Goal: Task Accomplishment & Management: Manage account settings

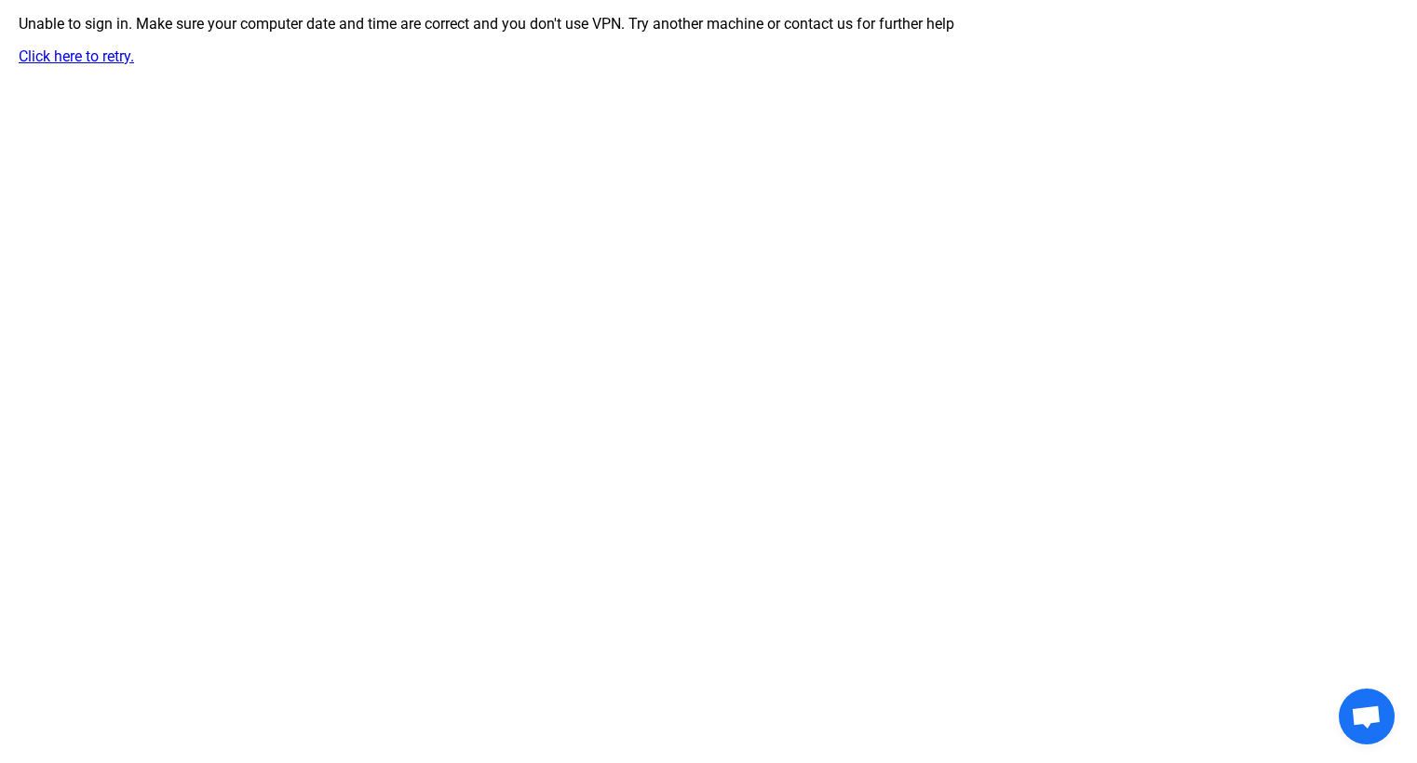
scroll to position [2044, 0]
click at [115, 51] on link "Click here to retry." at bounding box center [76, 56] width 115 height 18
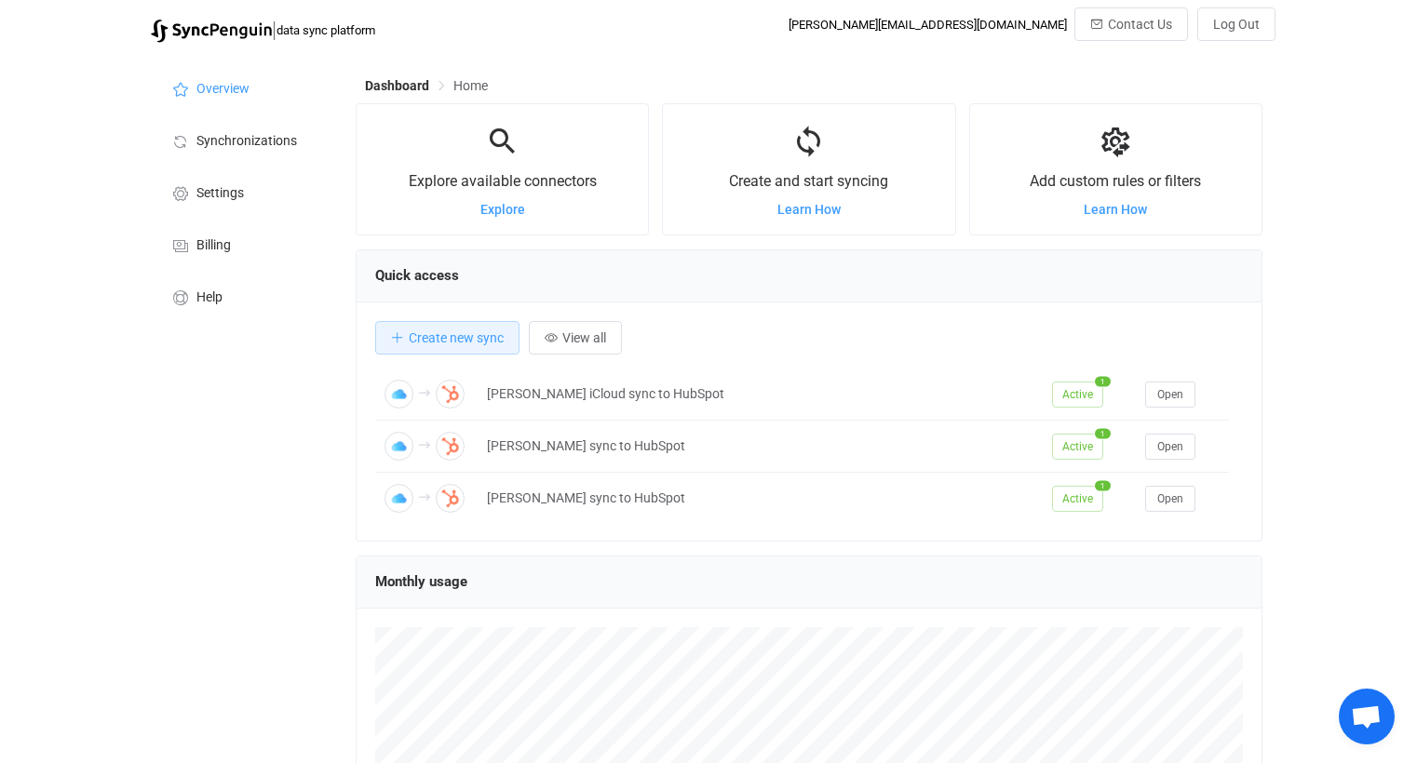
scroll to position [361, 906]
click at [262, 150] on li "Synchronizations" at bounding box center [244, 140] width 186 height 52
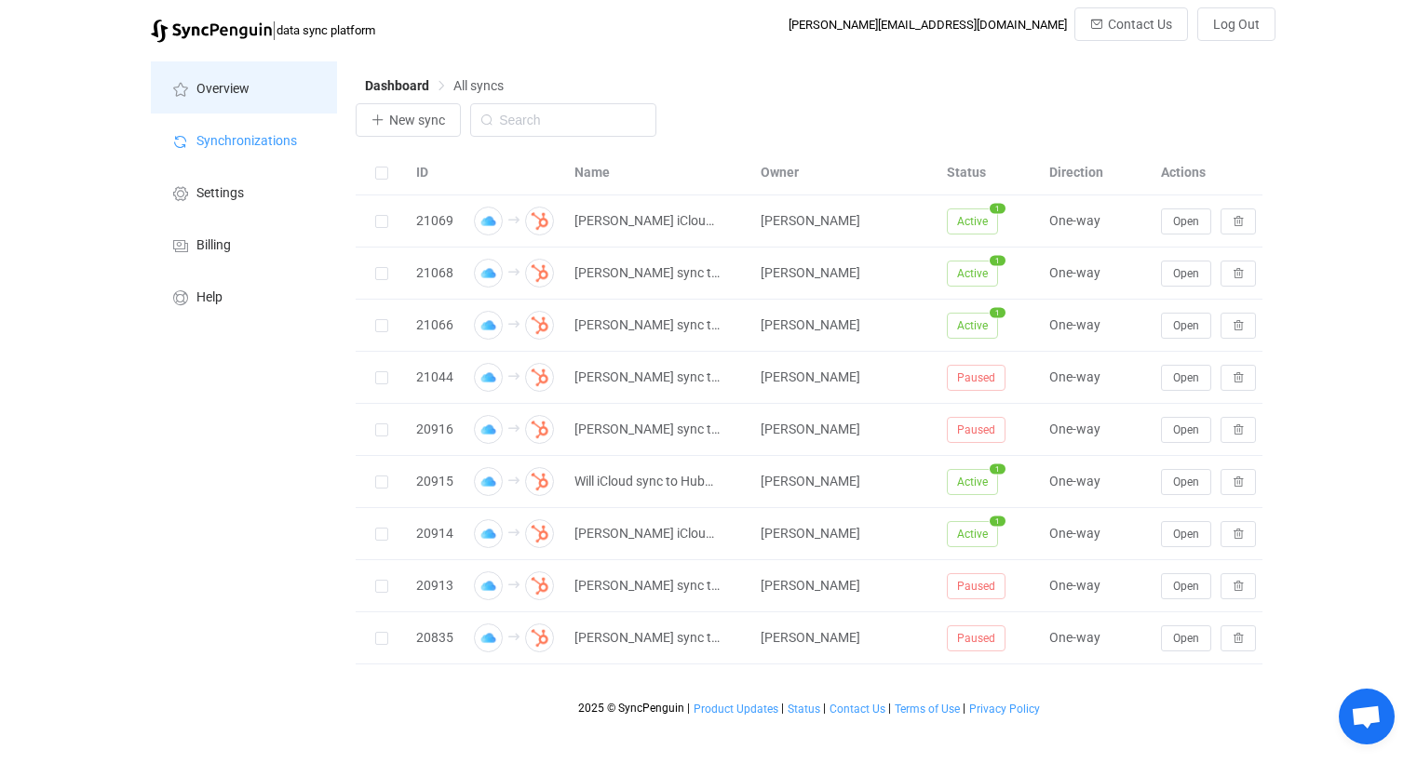
click at [259, 95] on li "Overview" at bounding box center [244, 87] width 186 height 52
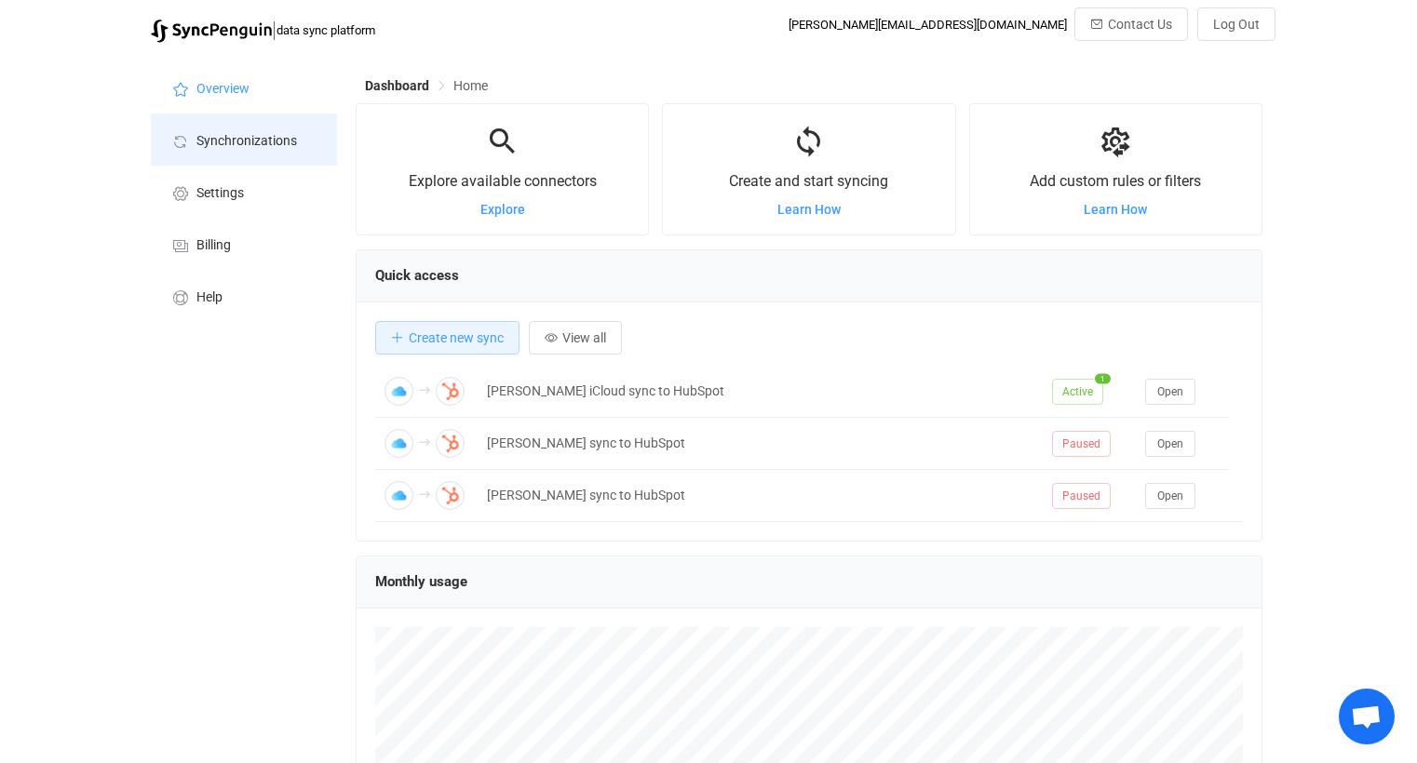
click at [262, 141] on span "Synchronizations" at bounding box center [246, 141] width 101 height 15
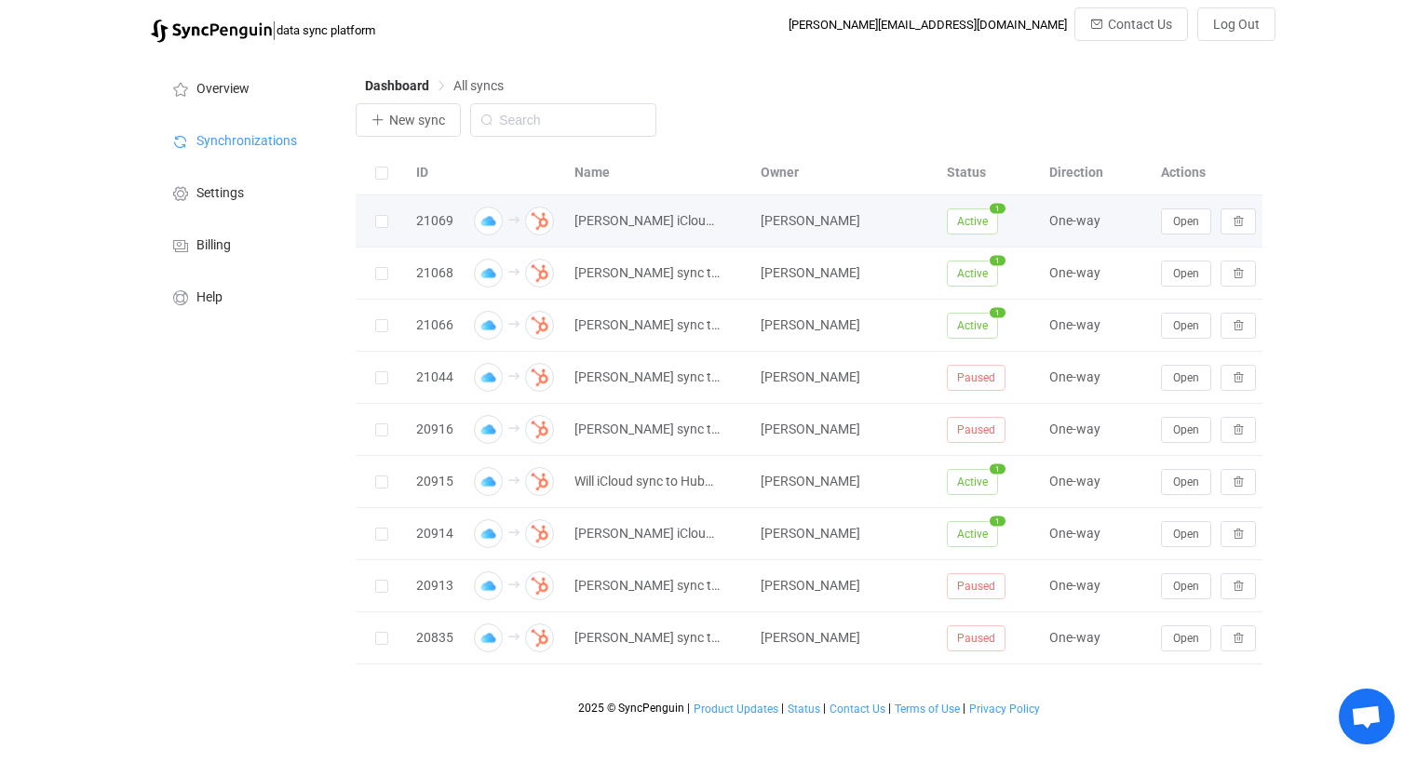
click at [1157, 224] on div "Open" at bounding box center [1221, 221] width 140 height 26
click at [1170, 218] on button "Open" at bounding box center [1186, 221] width 50 height 26
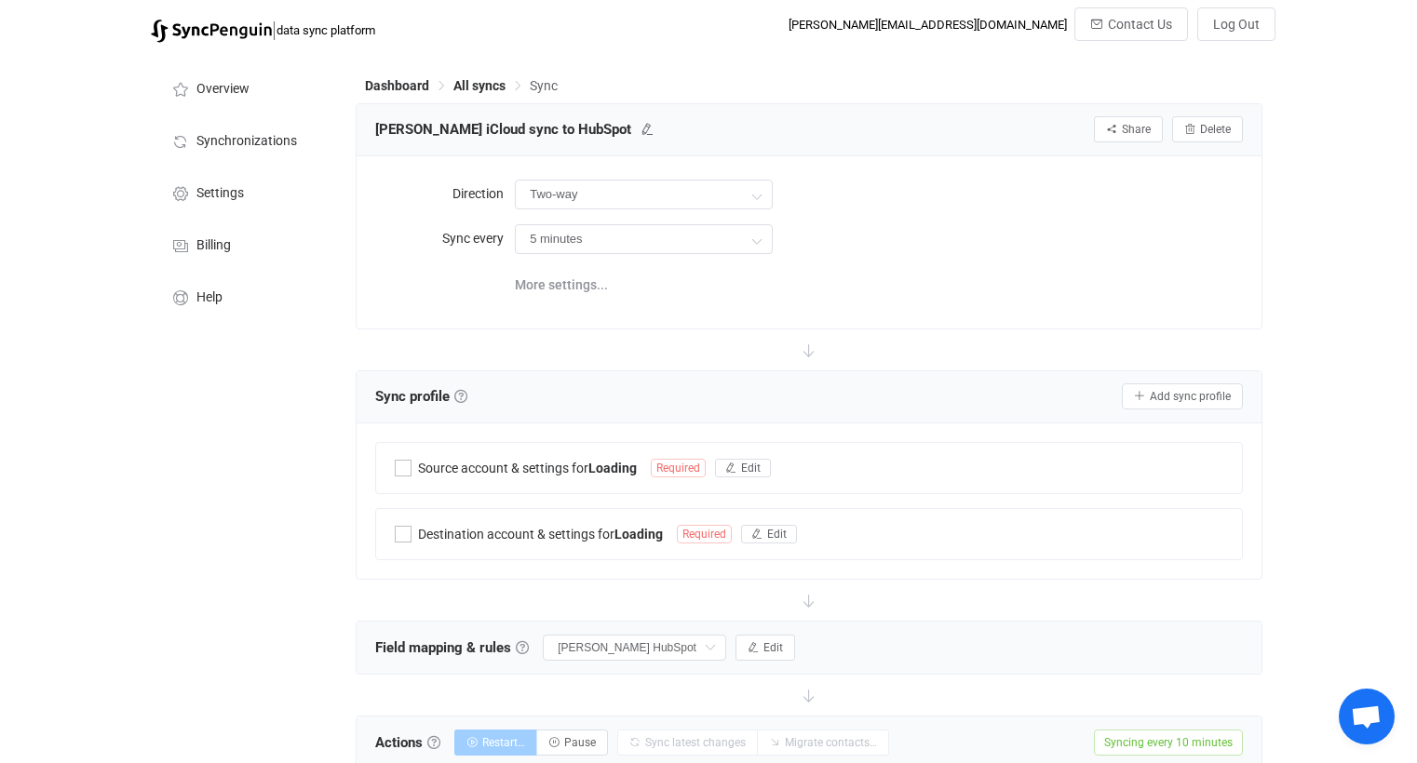
type input "iCloud → HubSpot"
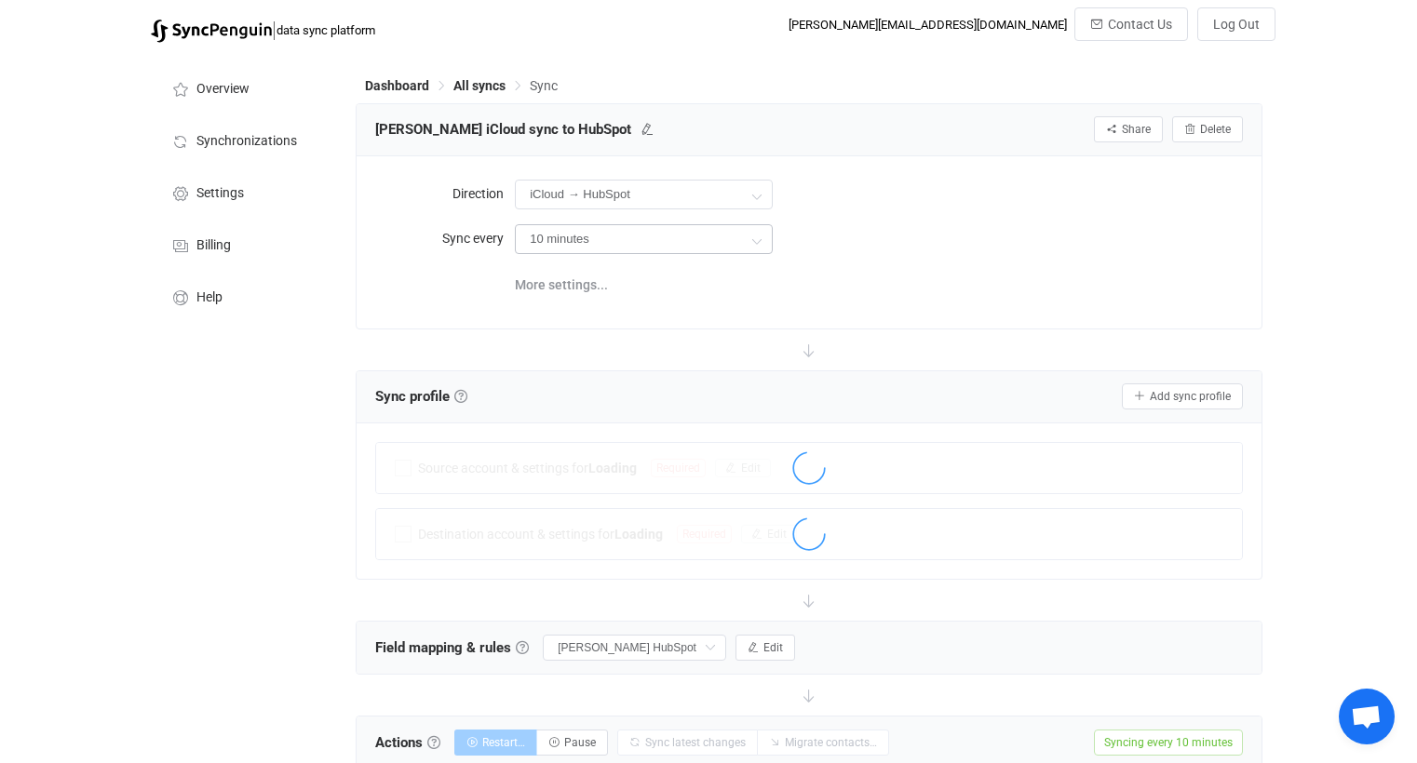
click at [698, 255] on div "10 minutes" at bounding box center [644, 239] width 258 height 37
click at [727, 235] on input "10 minutes" at bounding box center [644, 239] width 258 height 30
click at [733, 242] on input "10 minutes" at bounding box center [644, 239] width 258 height 30
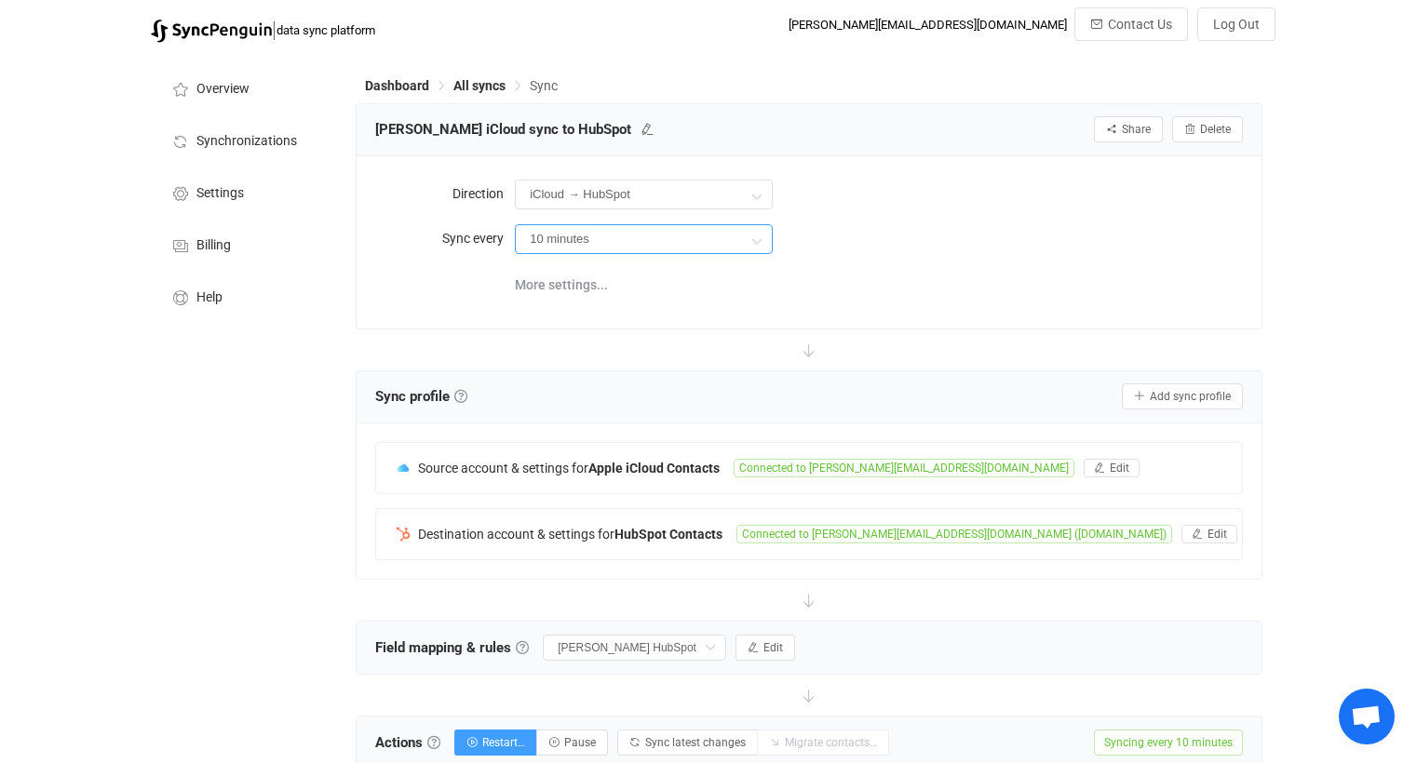
click at [736, 249] on input "10 minutes" at bounding box center [644, 239] width 258 height 30
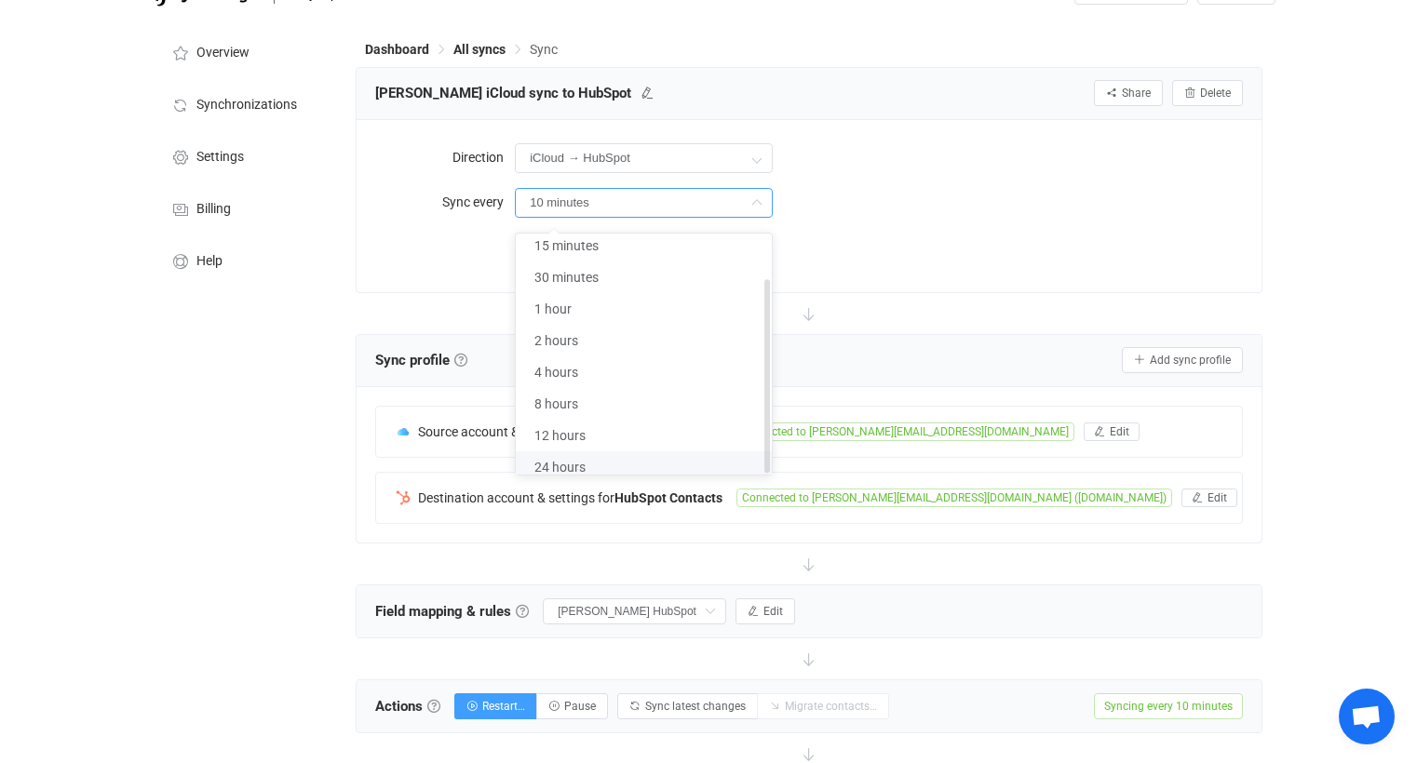
click at [629, 451] on li "24 hours" at bounding box center [651, 467] width 270 height 32
type input "24 hours"
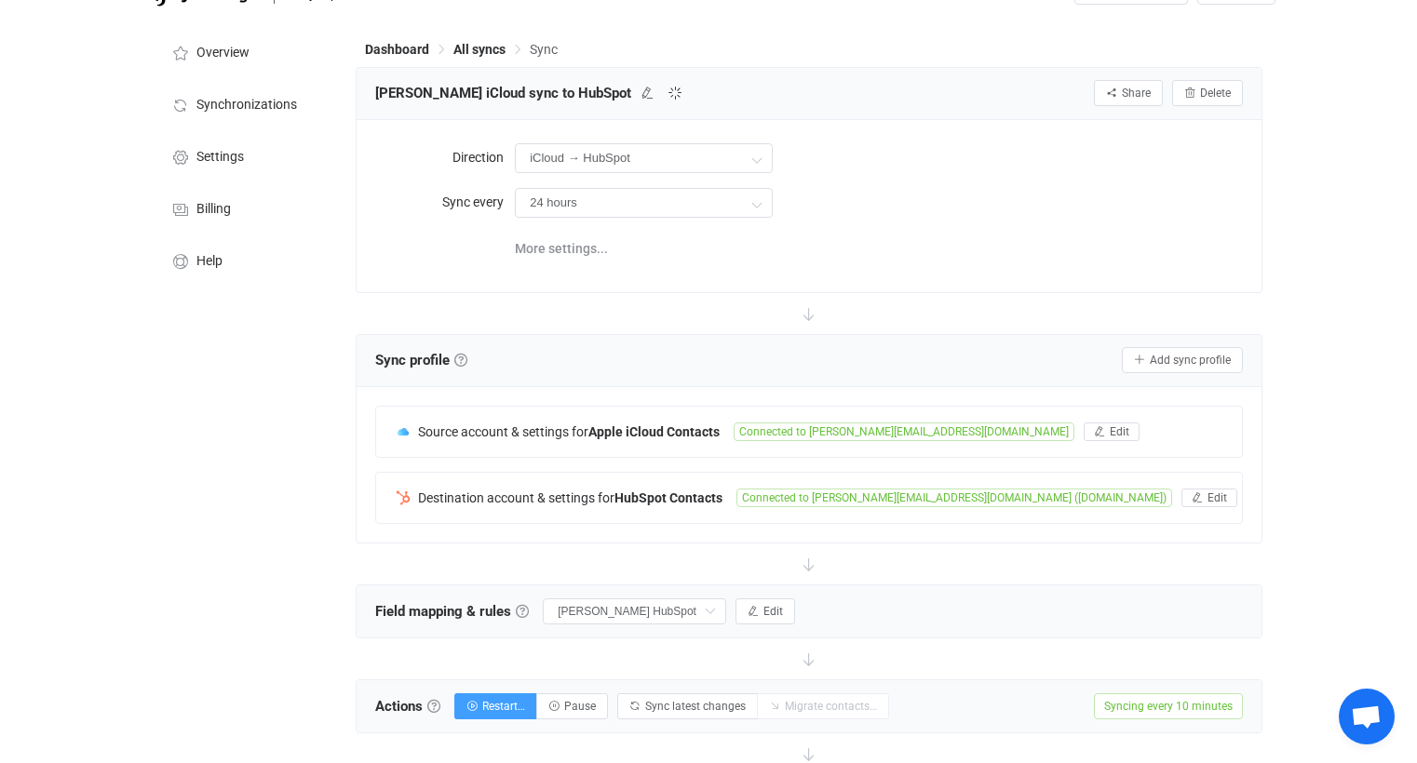
click at [957, 208] on div "24 hours" at bounding box center [879, 202] width 728 height 38
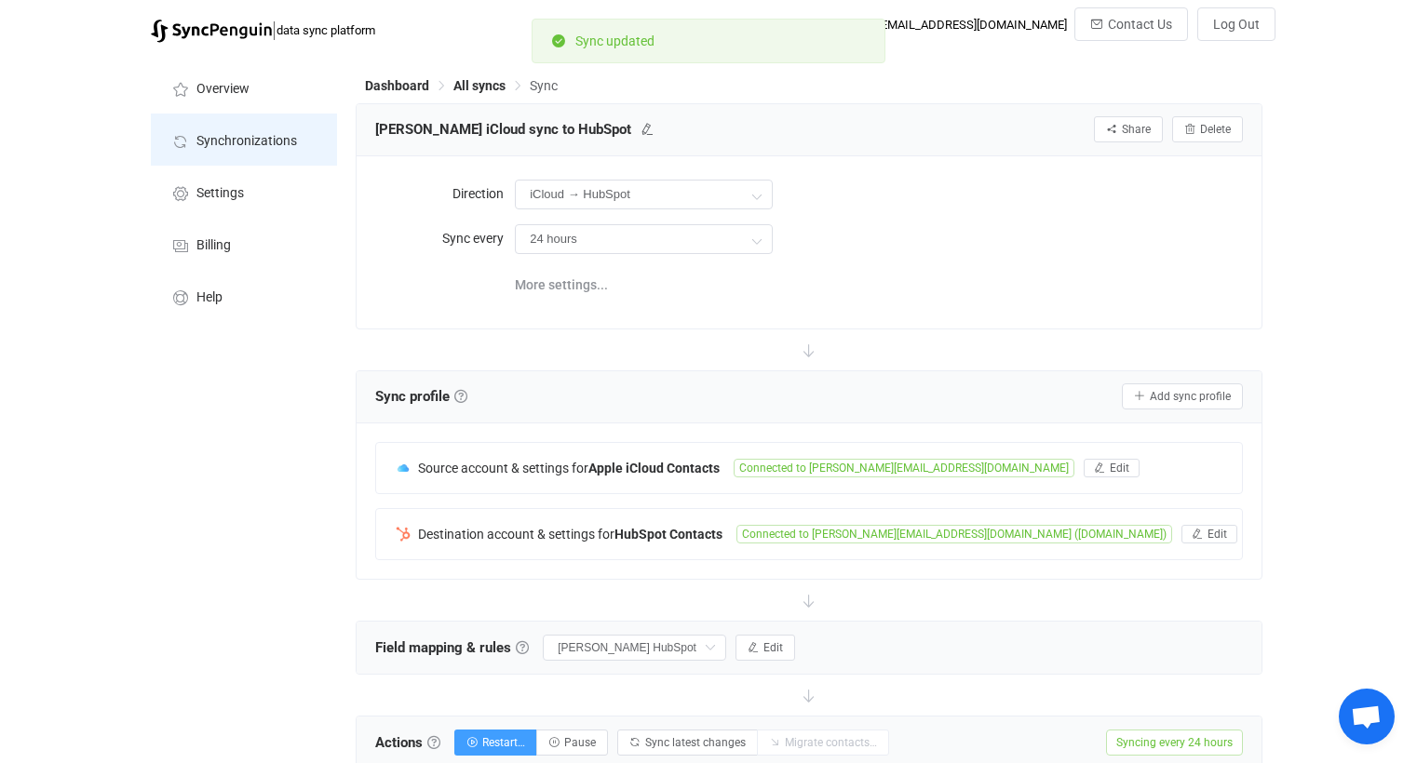
click at [238, 134] on span "Synchronizations" at bounding box center [246, 141] width 101 height 15
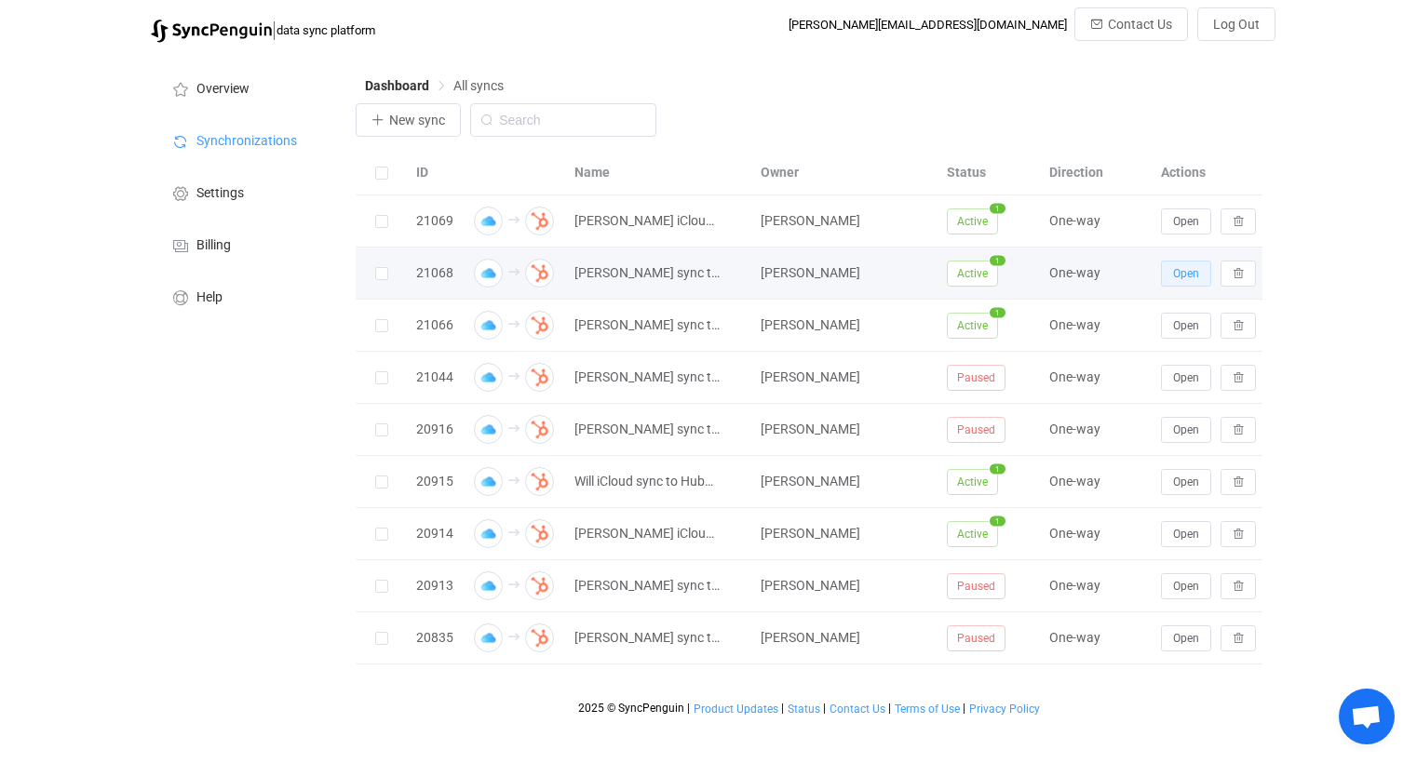
click at [1173, 262] on button "Open" at bounding box center [1186, 274] width 50 height 26
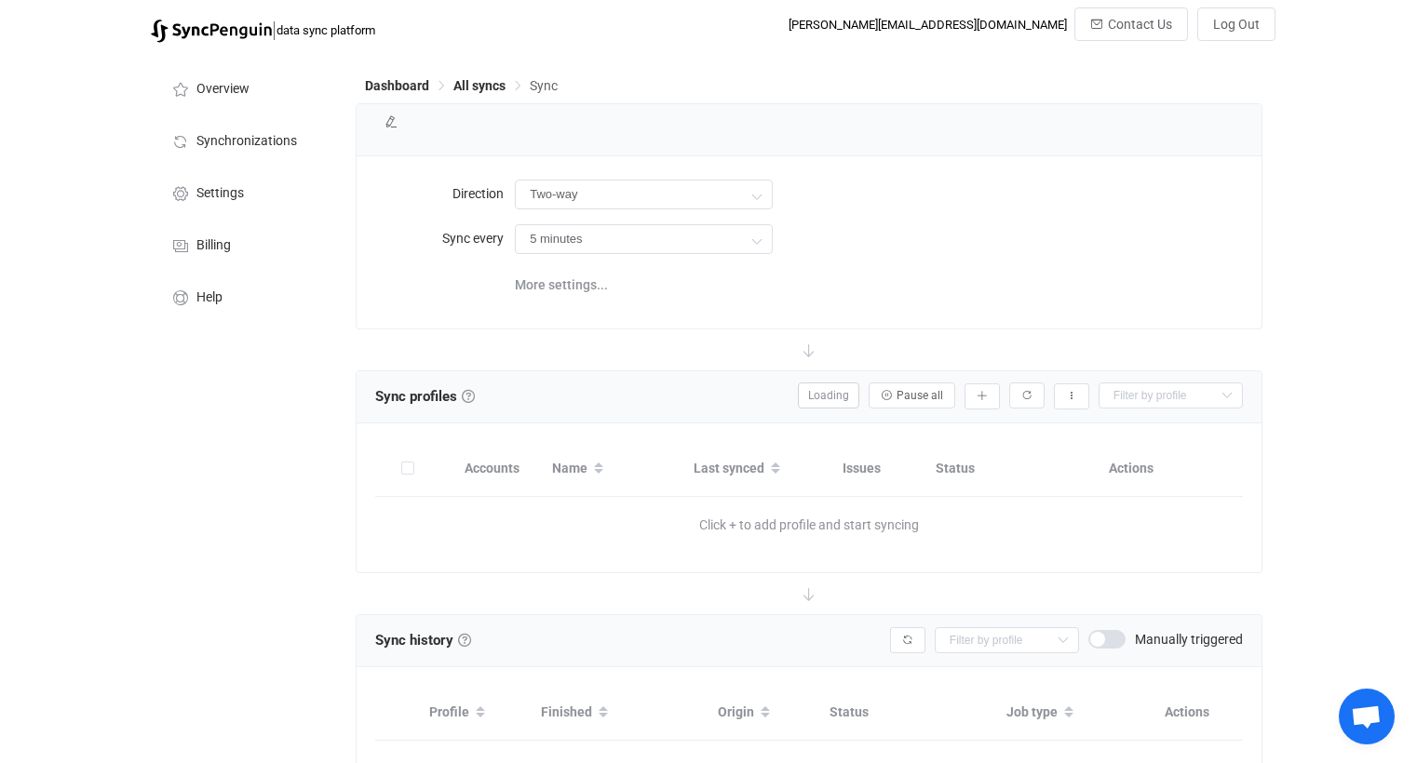
type input "iCloud → HubSpot"
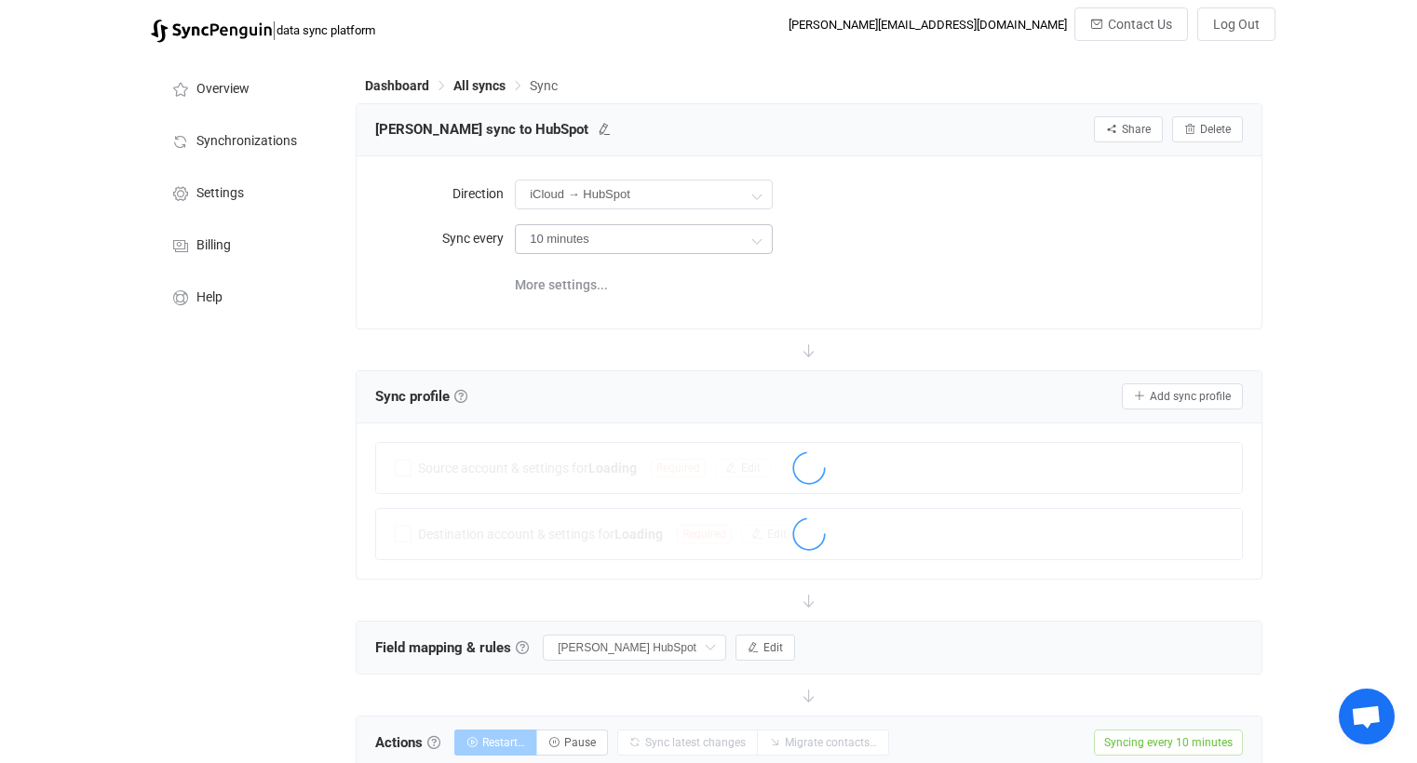
click at [762, 249] on icon at bounding box center [756, 240] width 23 height 37
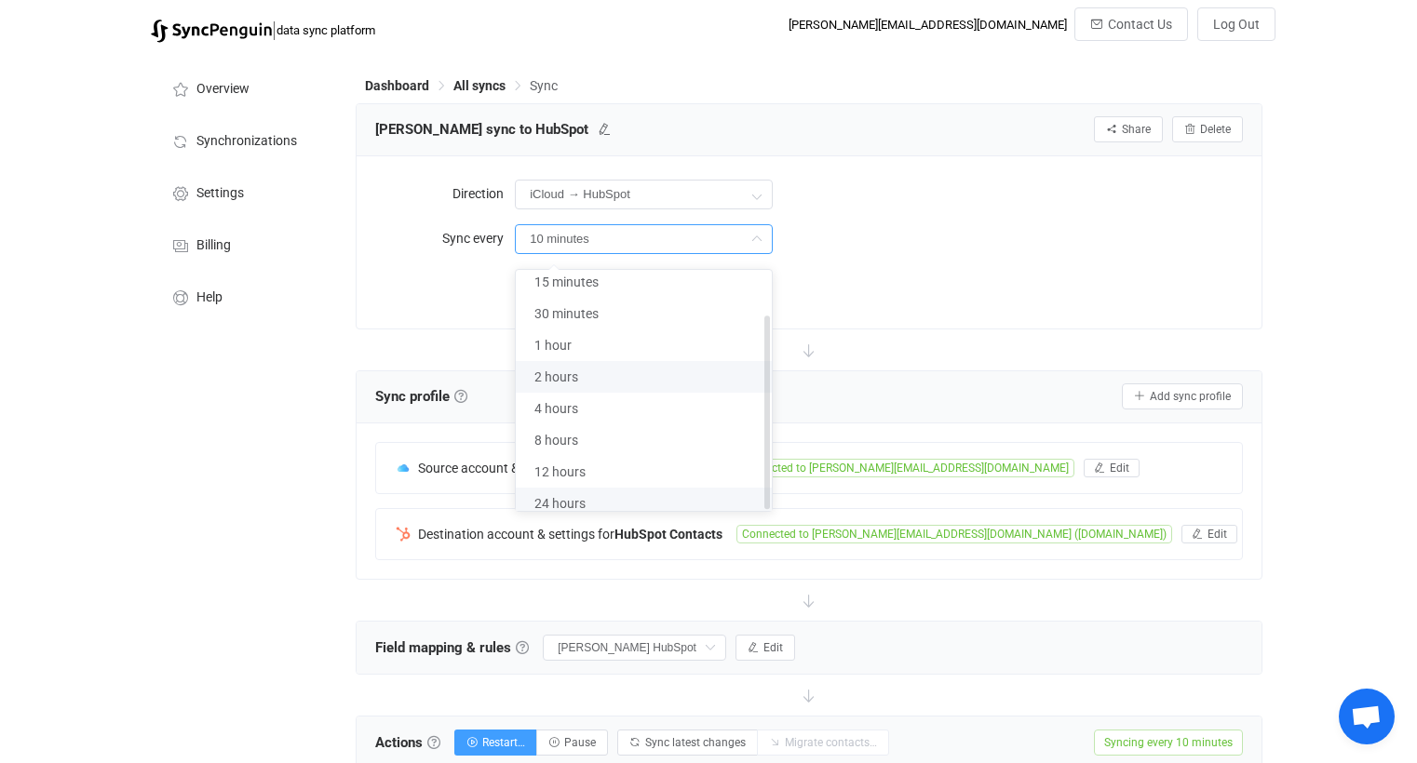
scroll to position [446, 0]
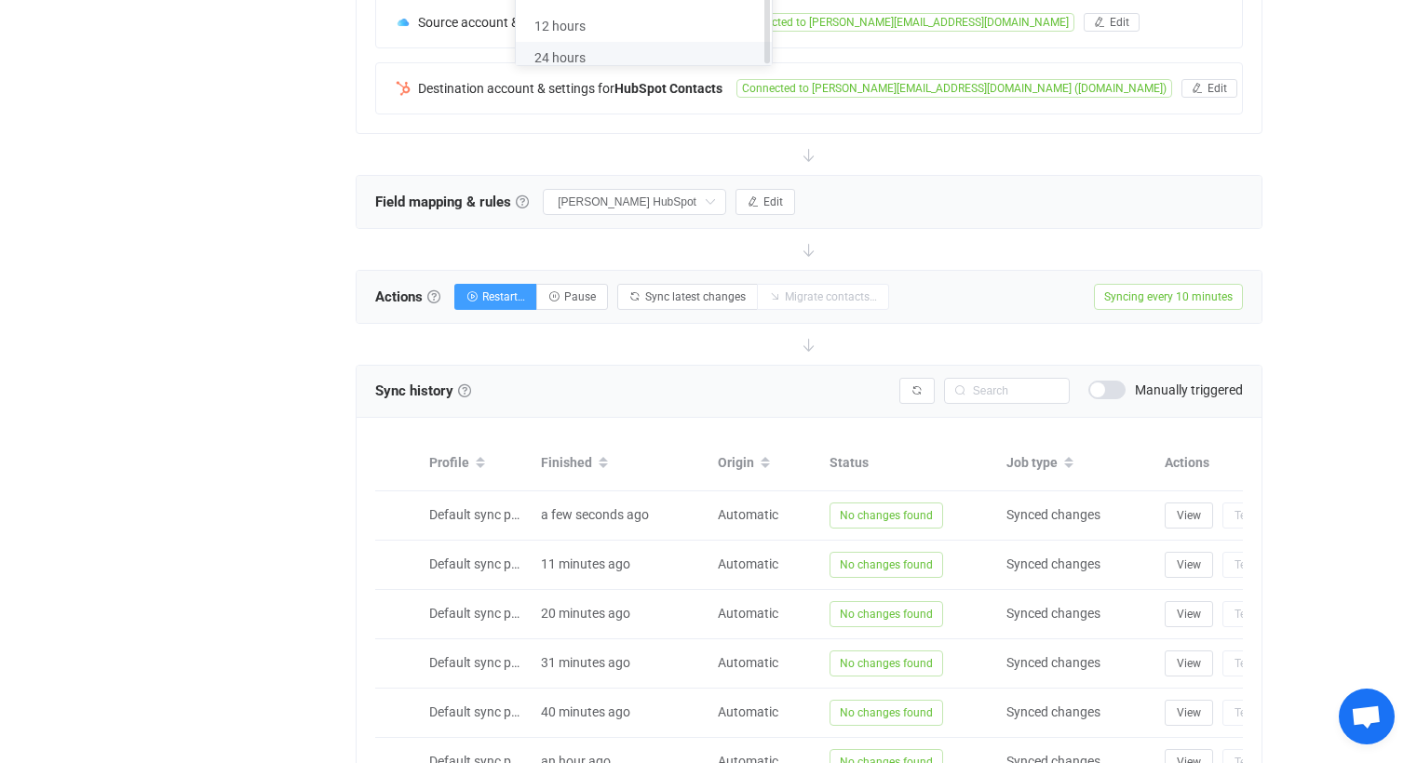
click at [629, 45] on li "24 hours" at bounding box center [651, 58] width 270 height 32
type input "24 hours"
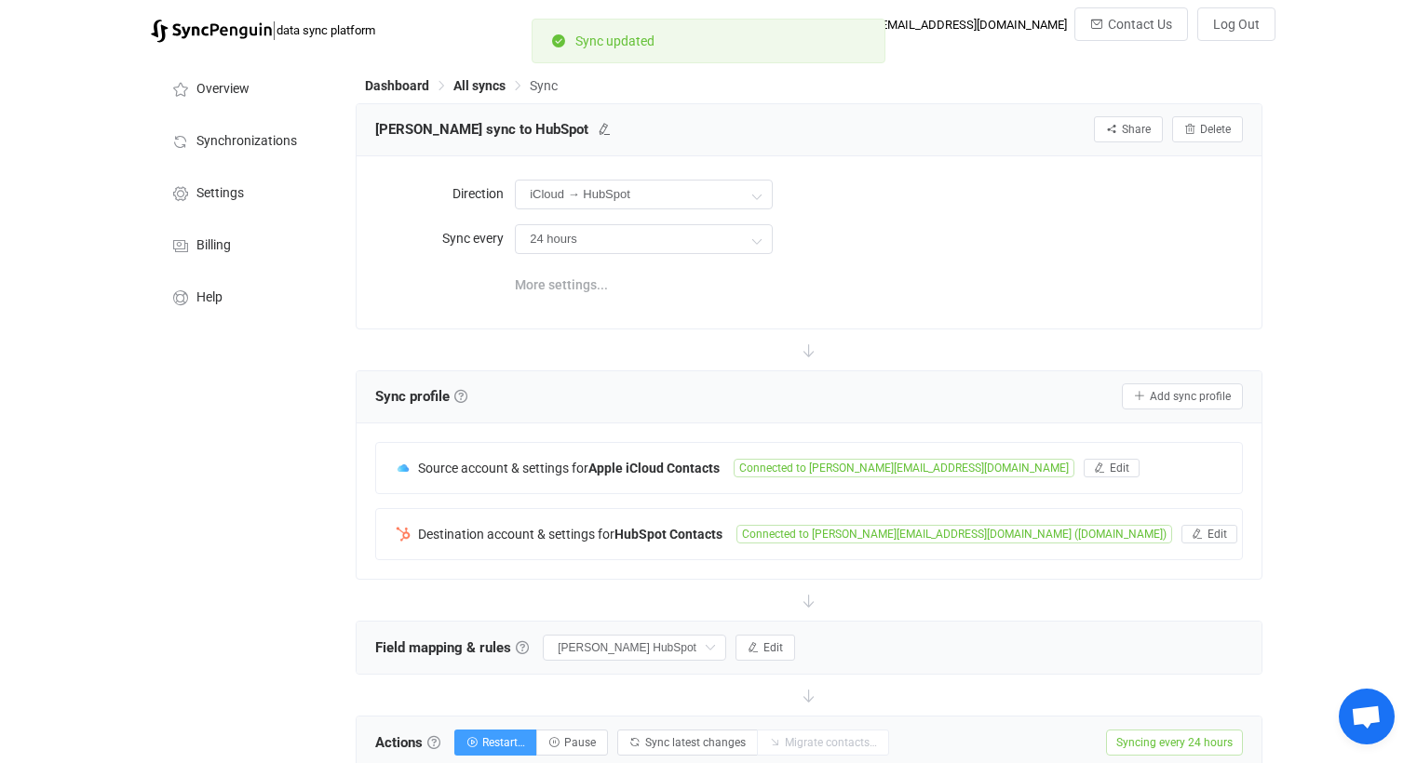
click at [579, 292] on span "More settings..." at bounding box center [561, 284] width 93 height 37
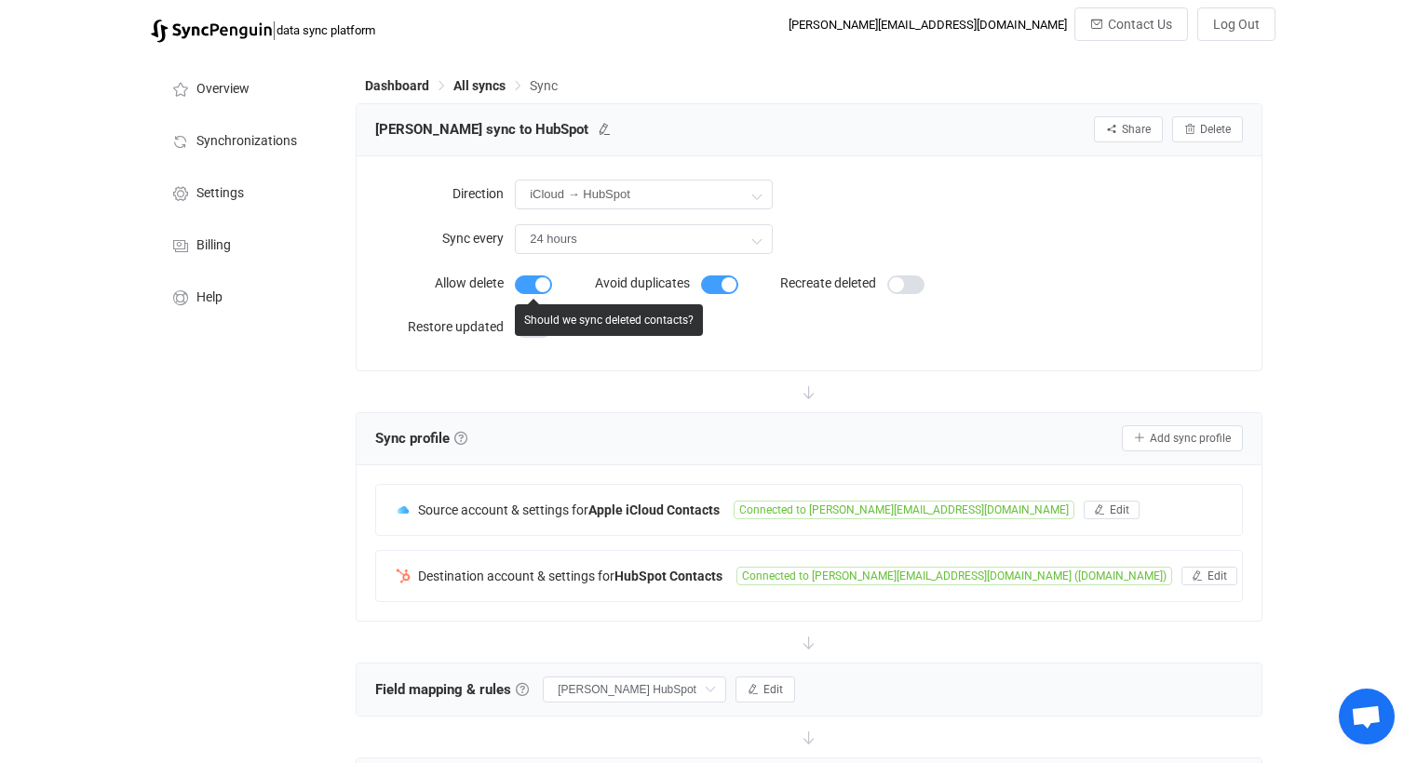
click at [530, 283] on span at bounding box center [533, 285] width 37 height 19
click at [498, 86] on span "All syncs" at bounding box center [479, 85] width 52 height 15
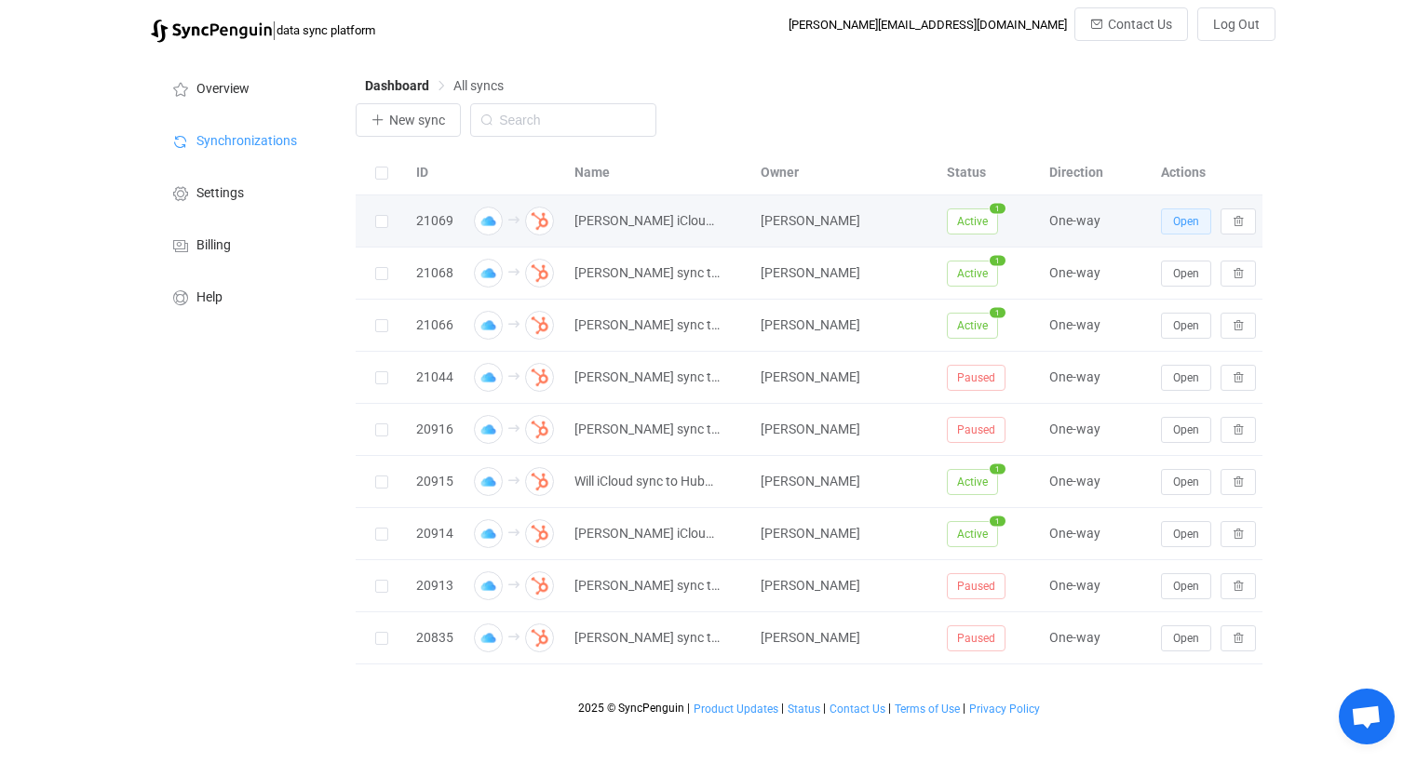
click at [1177, 222] on span "Open" at bounding box center [1186, 221] width 26 height 13
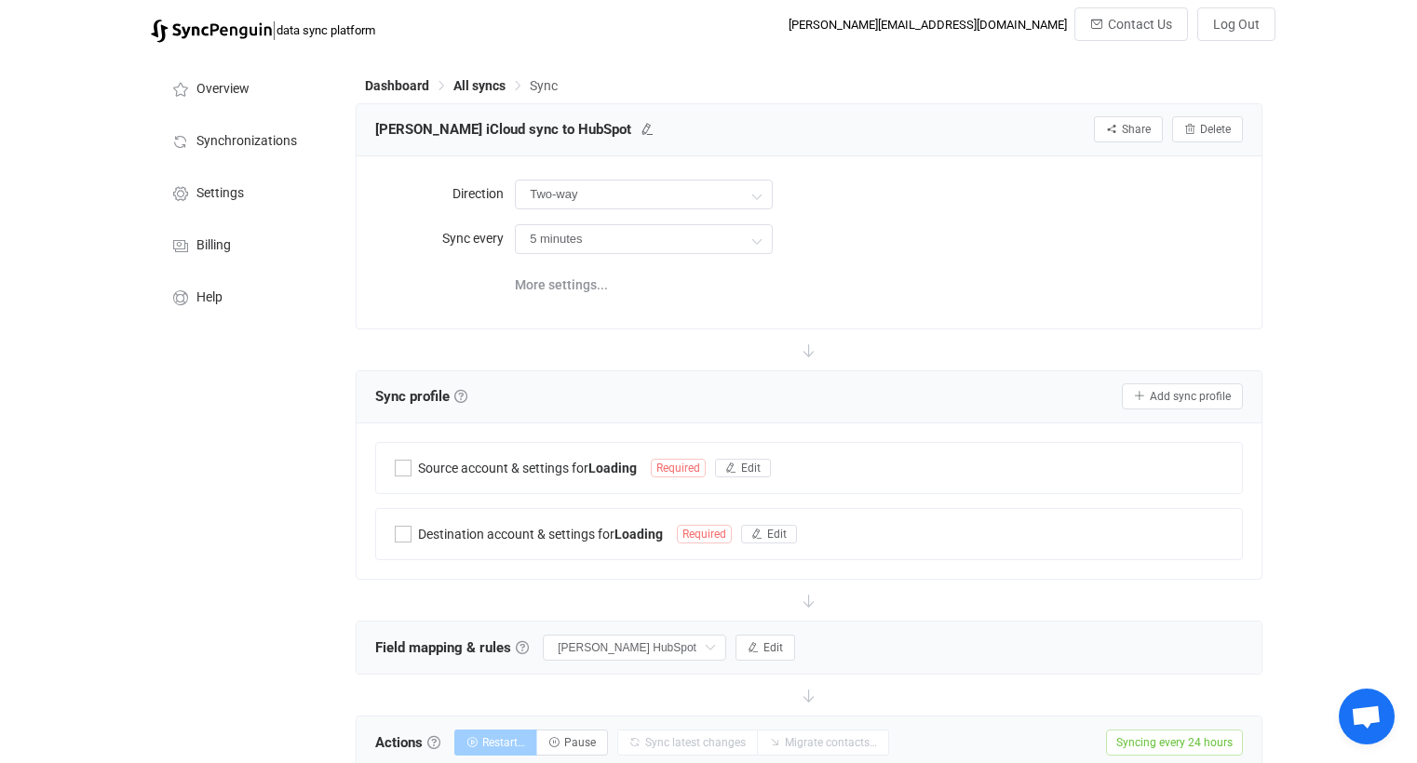
type input "iCloud → HubSpot"
type input "24 hours"
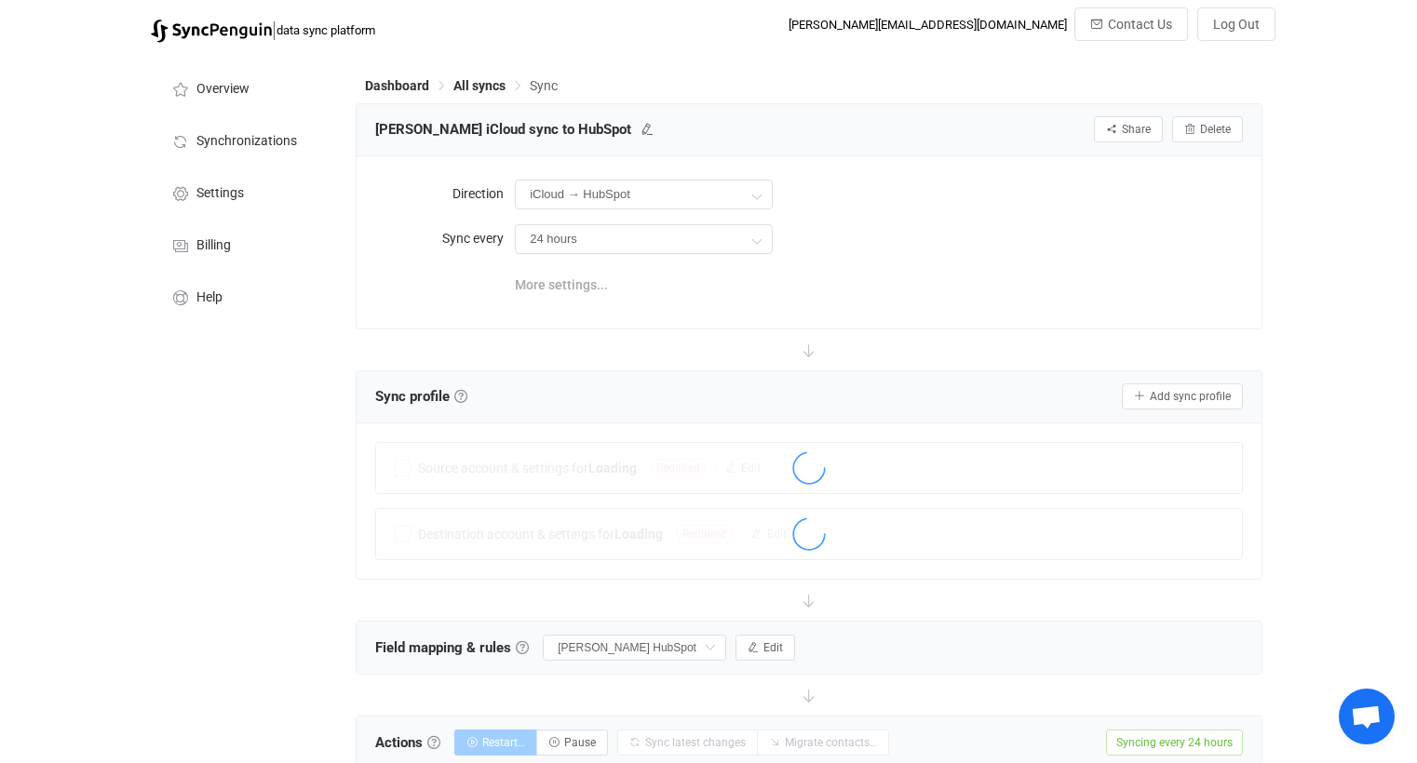
click at [575, 296] on span "More settings..." at bounding box center [561, 284] width 93 height 37
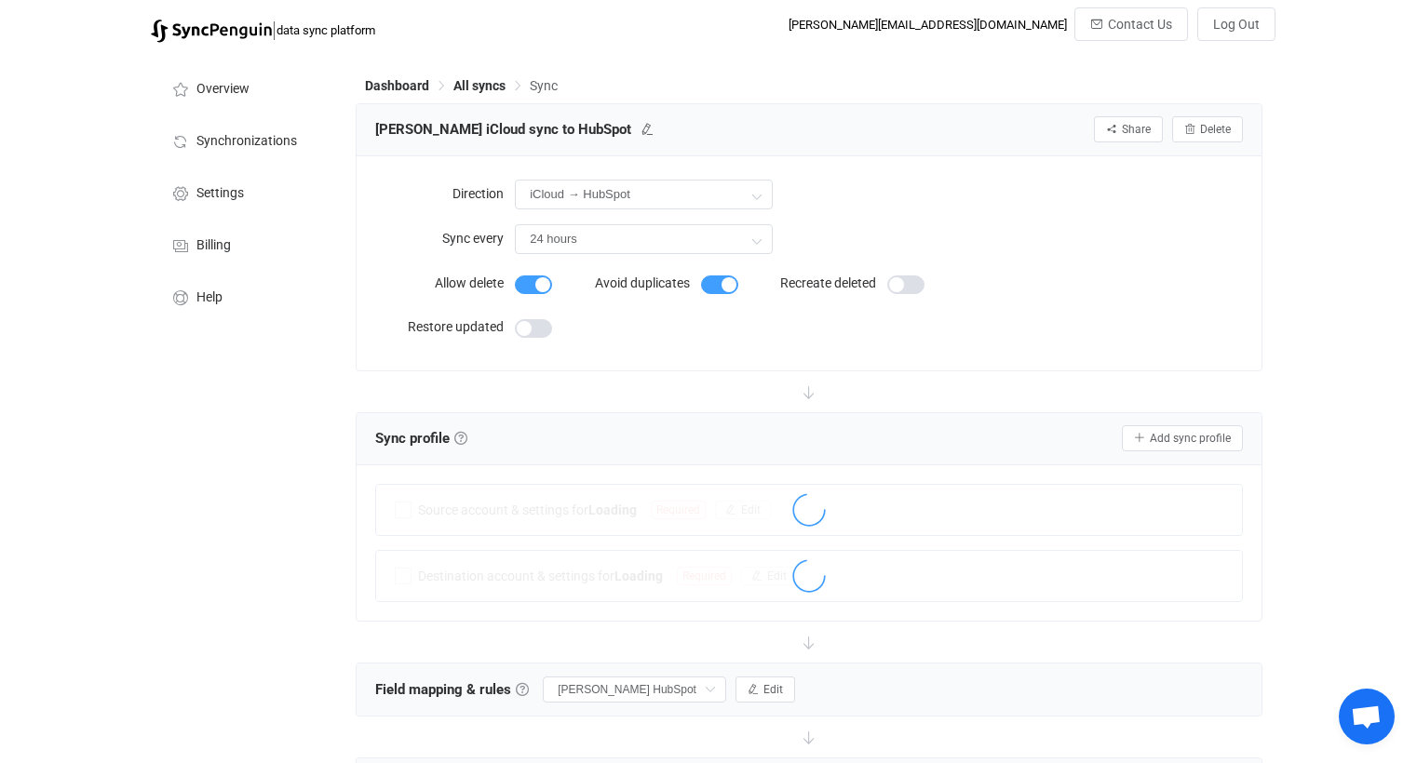
click at [515, 285] on span at bounding box center [533, 285] width 37 height 19
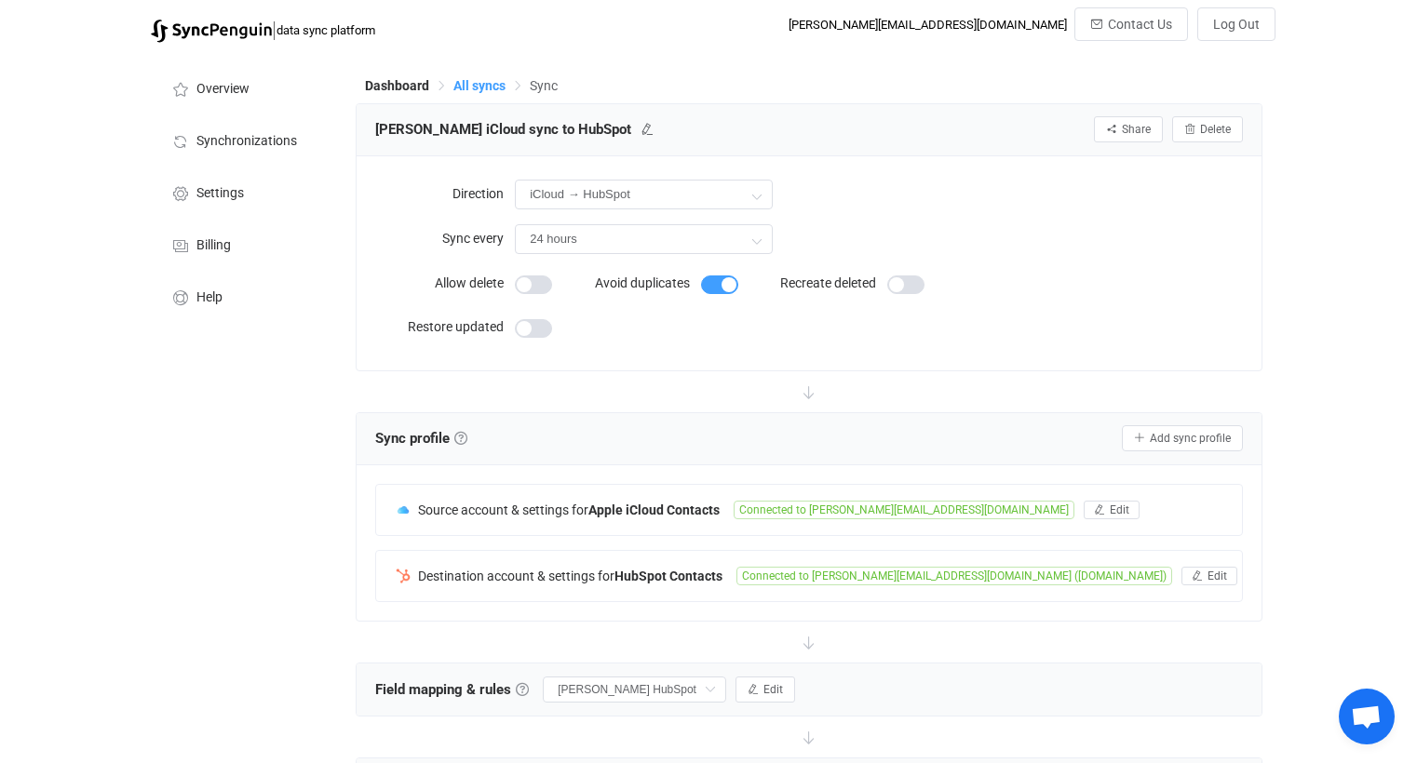
click at [479, 90] on span "All syncs" at bounding box center [479, 85] width 52 height 15
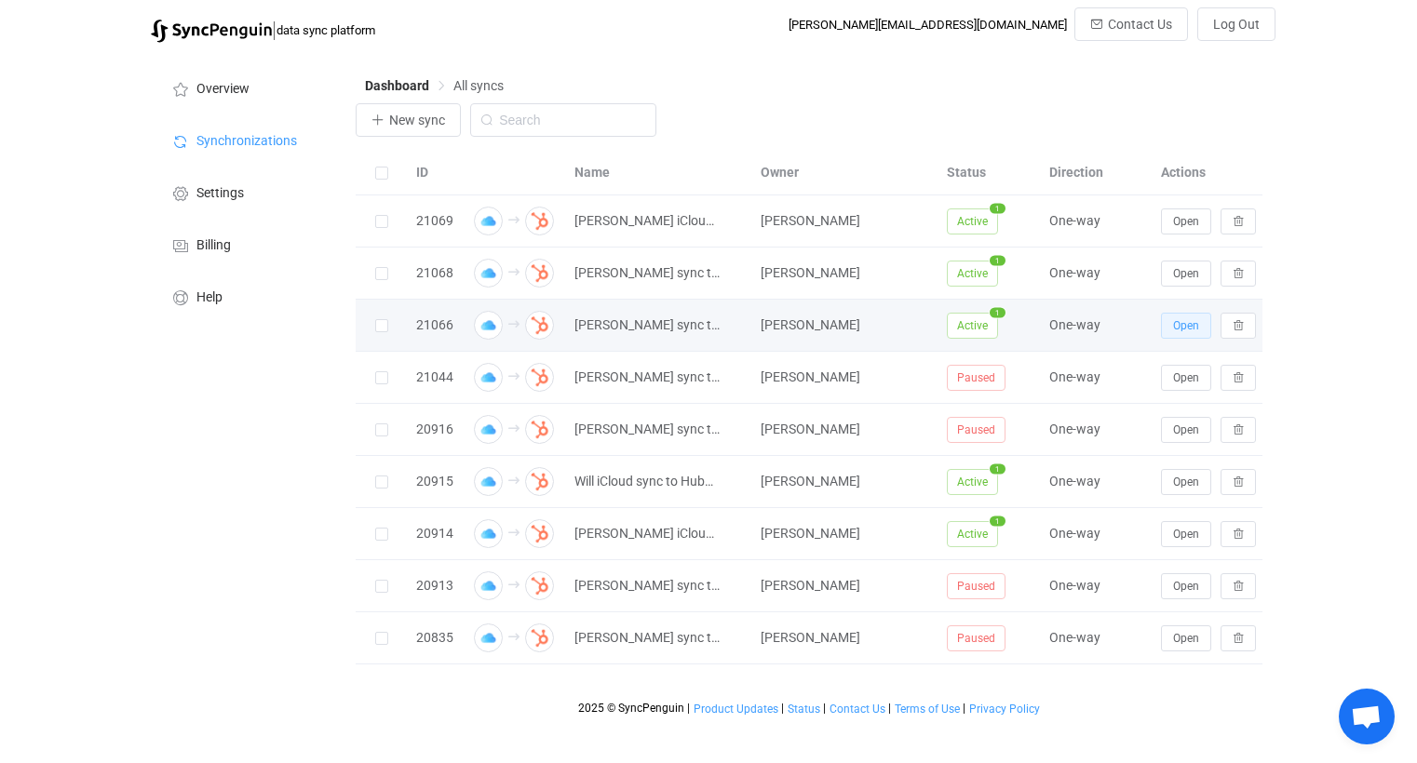
click at [1181, 329] on span "Open" at bounding box center [1186, 325] width 26 height 13
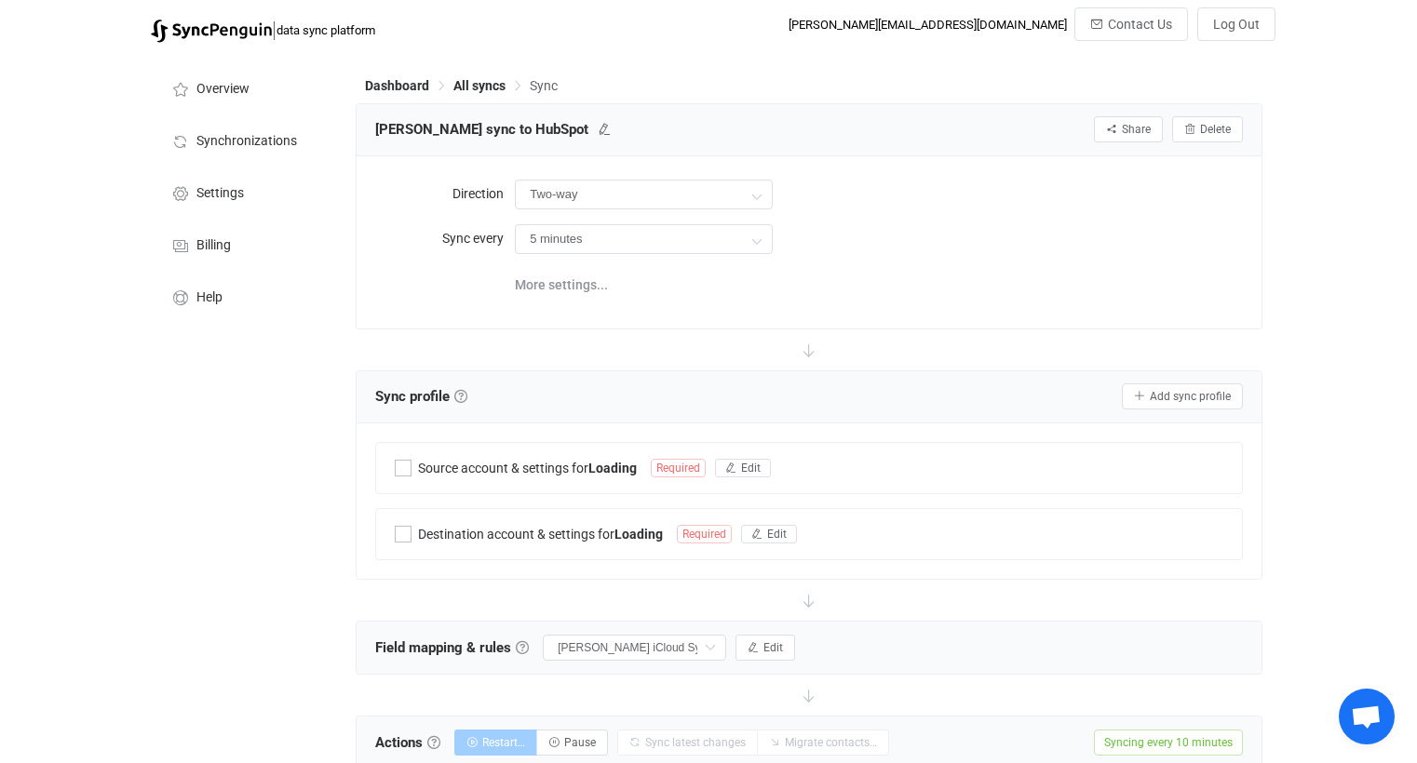
type input "iCloud → HubSpot"
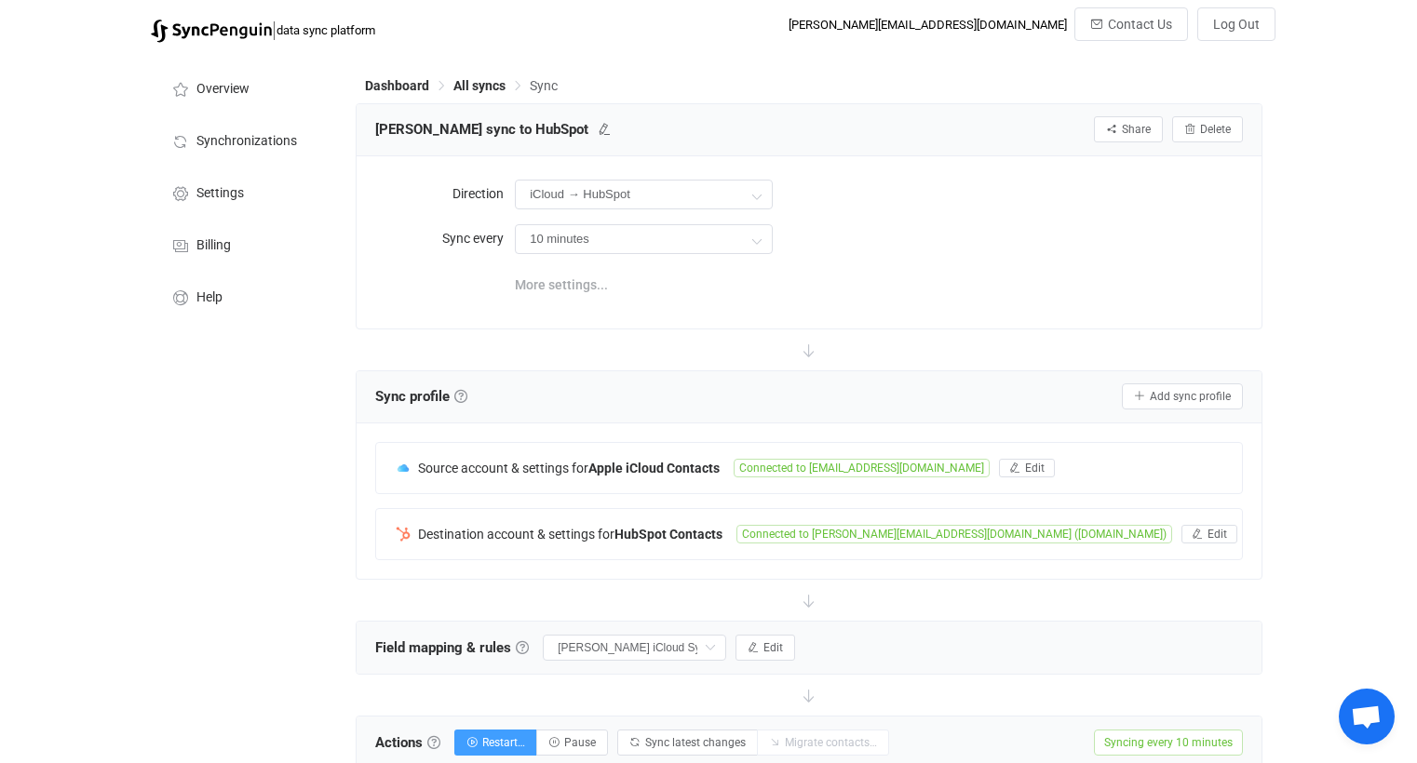
click at [587, 282] on span "More settings..." at bounding box center [561, 284] width 93 height 37
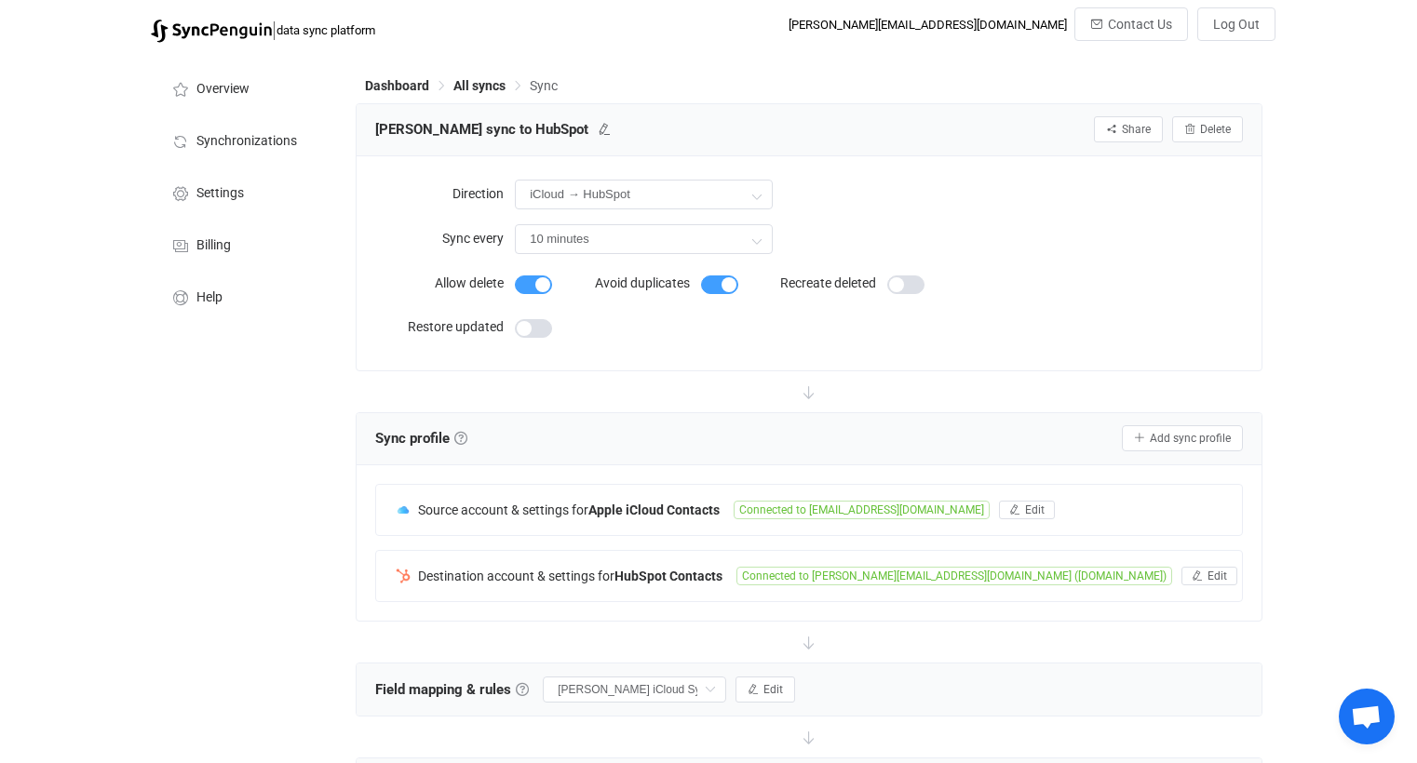
click at [528, 280] on span at bounding box center [533, 285] width 37 height 19
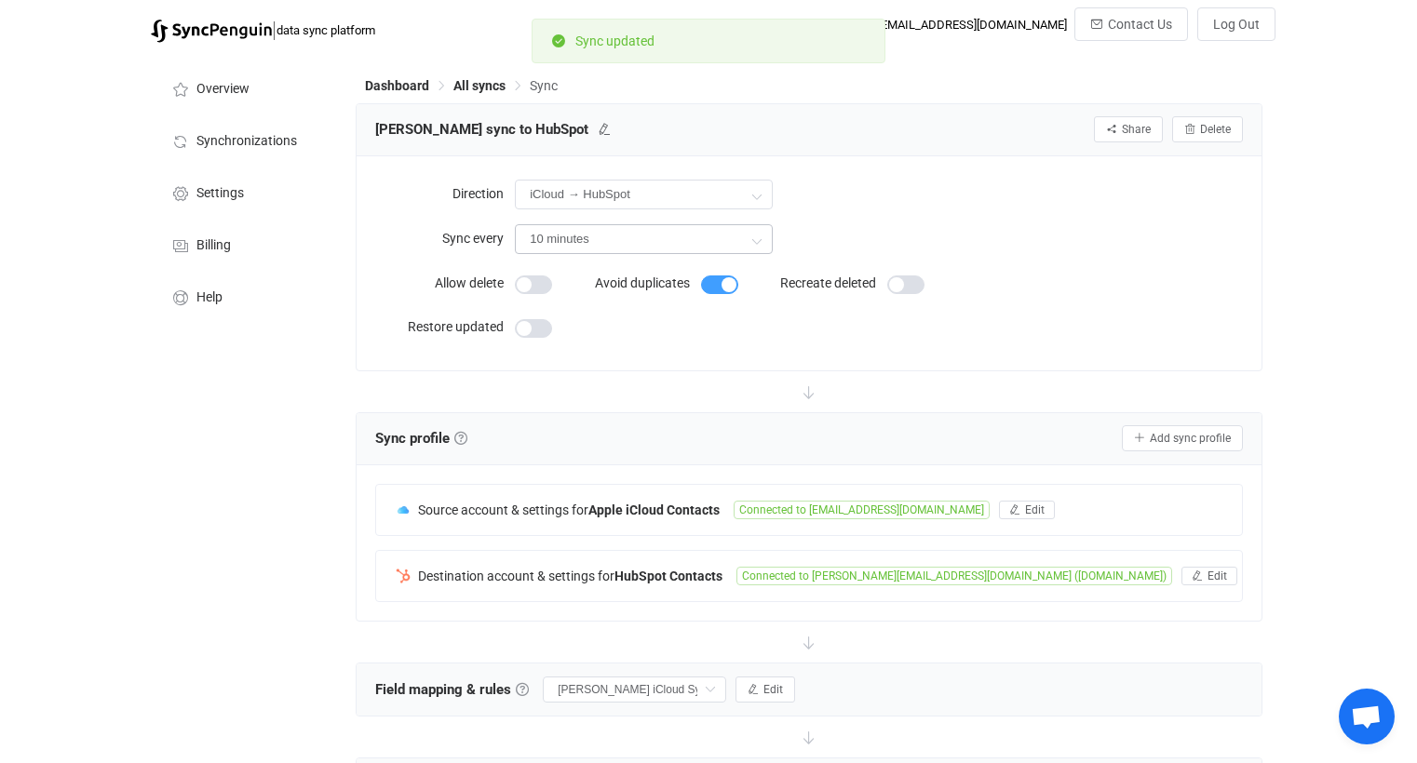
click at [760, 232] on icon at bounding box center [756, 240] width 23 height 37
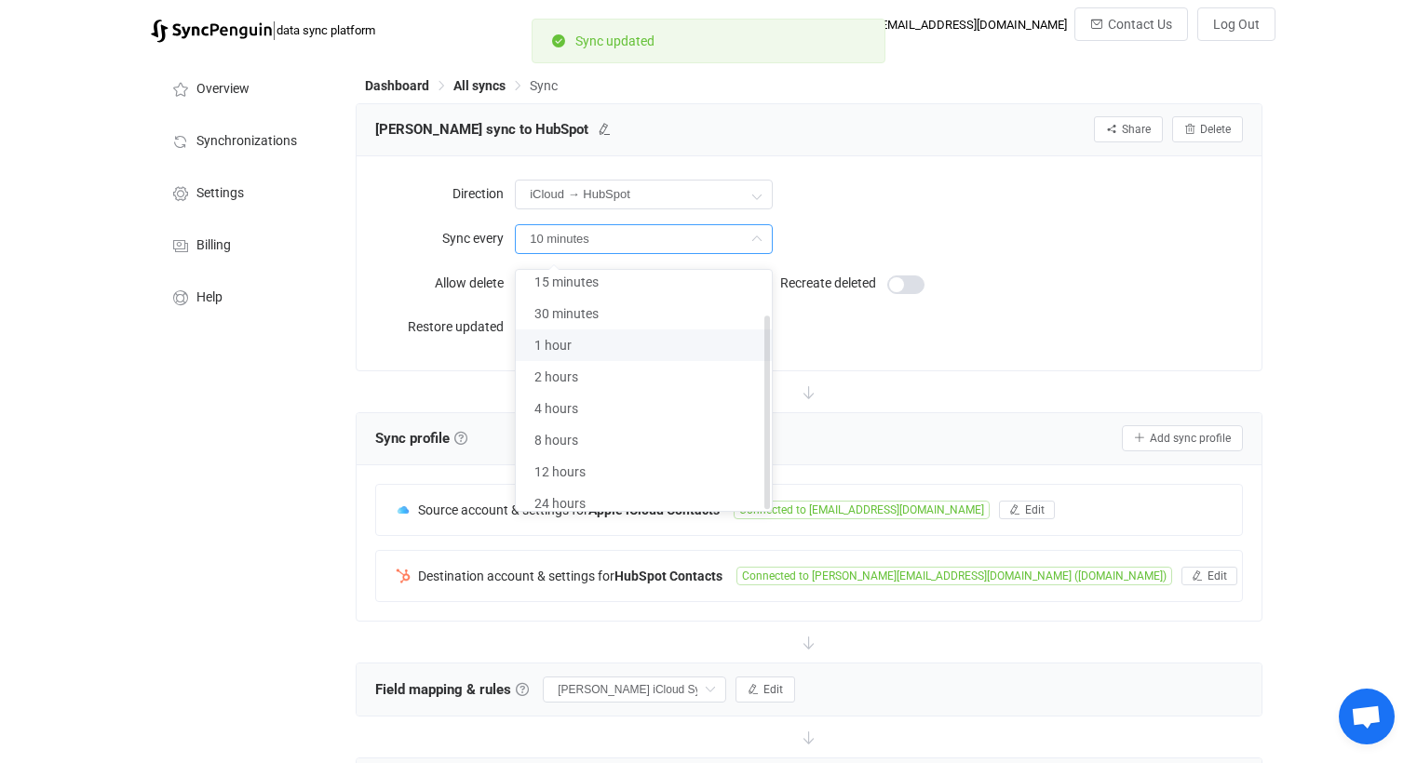
scroll to position [454, 0]
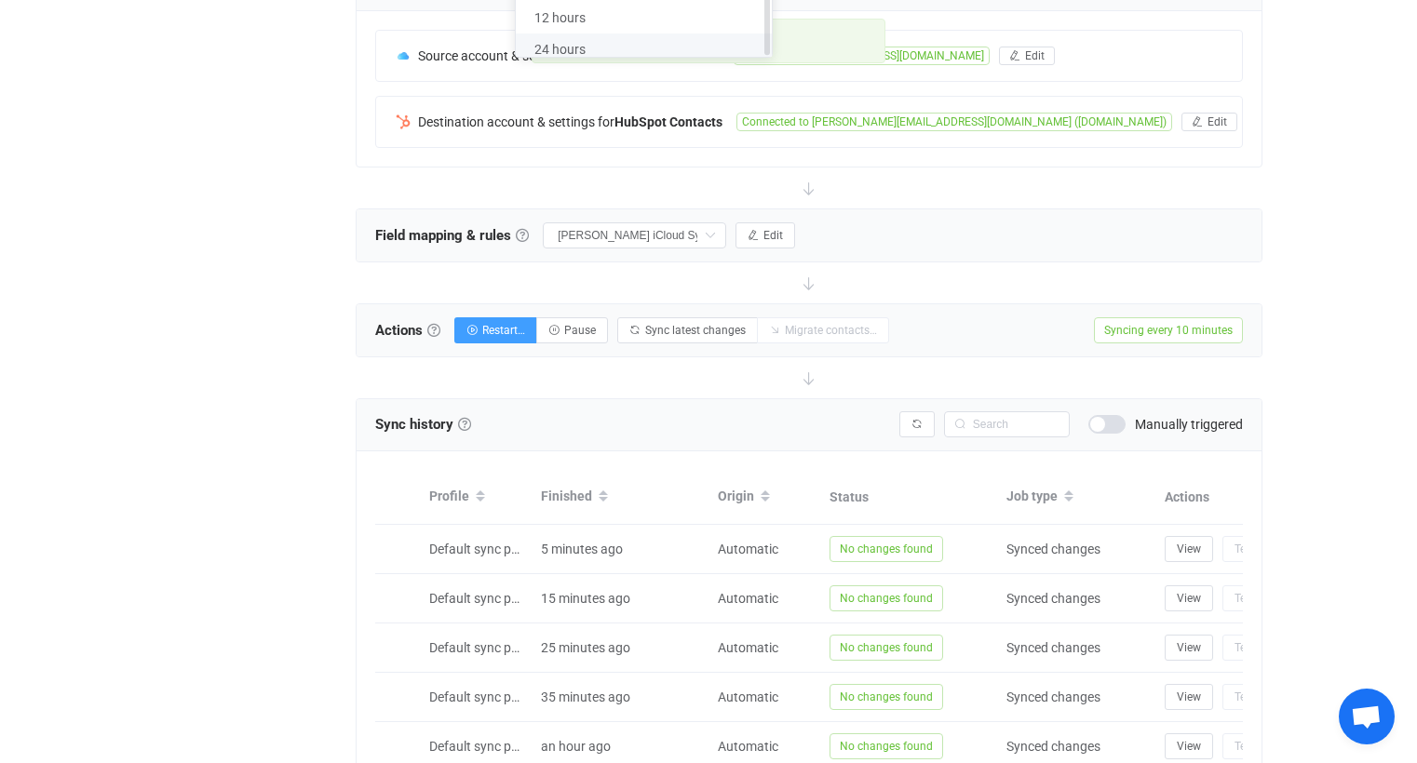
click at [645, 40] on li "24 hours" at bounding box center [651, 50] width 270 height 32
type input "24 hours"
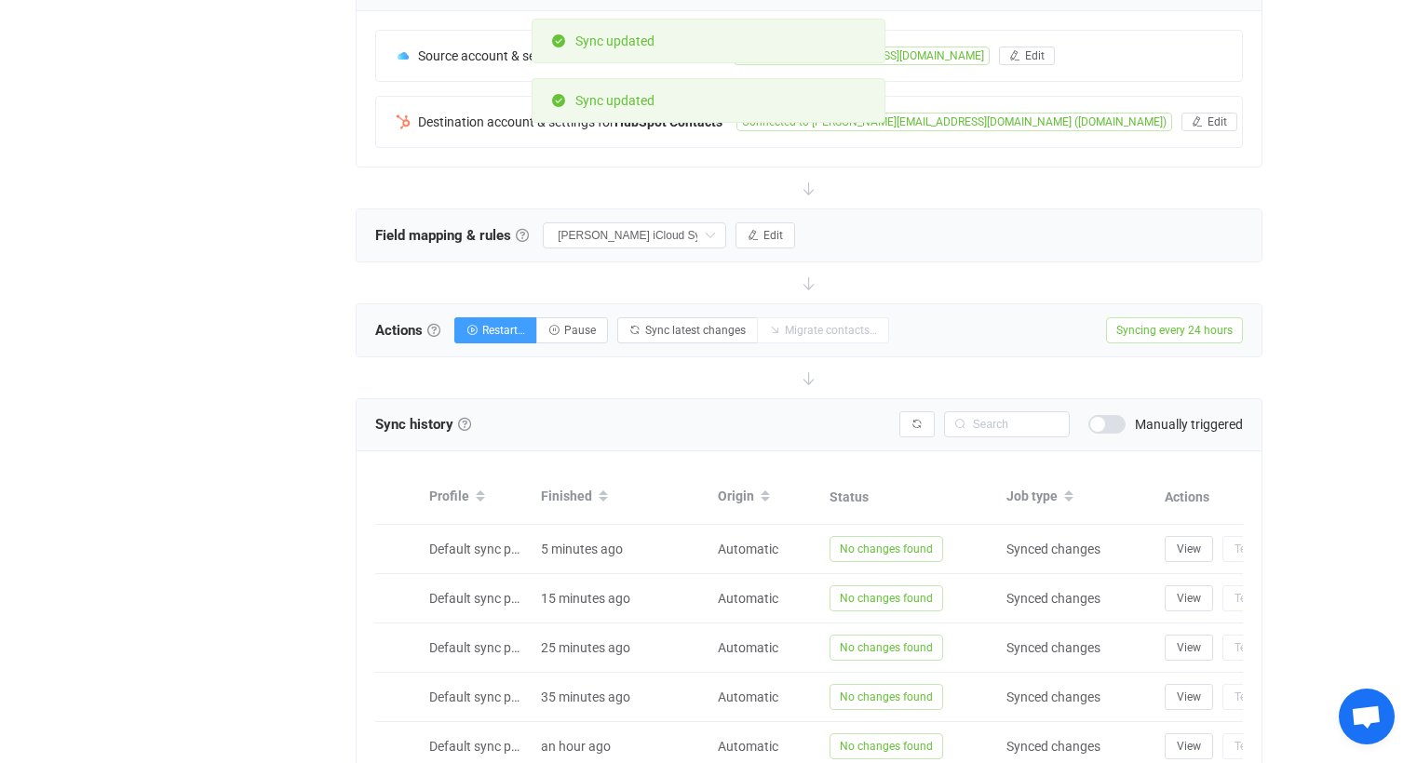
scroll to position [0, 0]
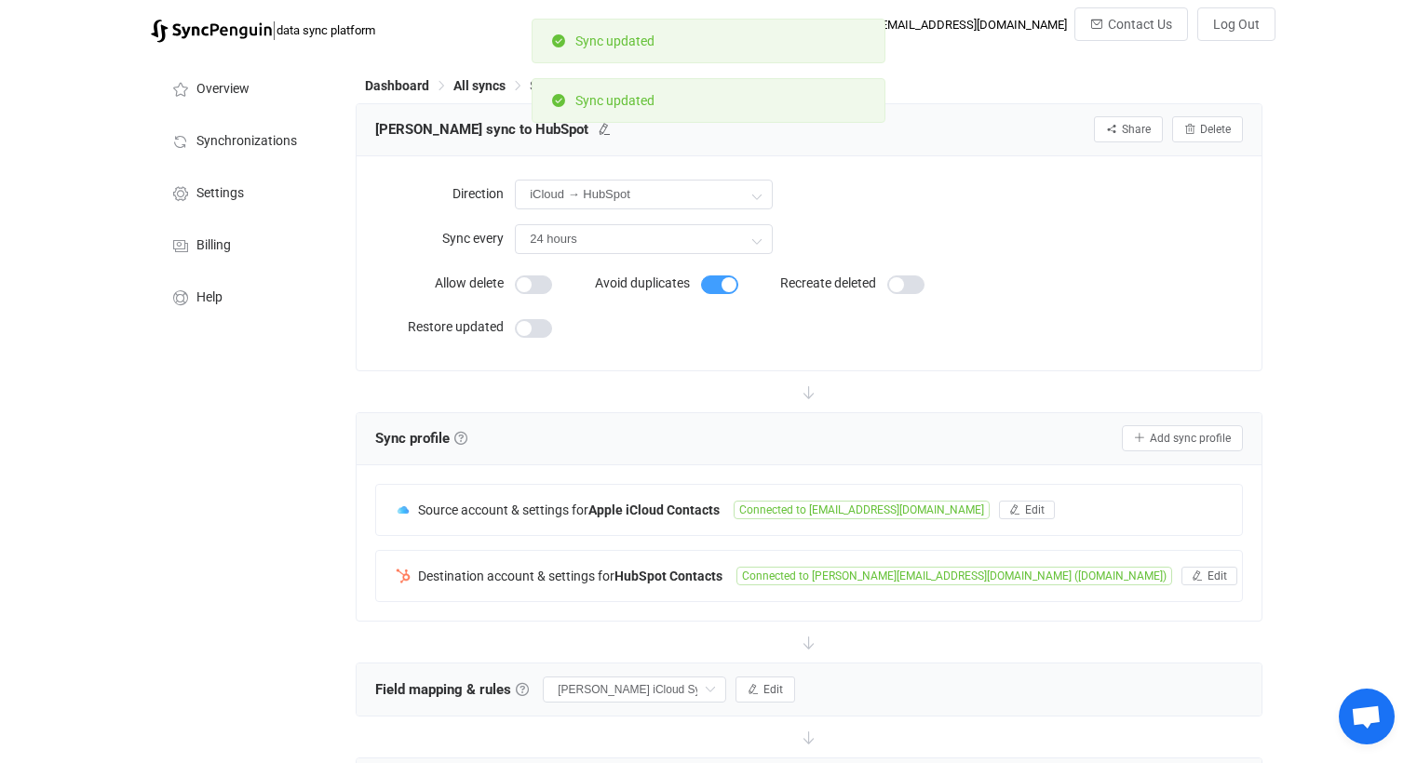
click at [483, 93] on div "Dashboard All syncs Sync" at bounding box center [809, 89] width 907 height 28
click at [483, 83] on span "All syncs" at bounding box center [479, 85] width 52 height 15
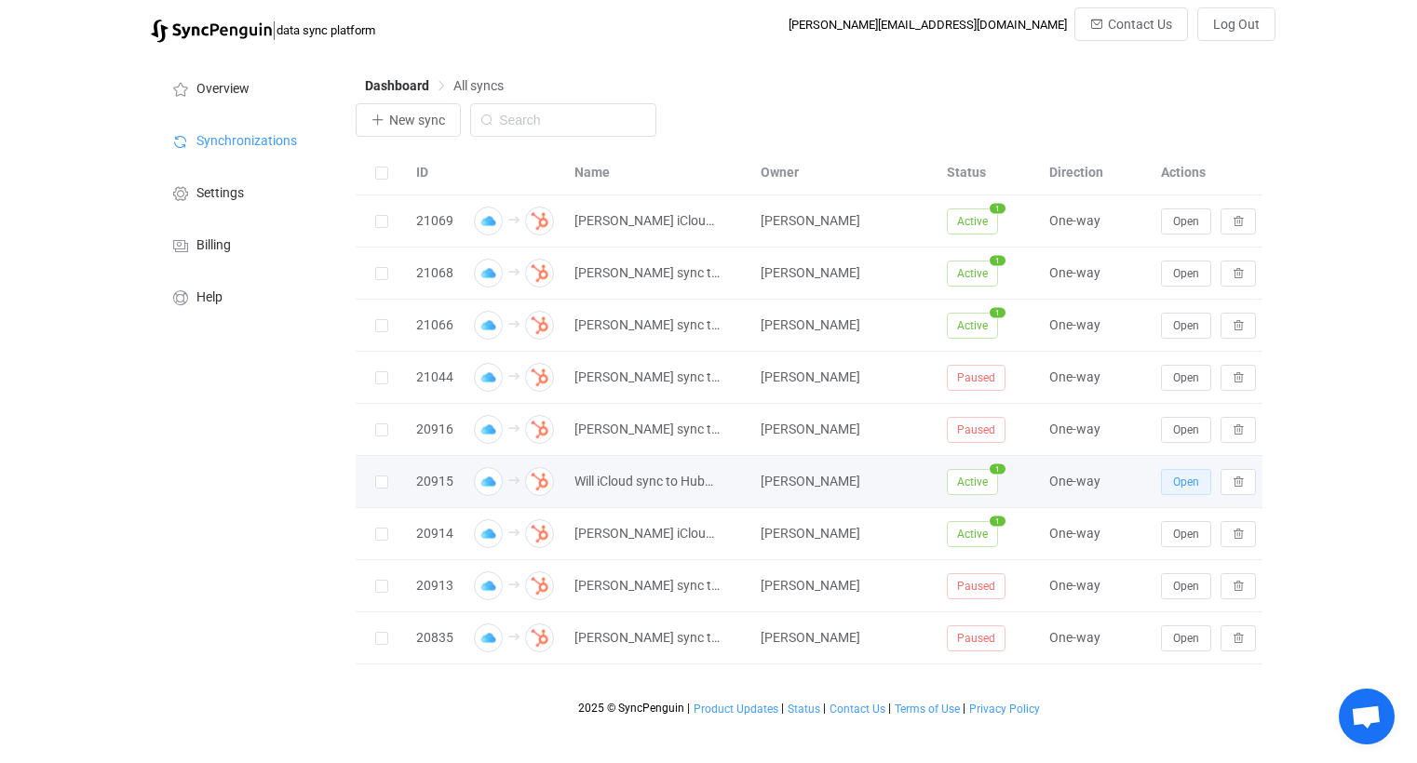
click at [1189, 486] on span "Open" at bounding box center [1186, 482] width 26 height 13
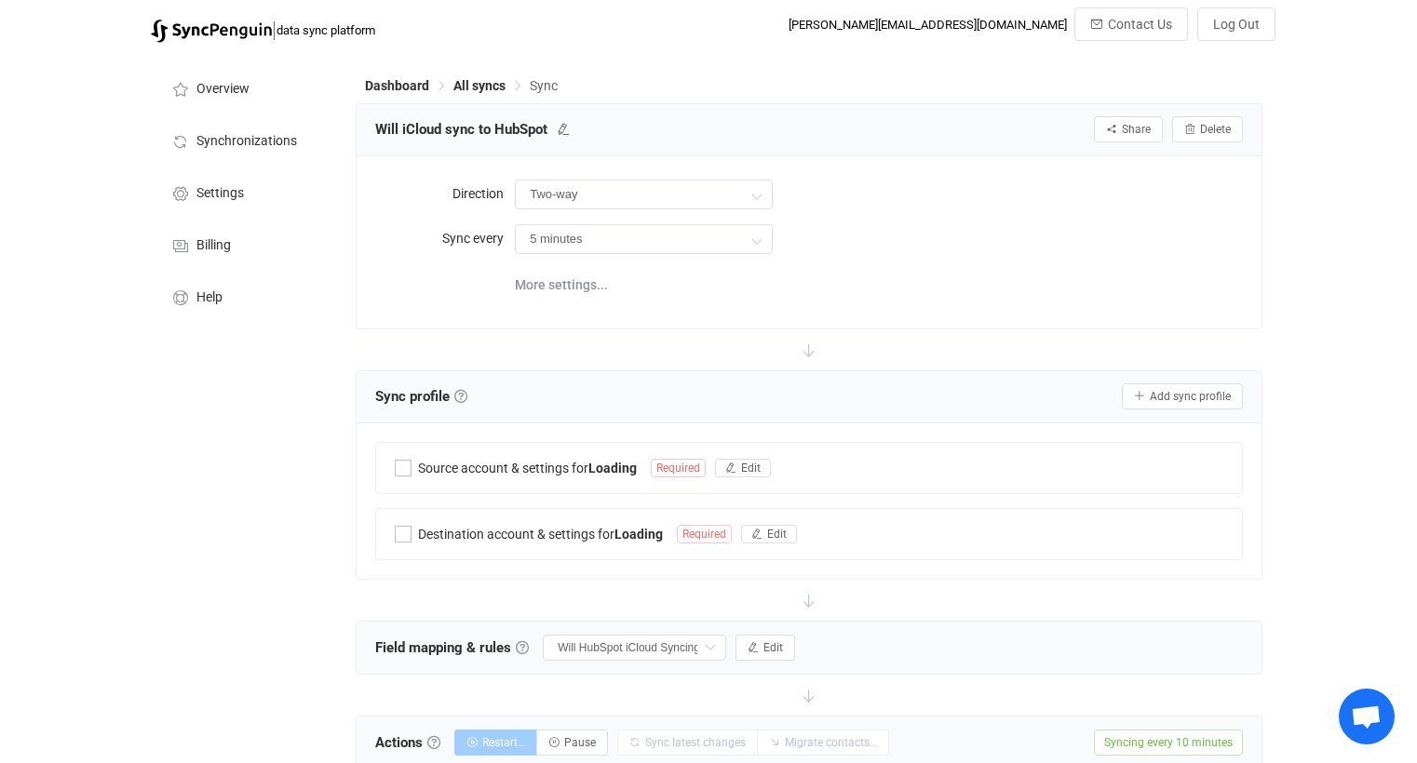
type input "iCloud → HubSpot"
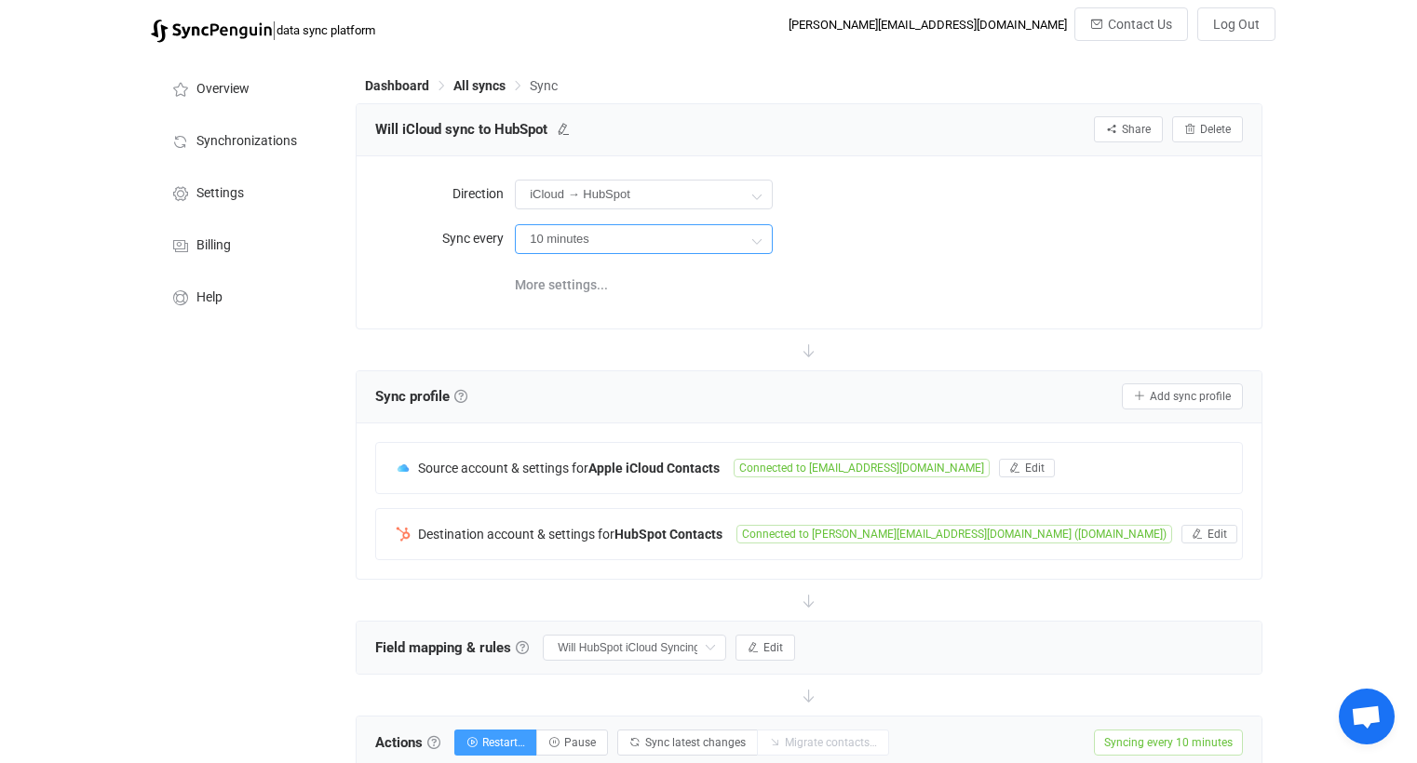
click at [735, 235] on input "10 minutes" at bounding box center [644, 239] width 258 height 30
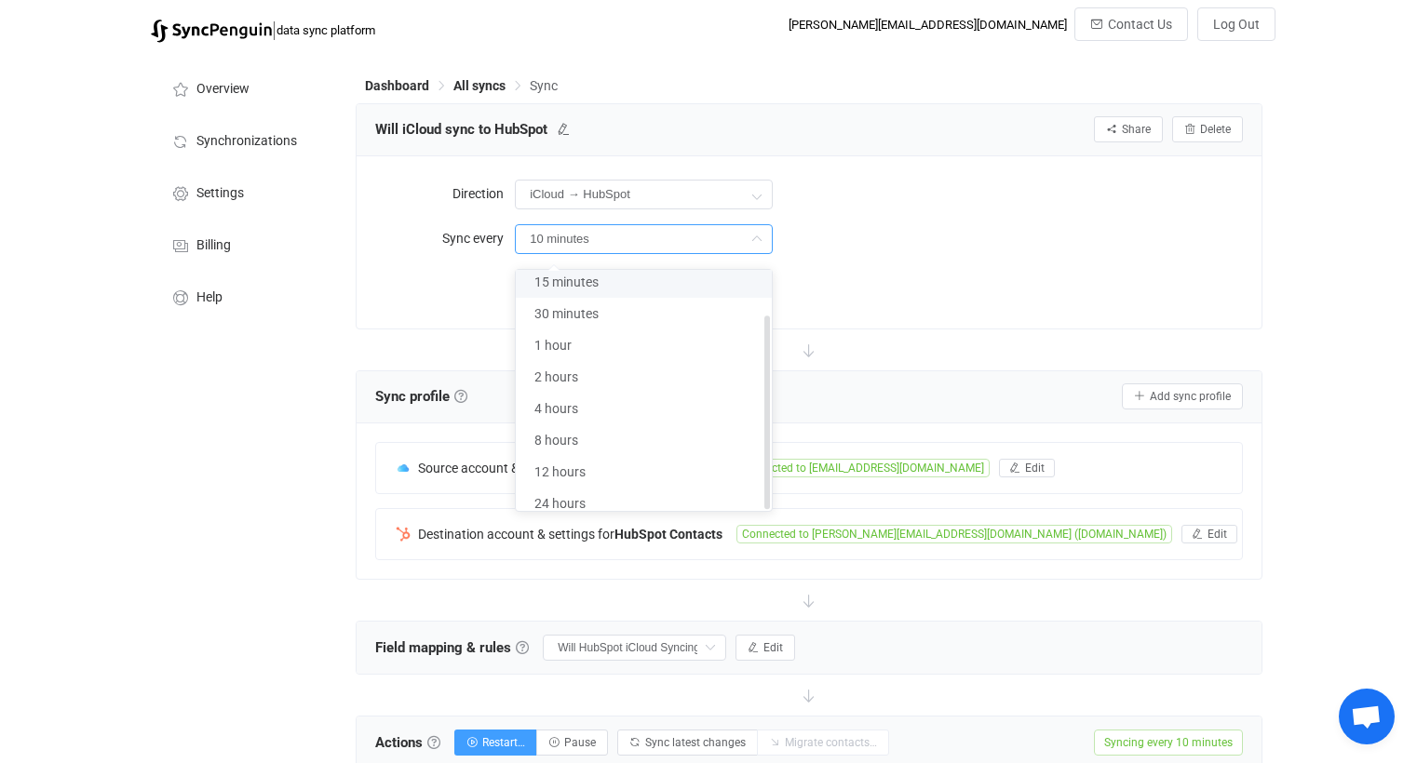
scroll to position [196, 0]
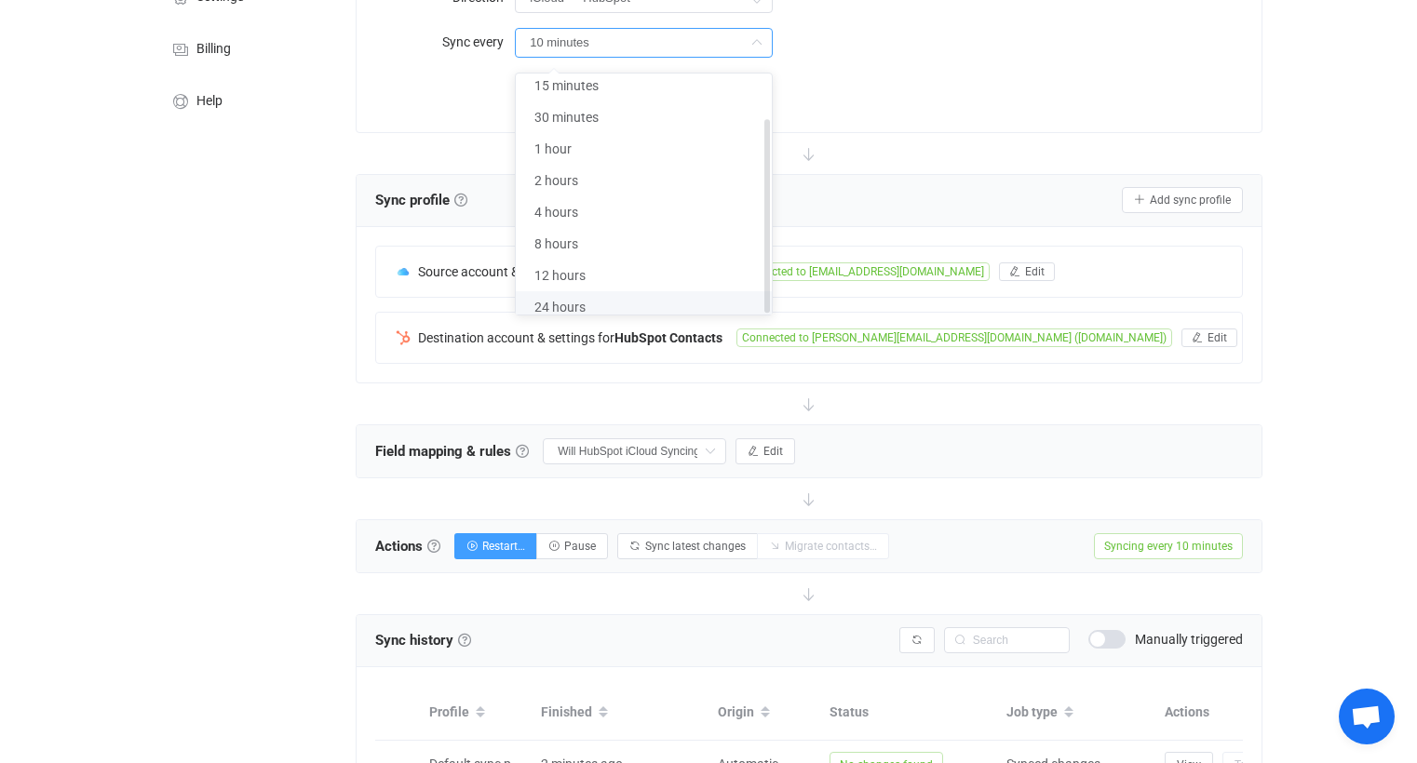
click at [575, 300] on span "24 hours" at bounding box center [559, 307] width 51 height 15
type input "24 hours"
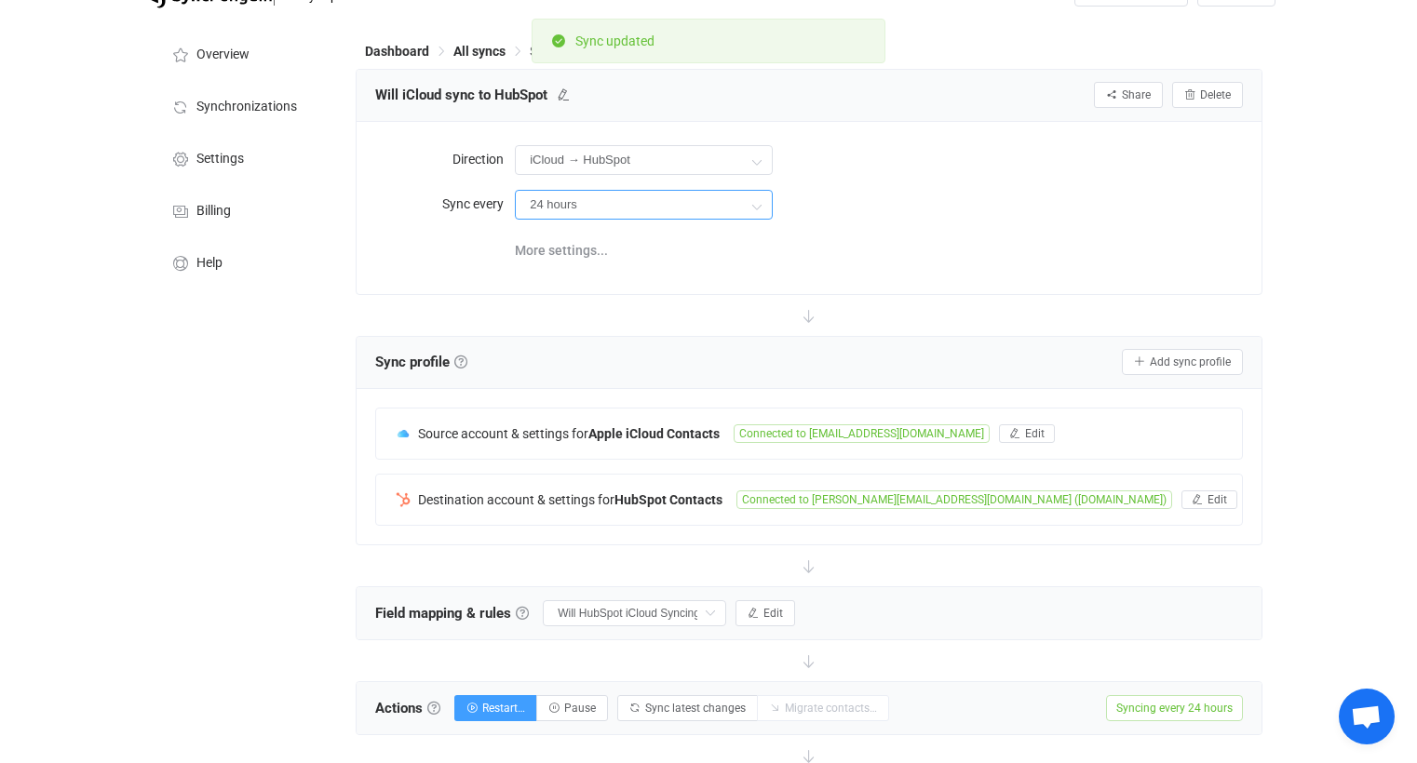
scroll to position [0, 0]
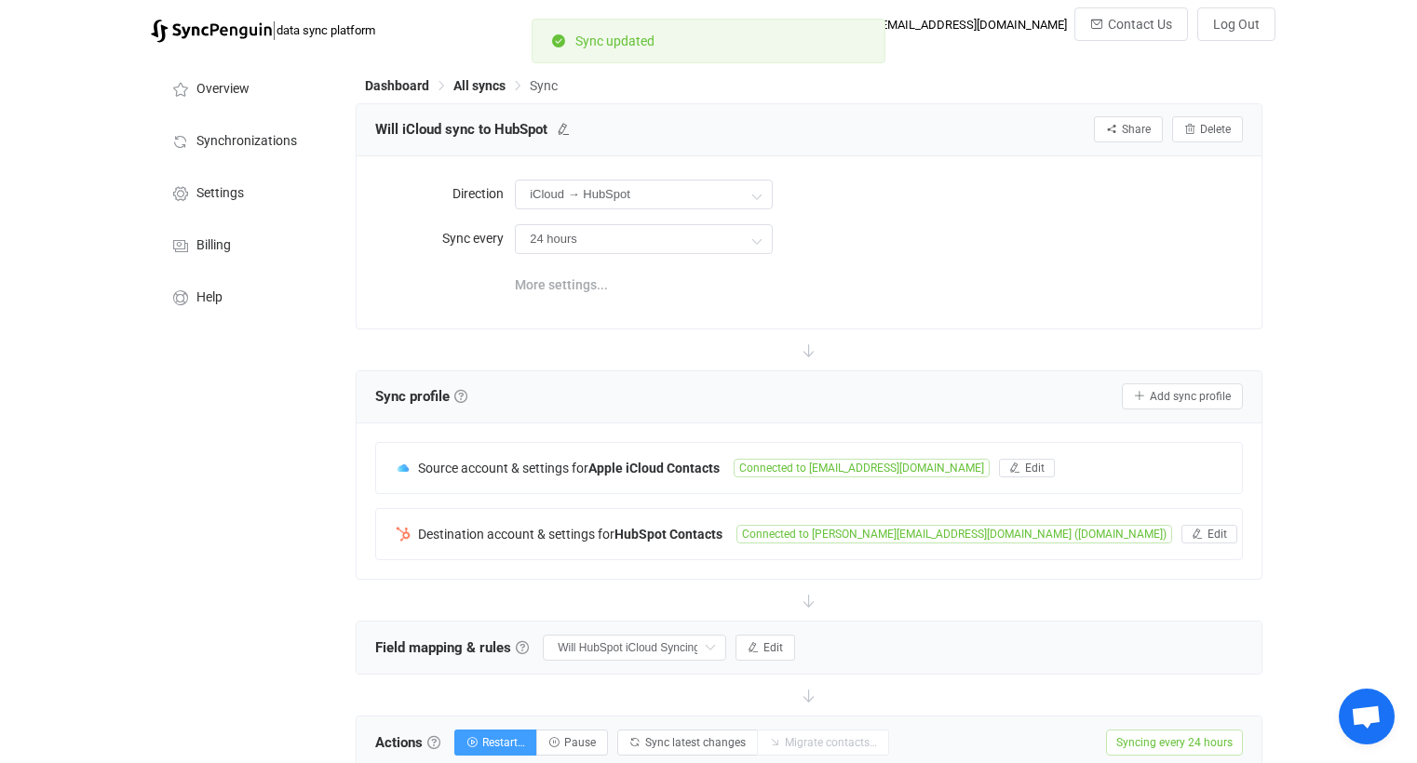
click at [581, 282] on span "More settings..." at bounding box center [561, 284] width 93 height 37
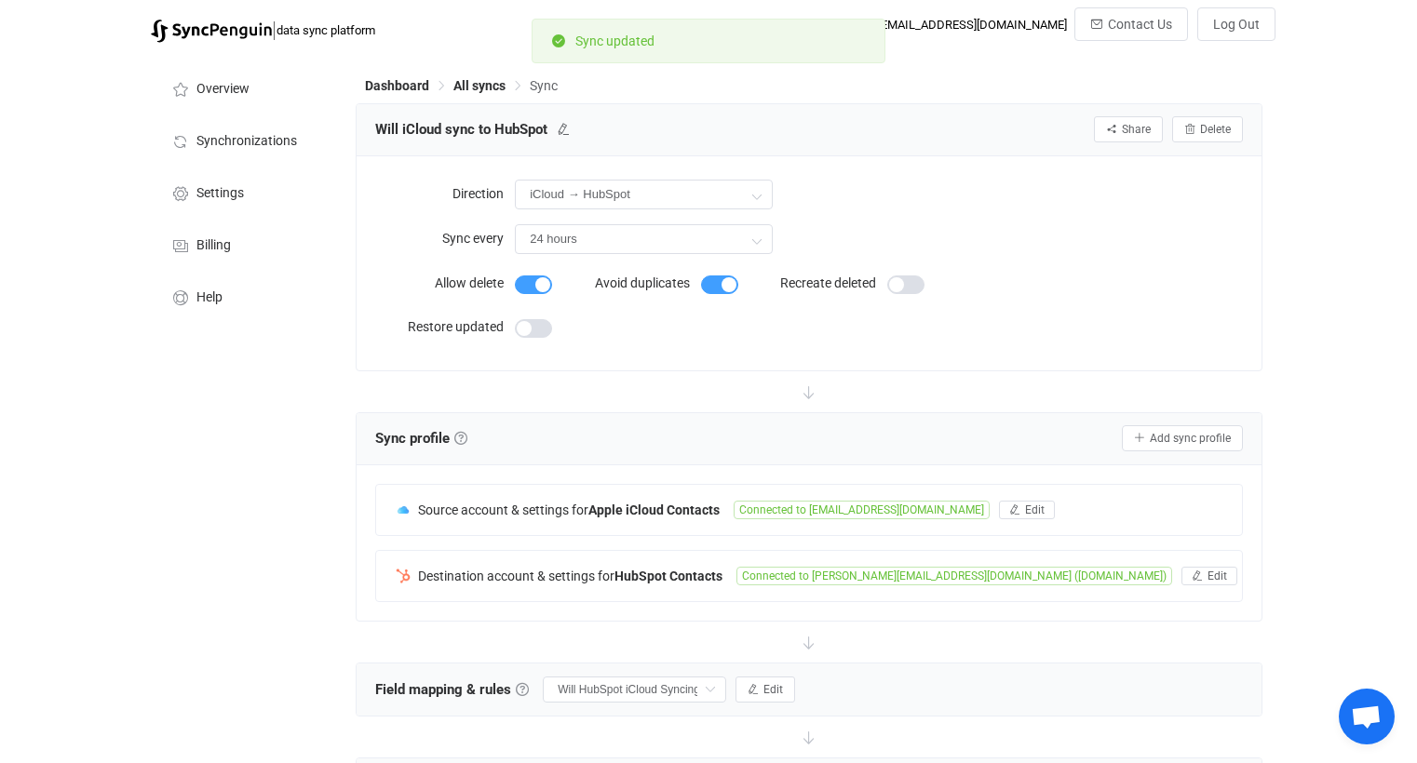
click at [502, 289] on label "Allow delete" at bounding box center [445, 282] width 140 height 37
click at [531, 287] on span at bounding box center [533, 285] width 37 height 19
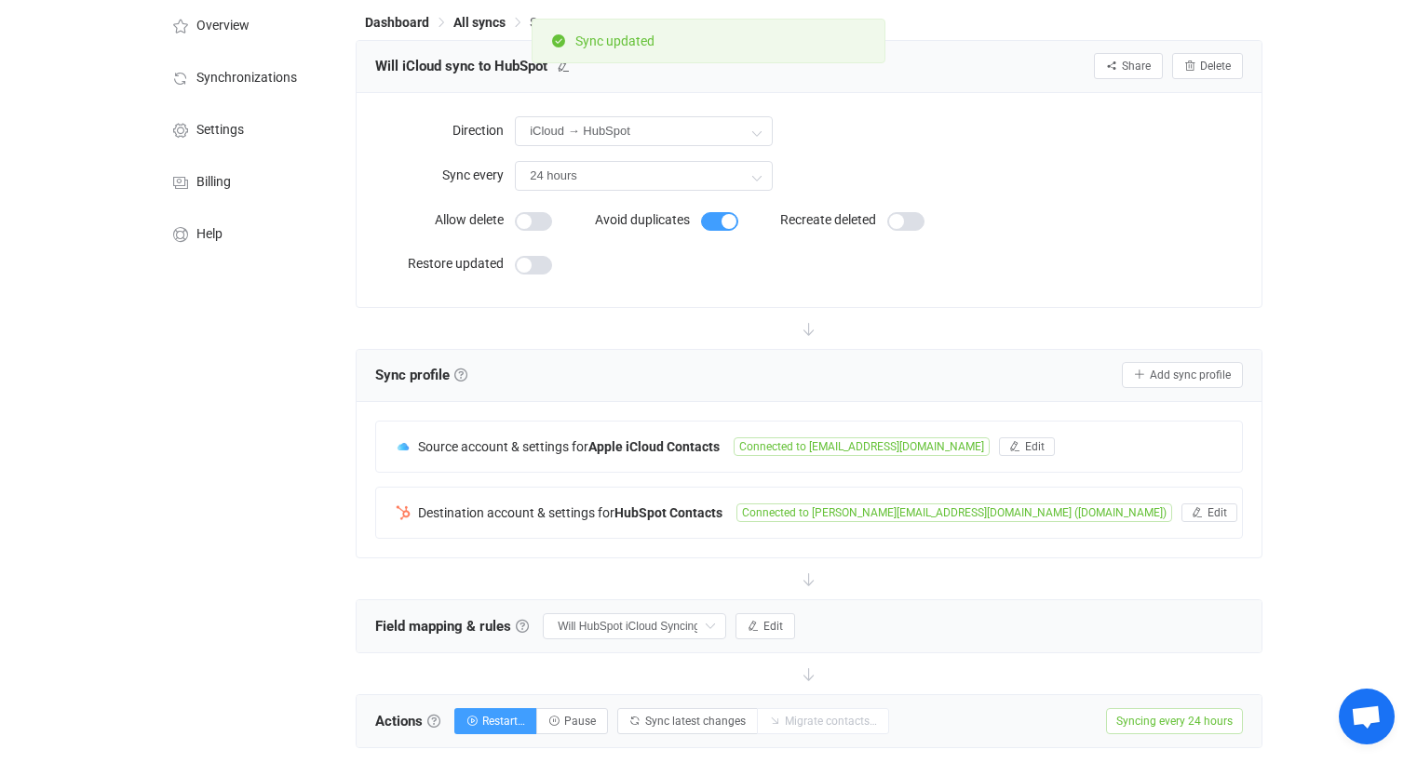
scroll to position [841, 0]
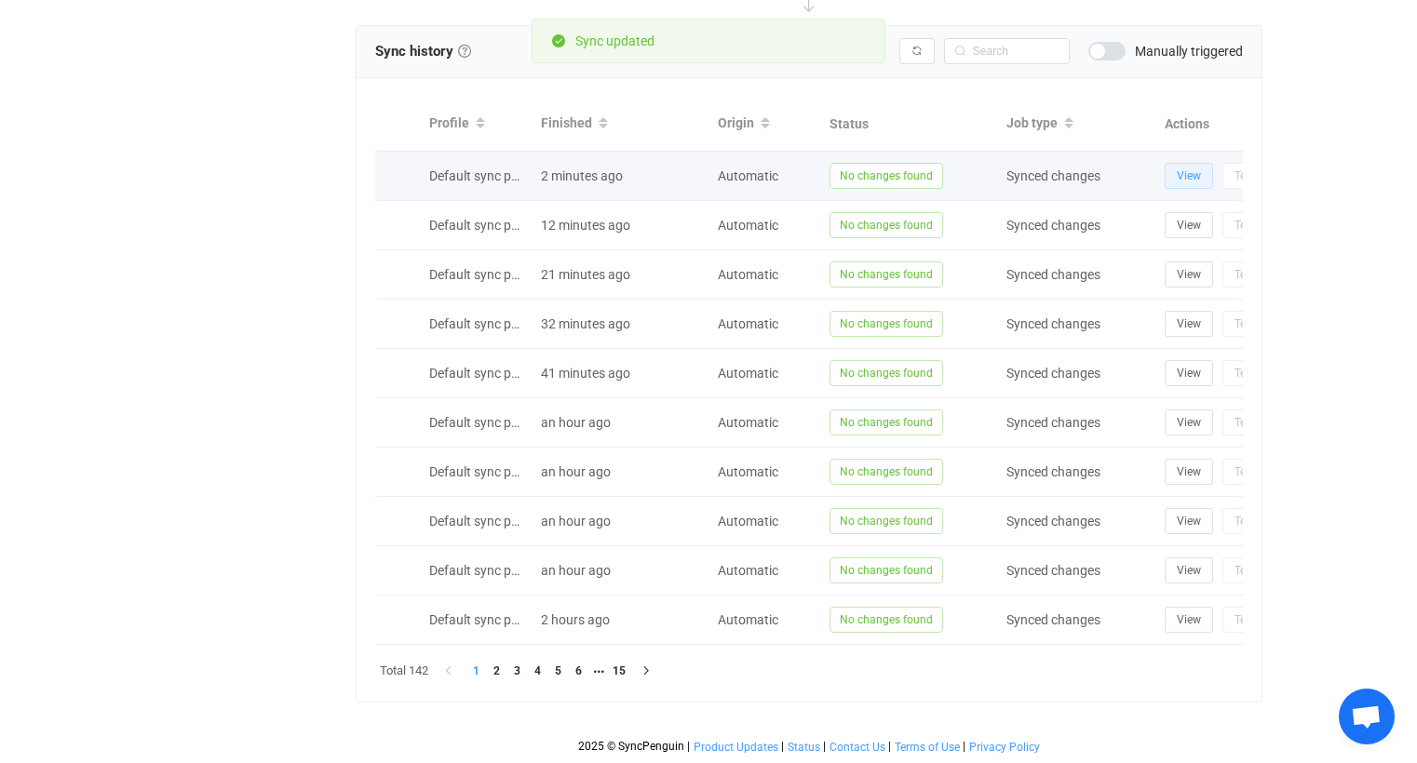
click at [1194, 171] on button "View" at bounding box center [1188, 176] width 48 height 26
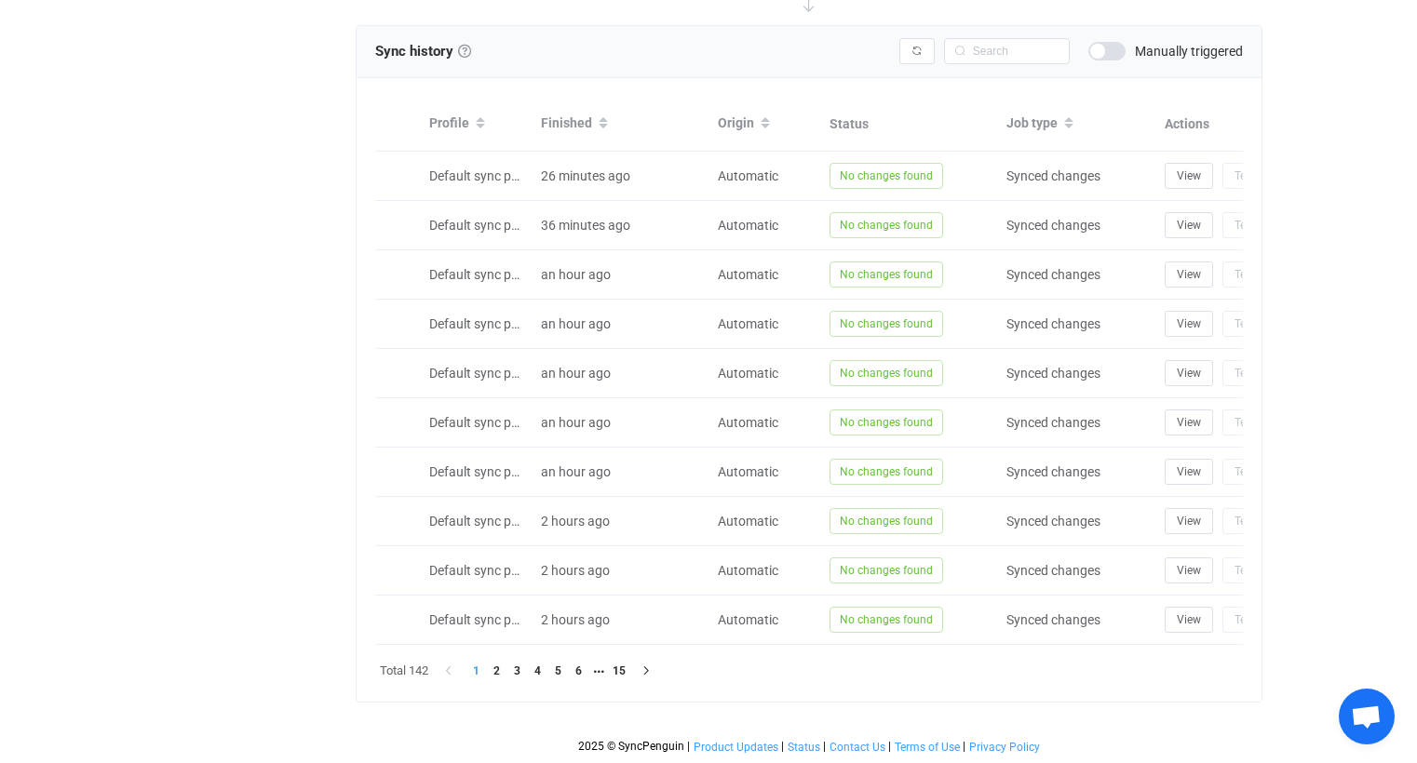
scroll to position [0, 0]
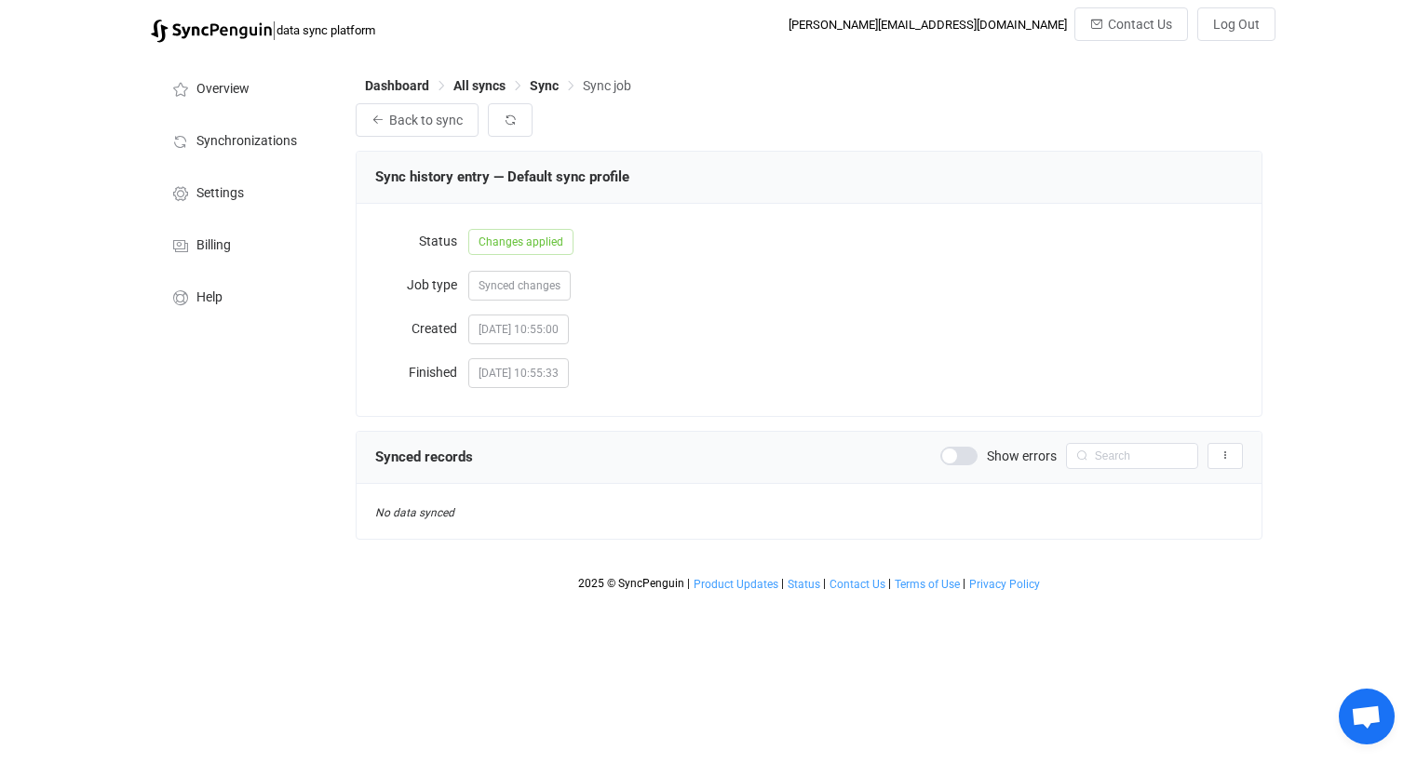
scroll to position [2044, 0]
click at [547, 81] on span "Sync" at bounding box center [544, 85] width 29 height 15
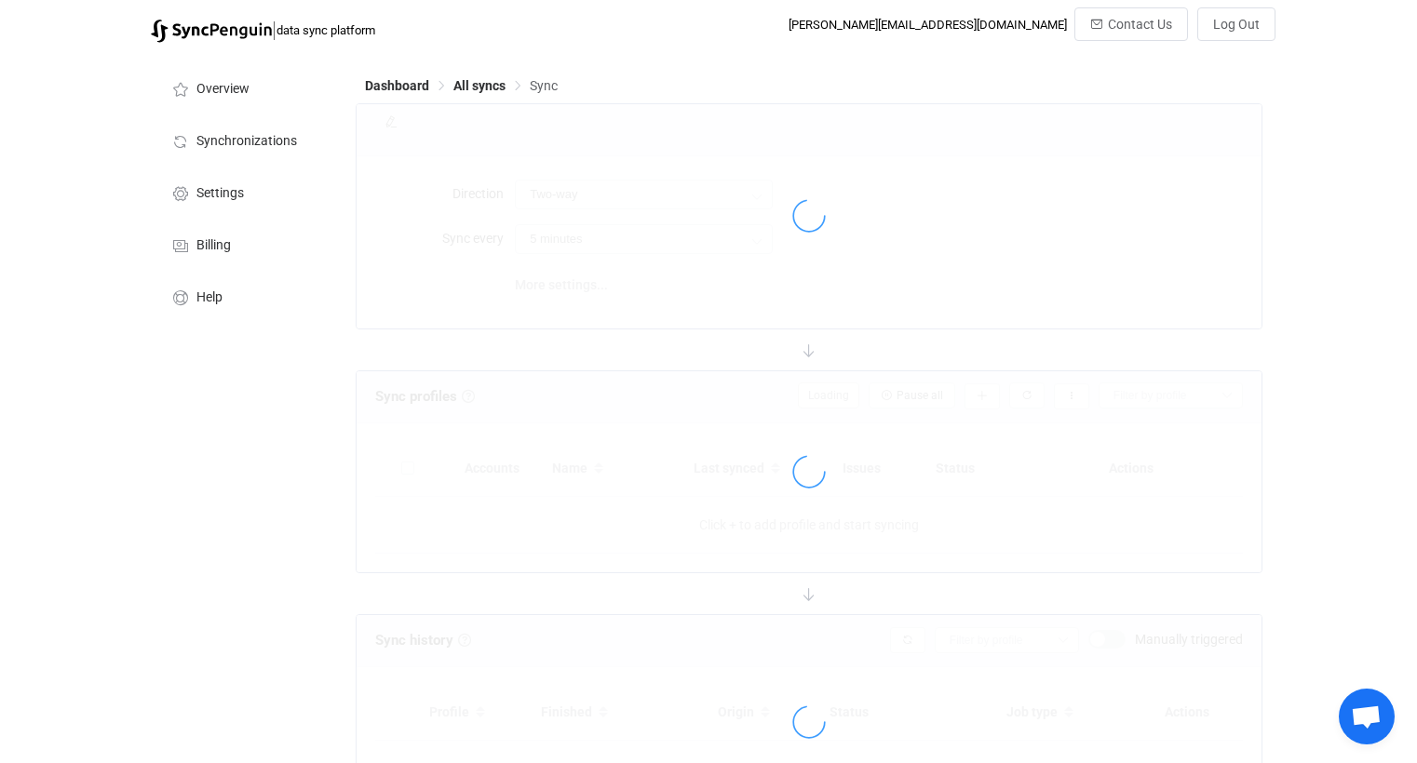
type input "iCloud → HubSpot"
type input "24 hours"
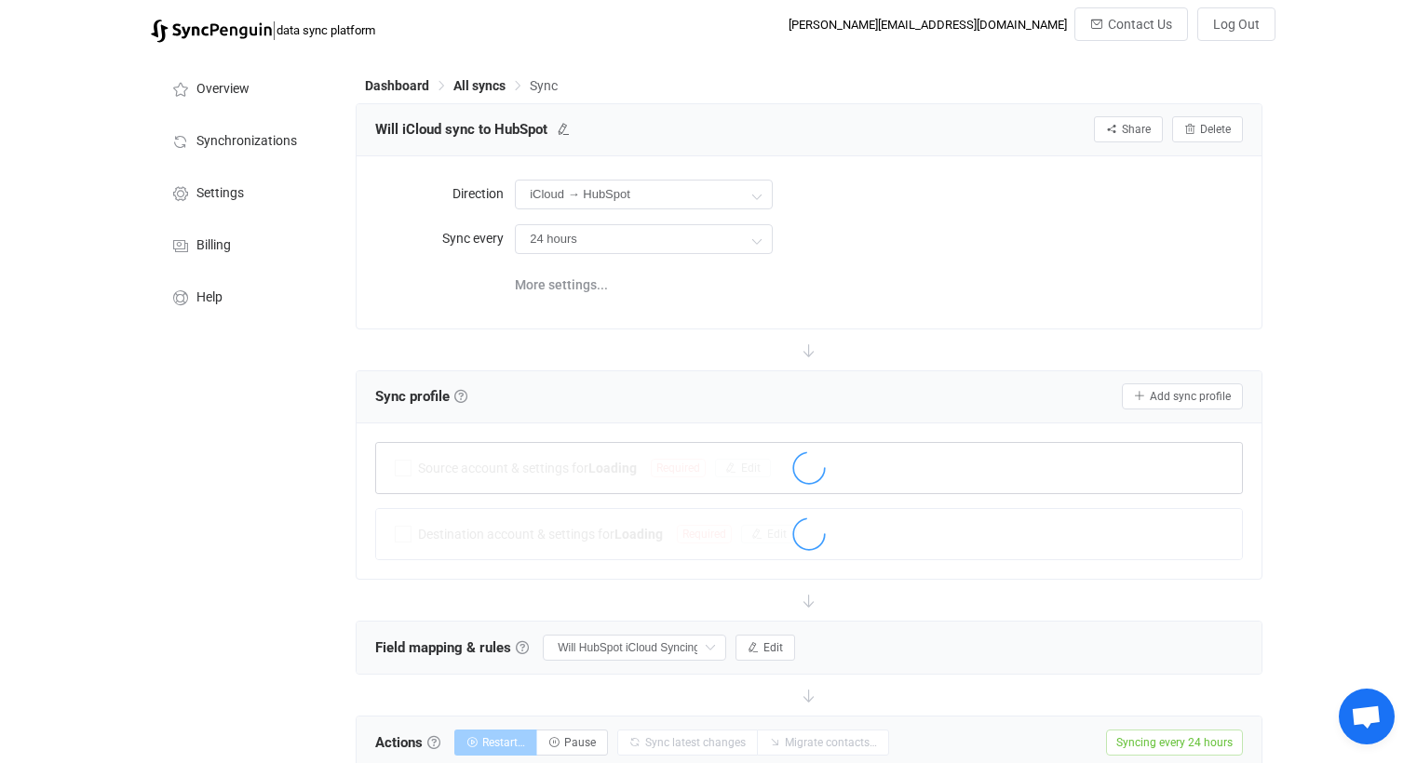
scroll to position [799, 0]
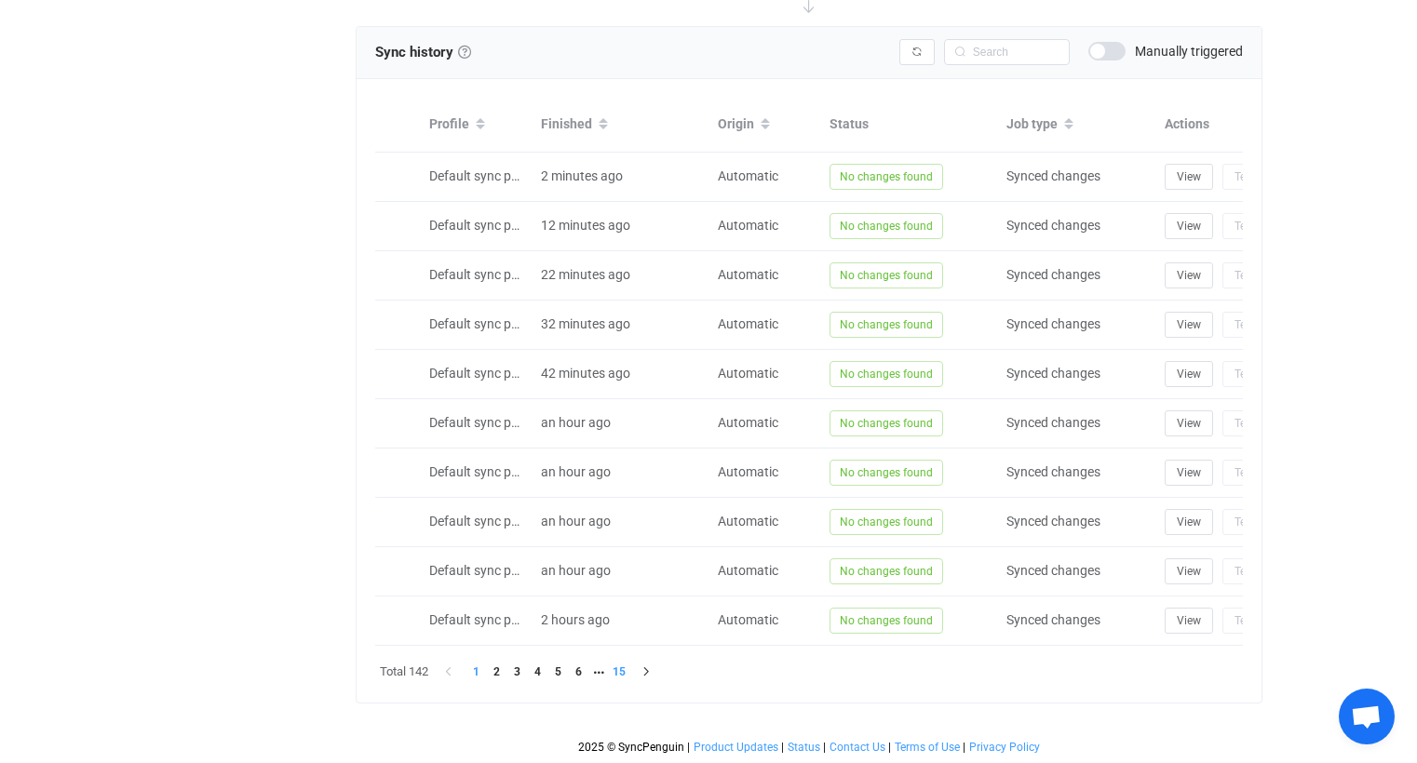
click at [628, 674] on li "15" at bounding box center [619, 672] width 20 height 20
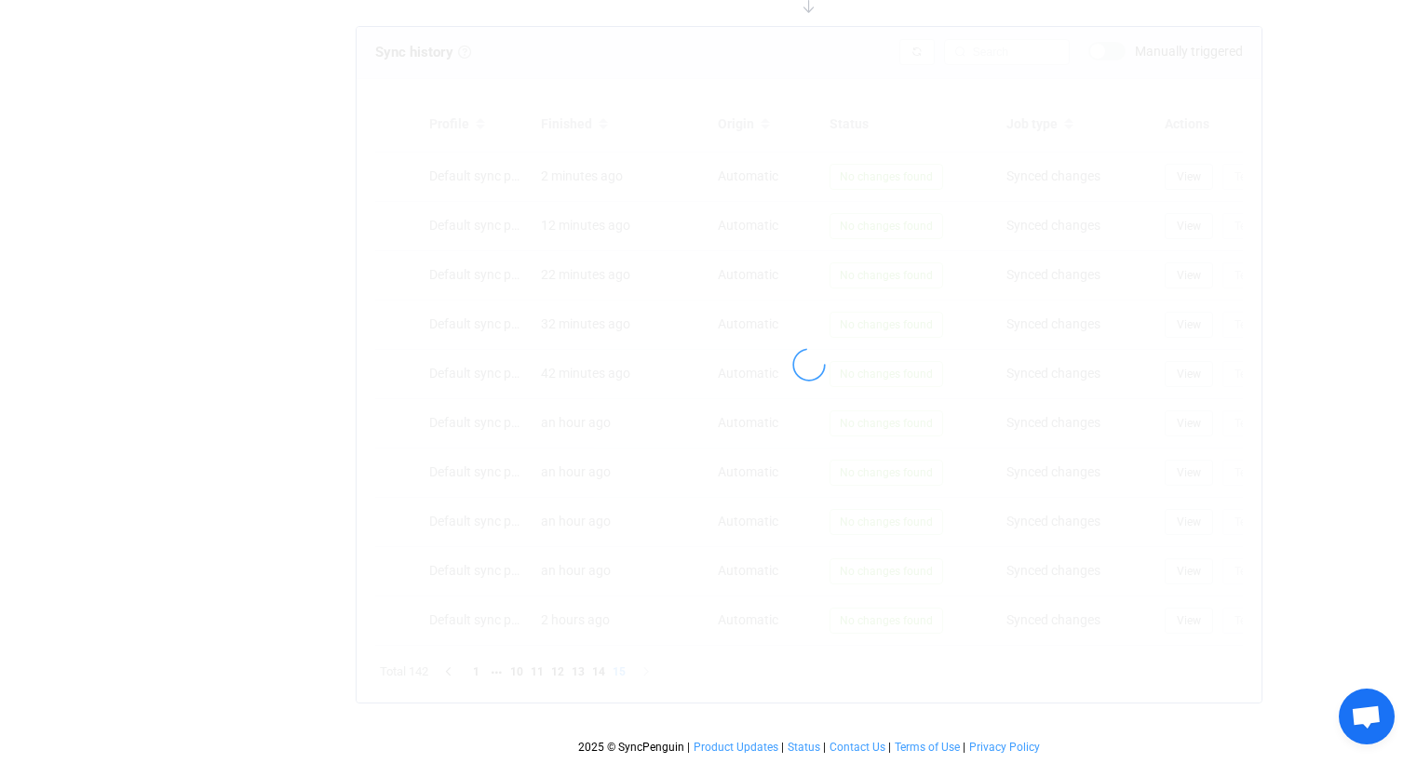
scroll to position [404, 0]
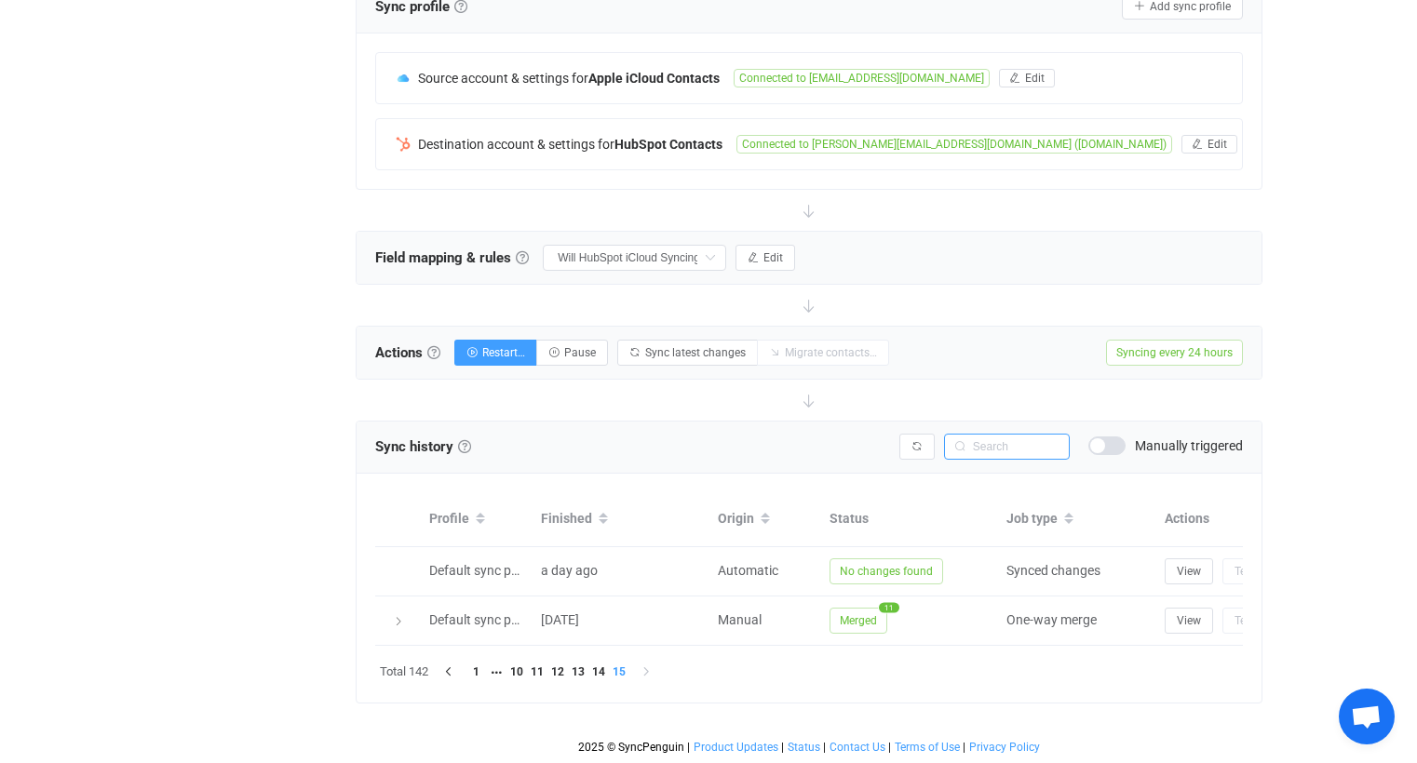
click at [999, 434] on input "text" at bounding box center [1007, 447] width 126 height 26
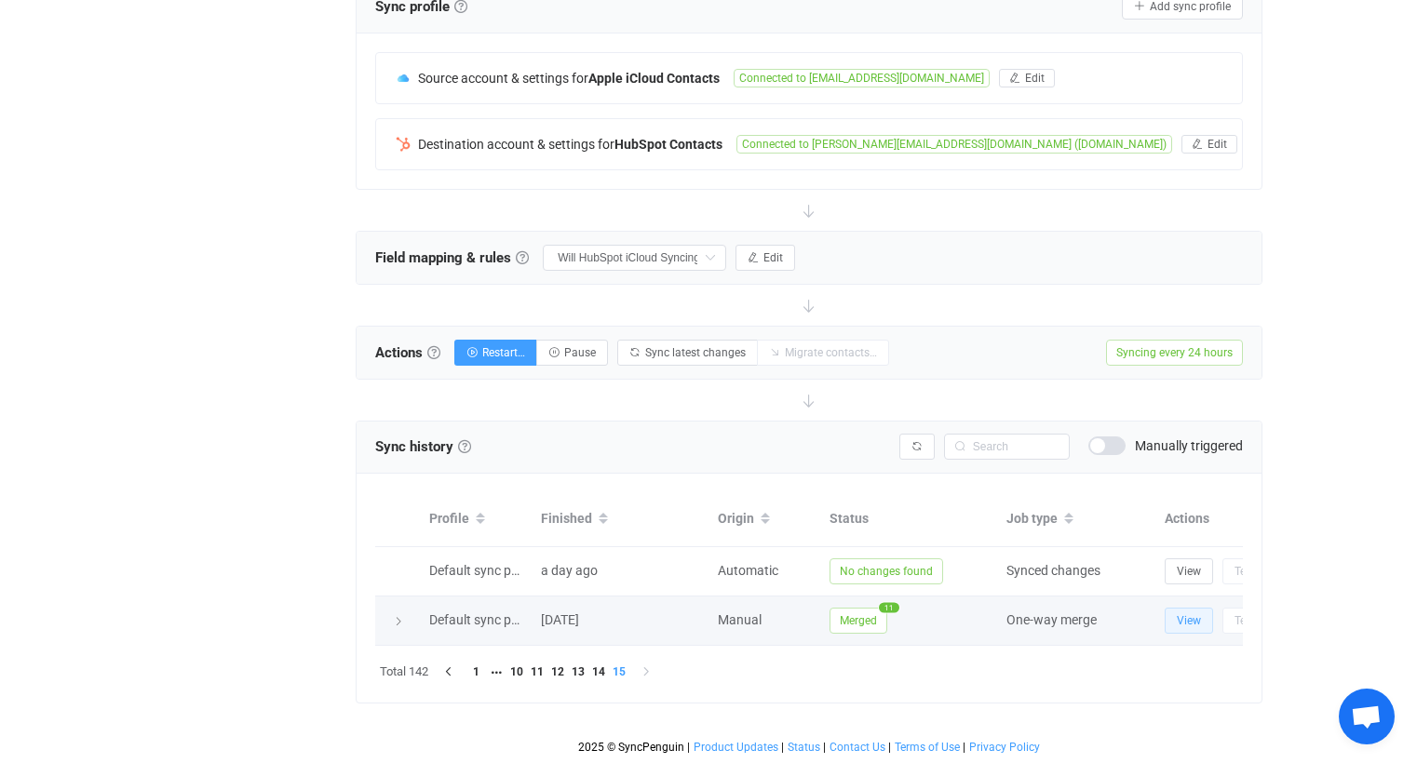
click at [1188, 614] on span "View" at bounding box center [1188, 620] width 24 height 13
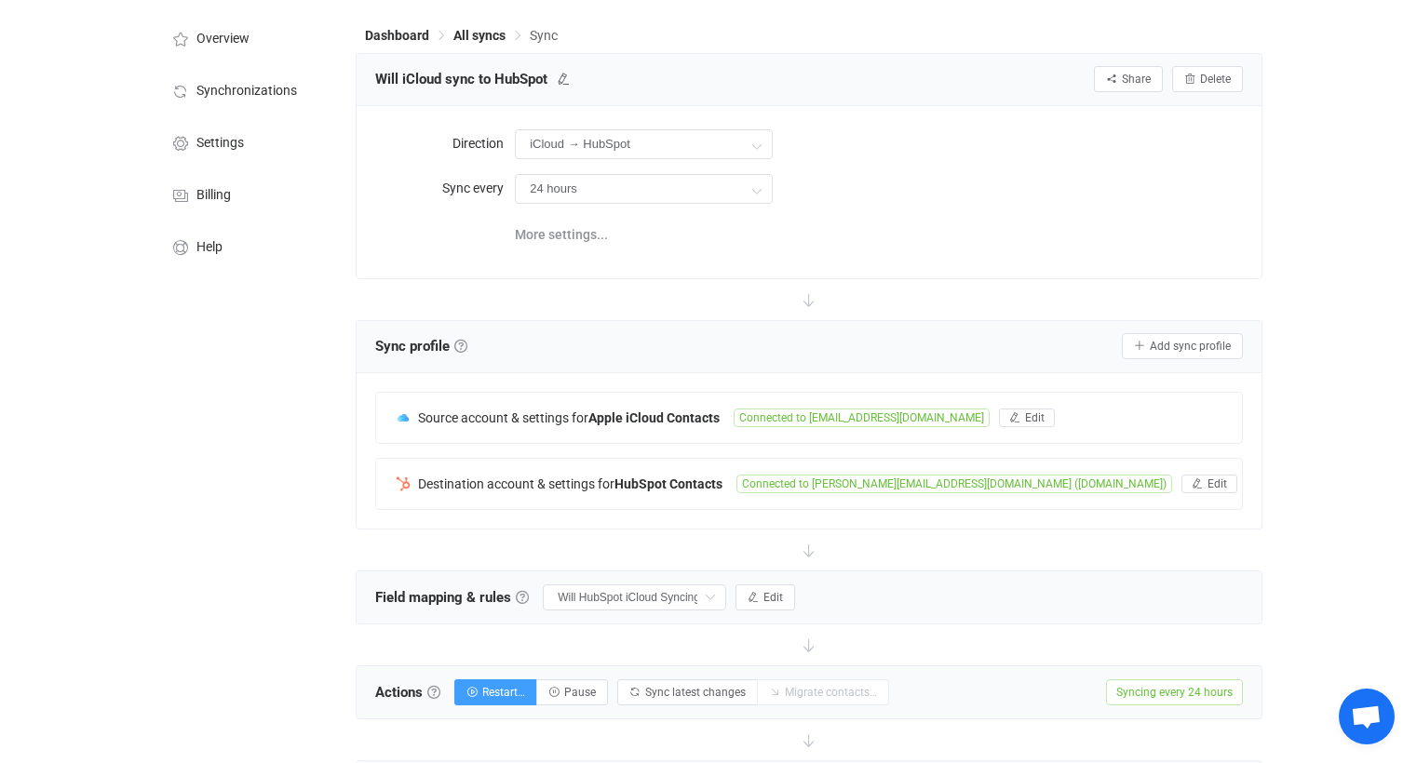
scroll to position [0, 0]
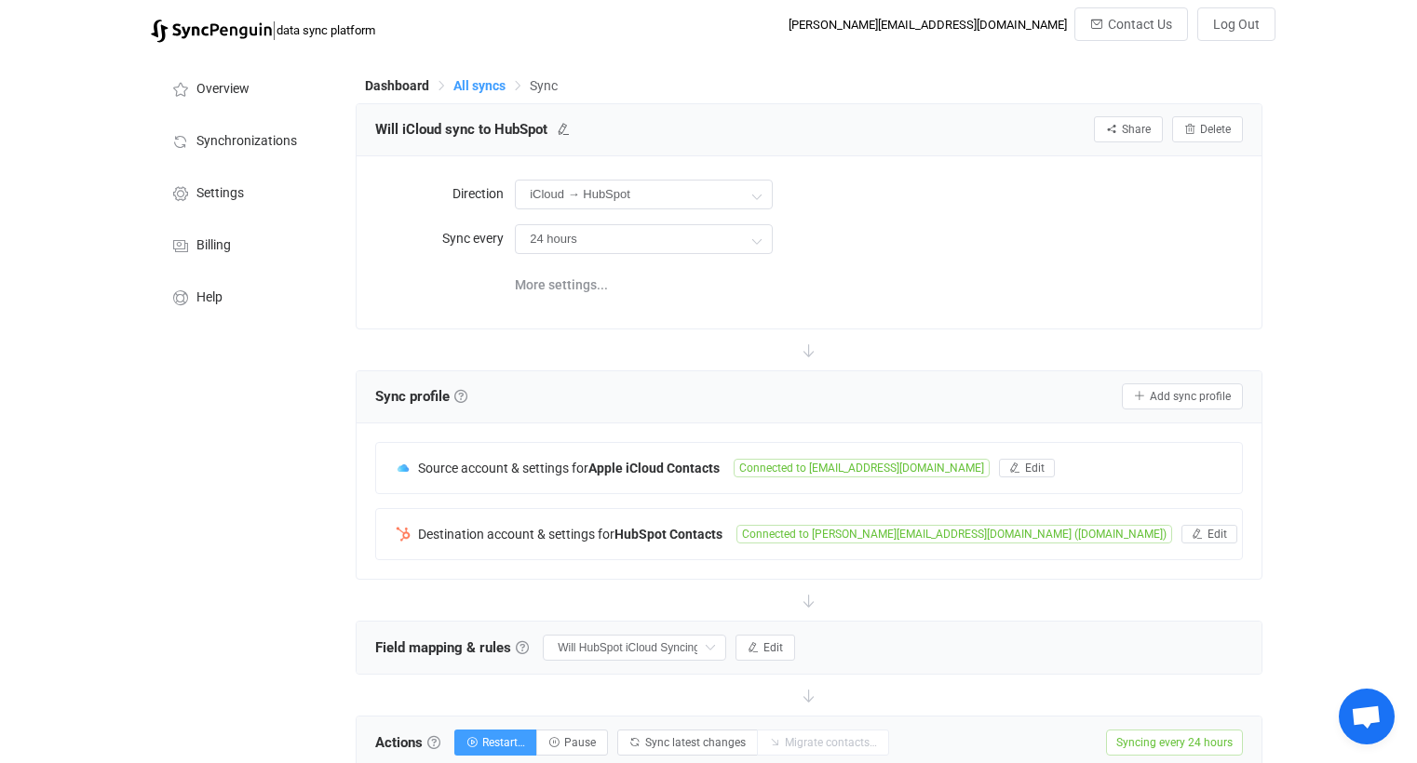
click at [481, 87] on span "All syncs" at bounding box center [479, 85] width 52 height 15
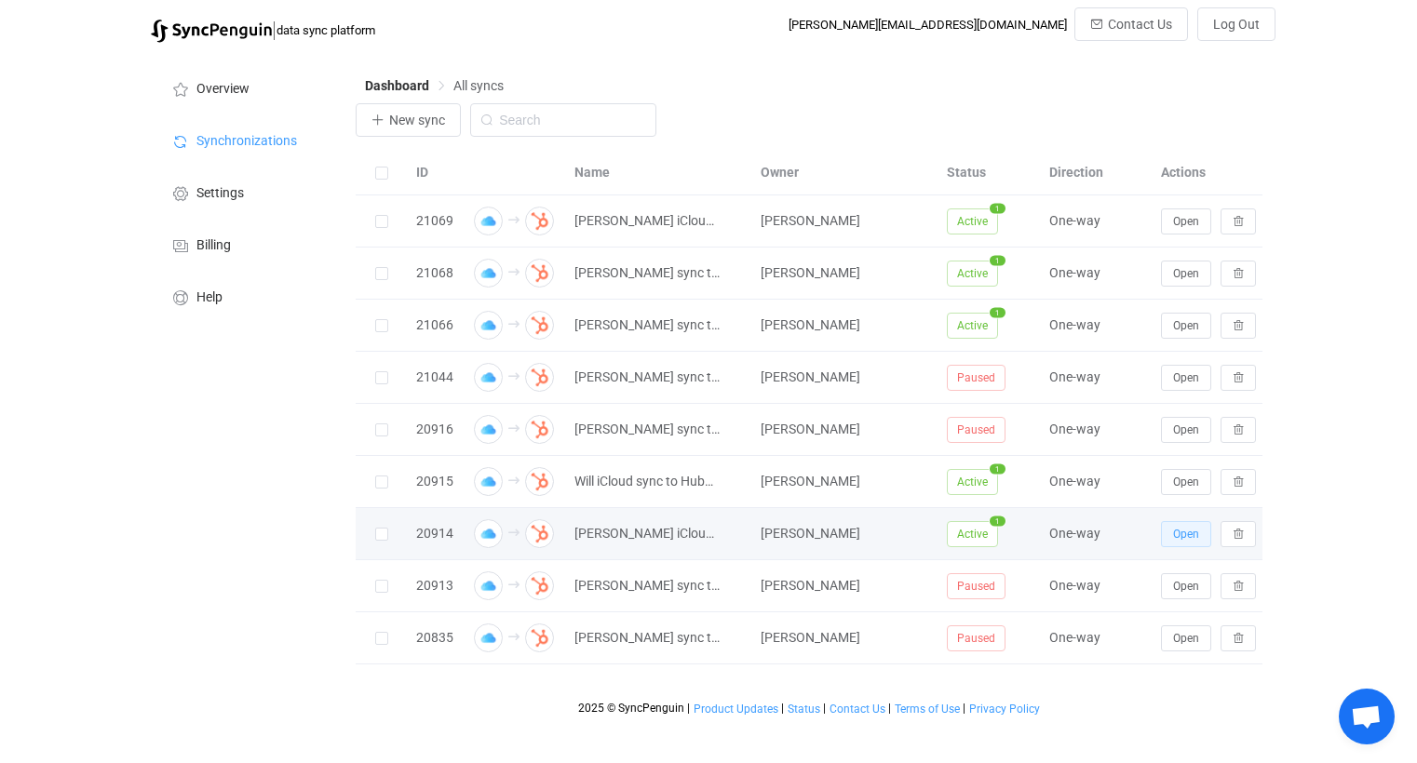
click at [1178, 539] on span "Open" at bounding box center [1186, 534] width 26 height 13
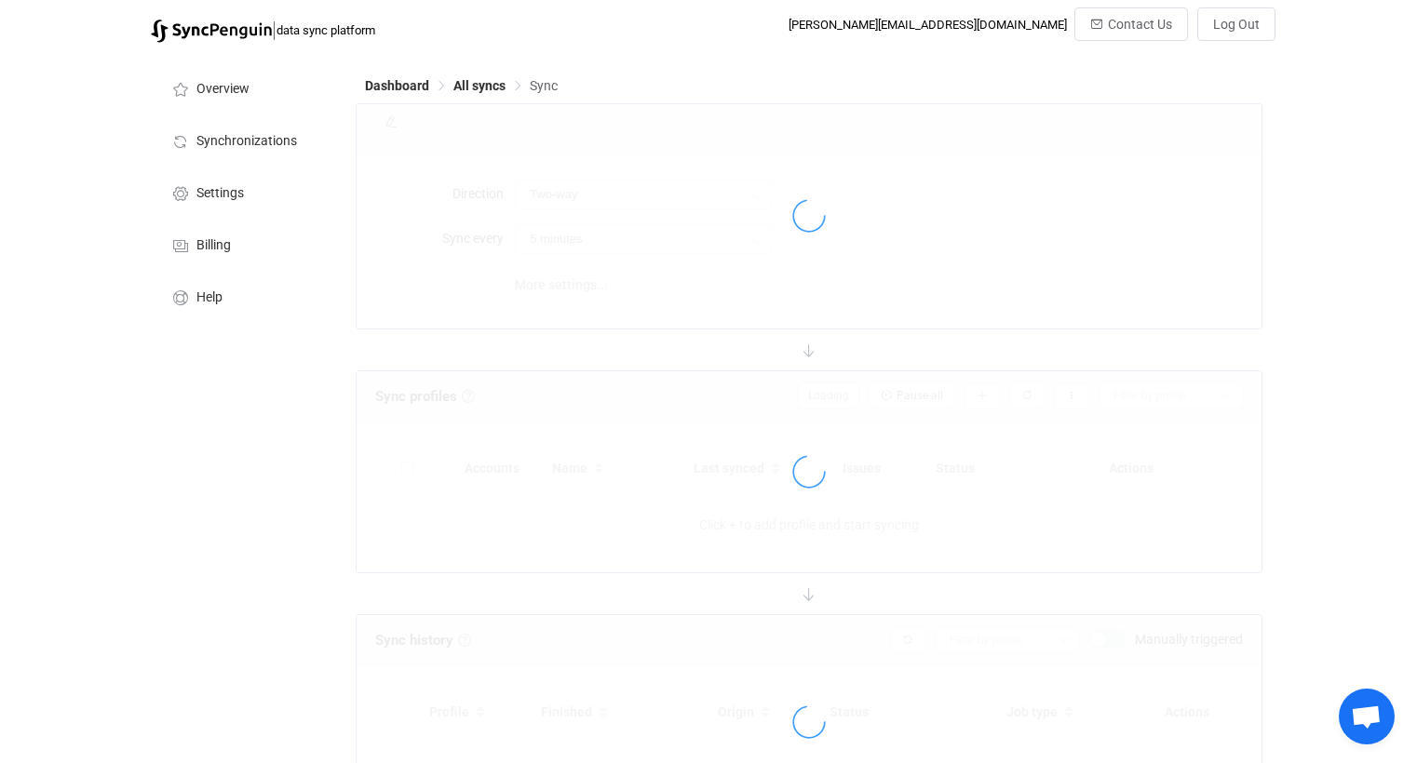
type input "iCloud → HubSpot"
type input "24 hours"
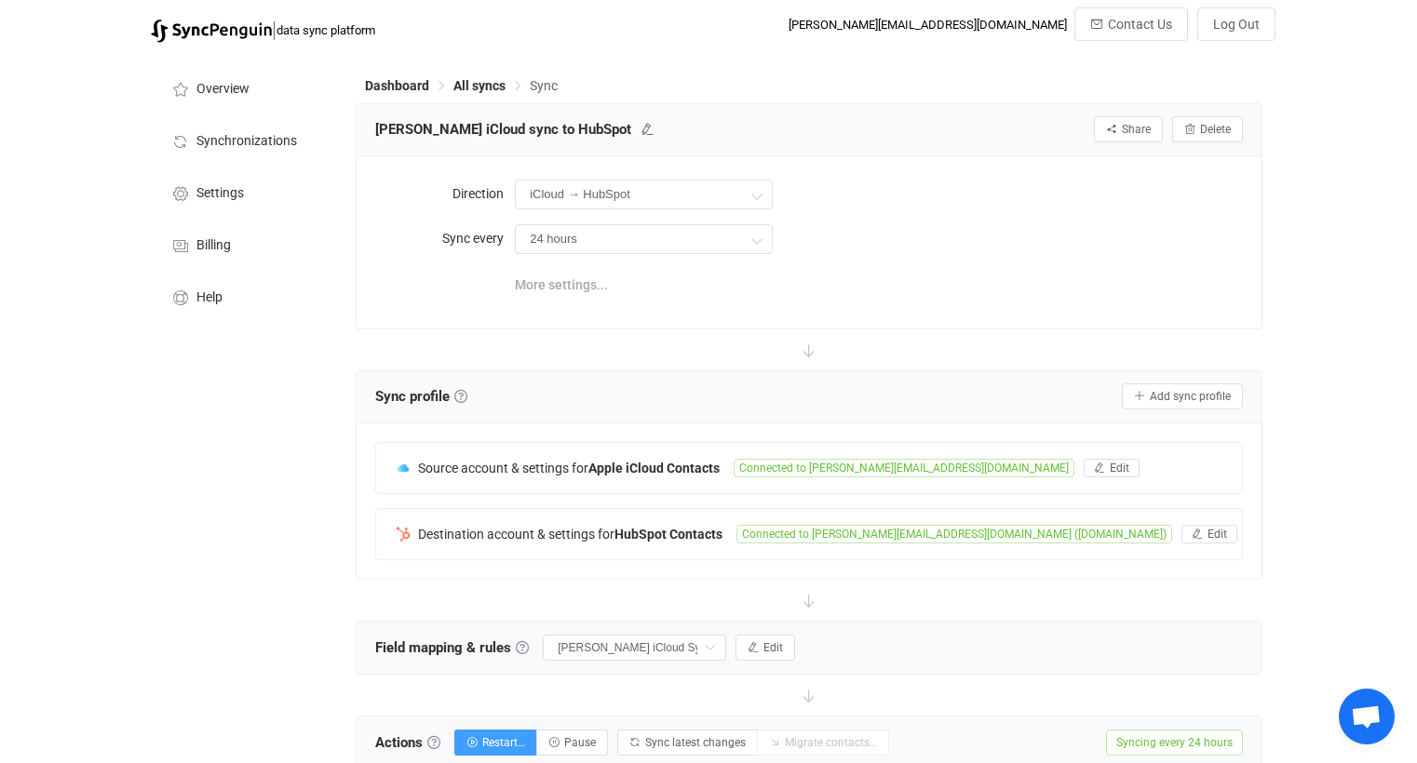
scroll to position [30, 0]
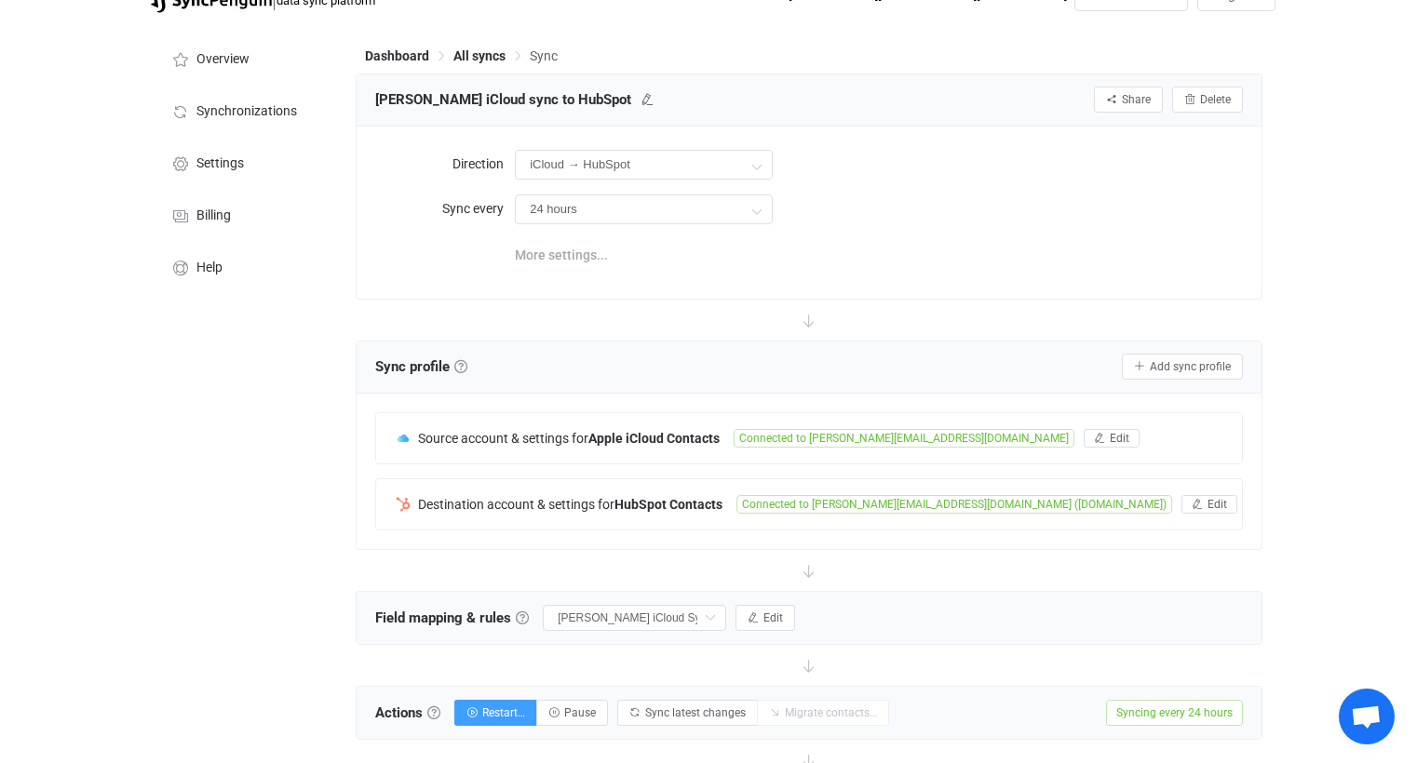
click at [586, 257] on span "More settings..." at bounding box center [561, 254] width 93 height 37
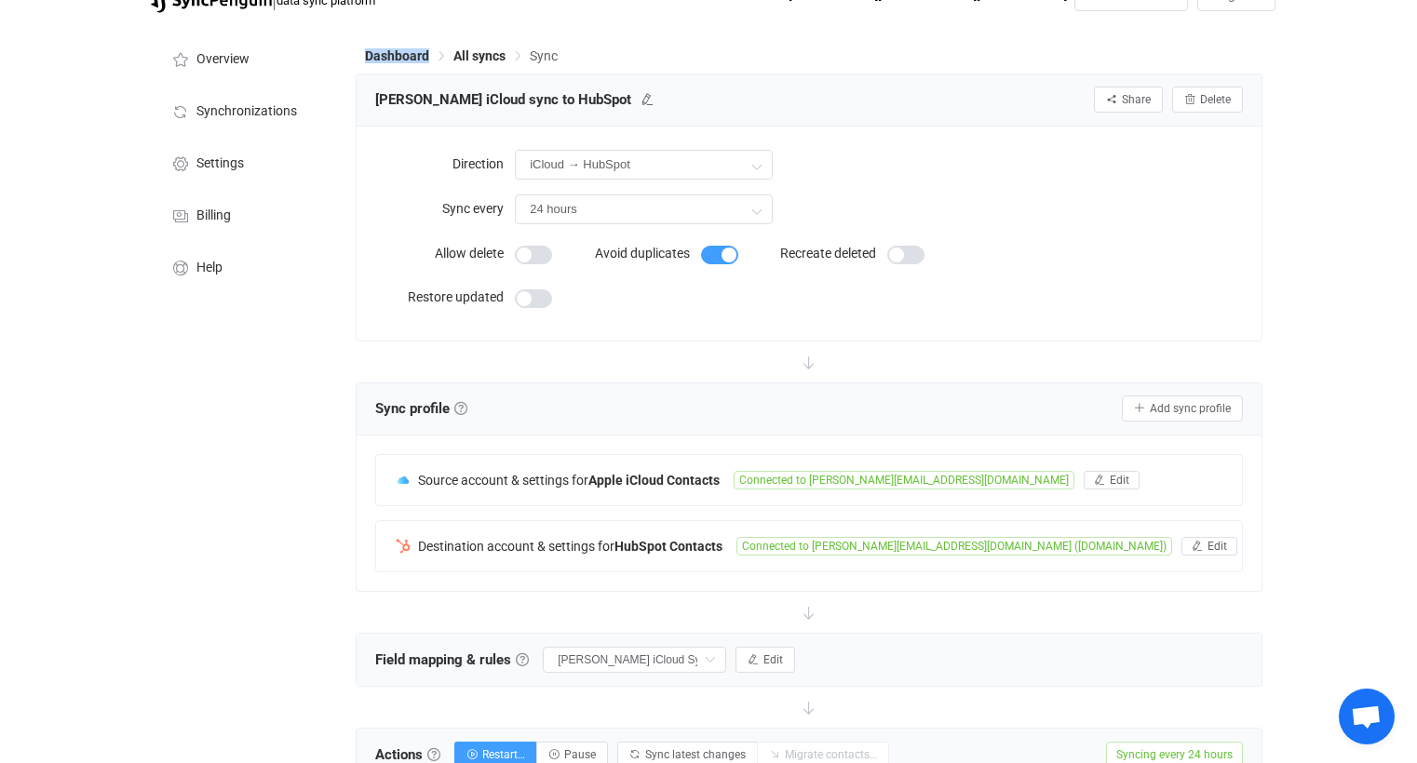
click at [443, 49] on span "Dashboard" at bounding box center [409, 55] width 88 height 13
click at [486, 55] on span "All syncs" at bounding box center [479, 55] width 52 height 15
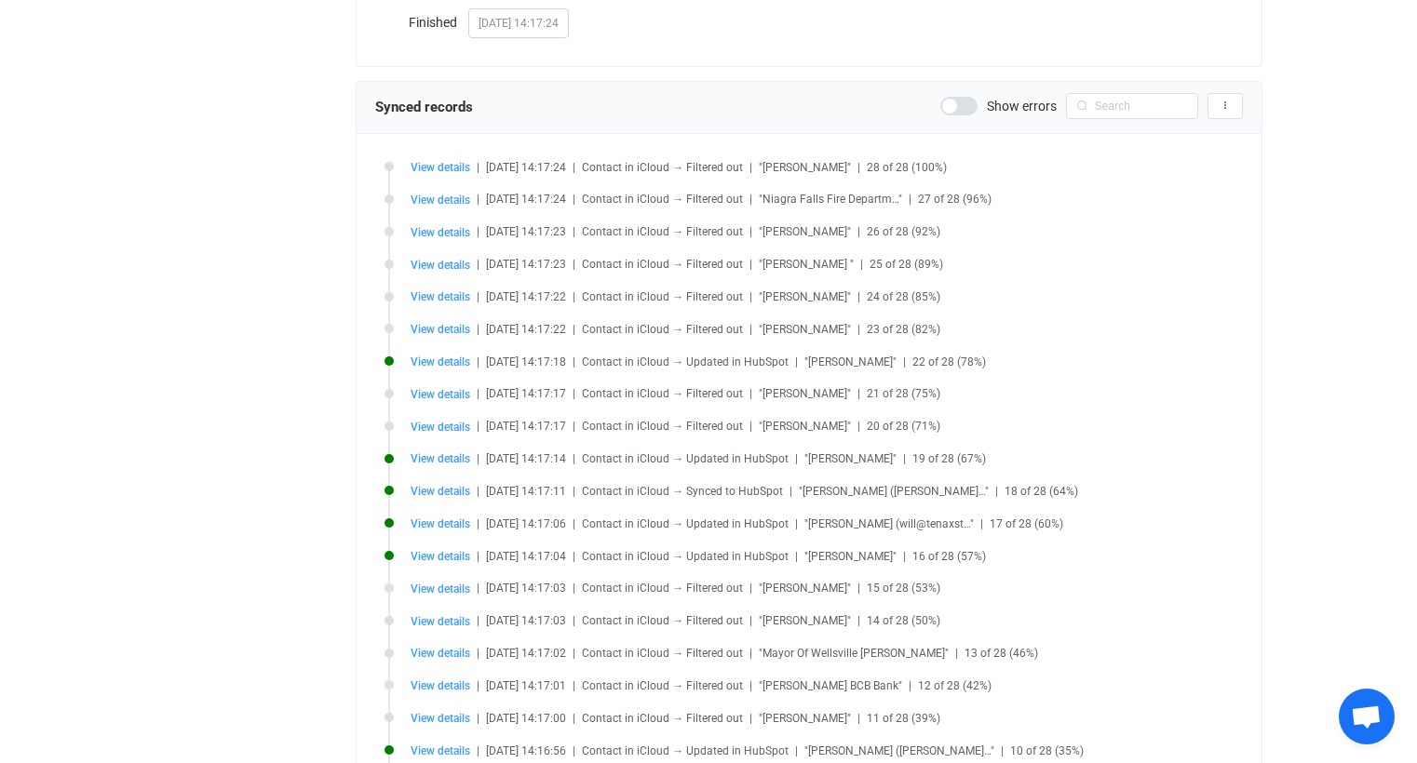
scroll to position [377, 0]
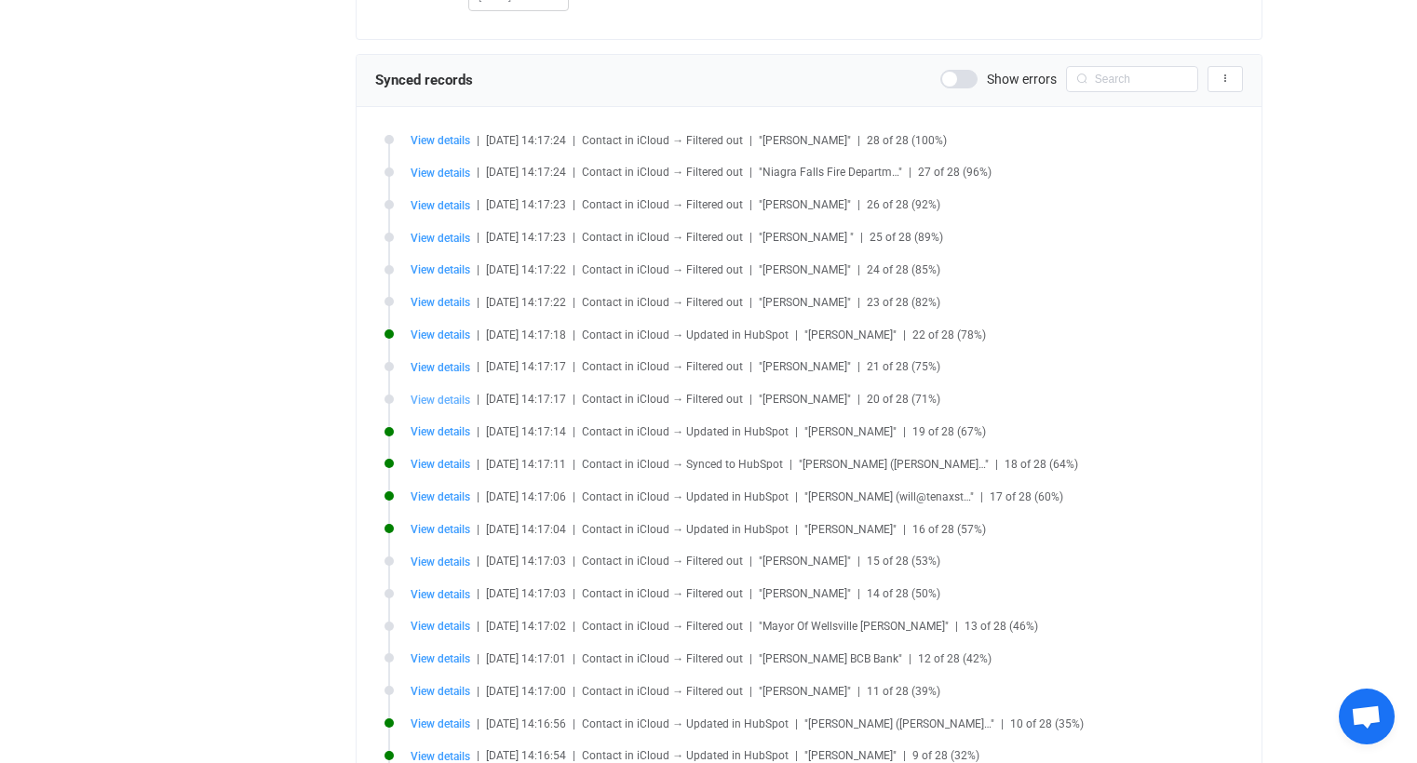
click at [444, 401] on span "View details" at bounding box center [440, 400] width 60 height 13
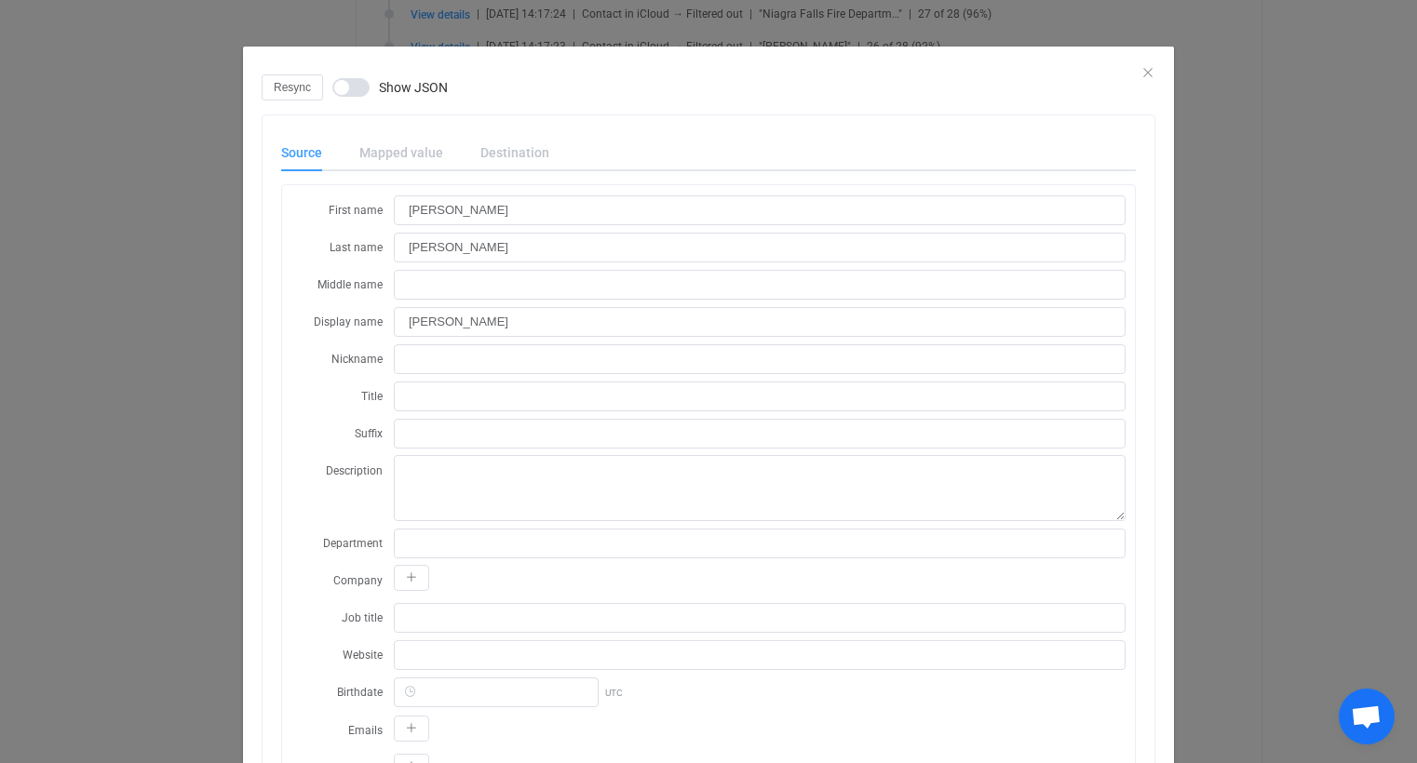
scroll to position [29, 0]
click at [1149, 72] on div "dialog" at bounding box center [708, 61] width 931 height 28
click at [1140, 71] on icon "Close" at bounding box center [1147, 72] width 15 height 15
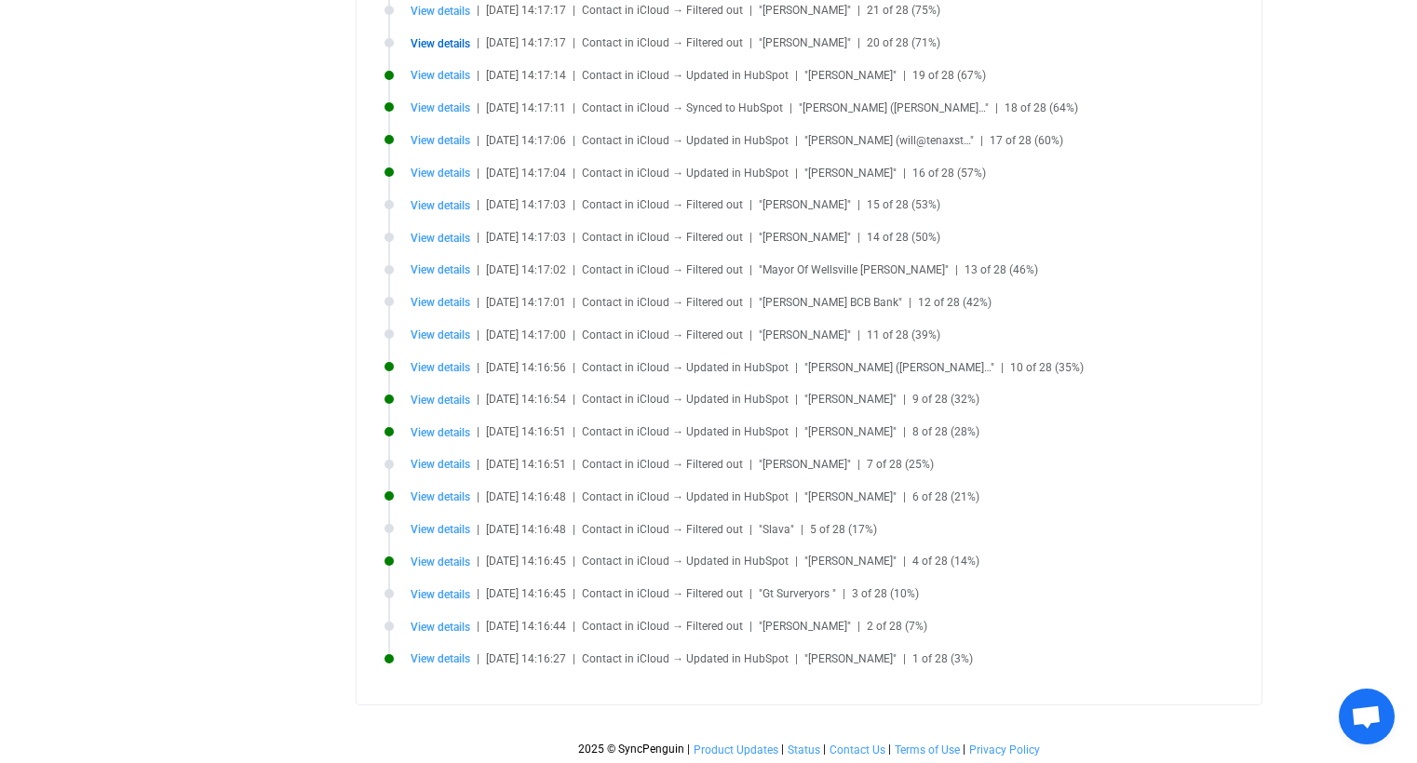
scroll to position [750, 0]
click at [463, 520] on span "View details" at bounding box center [440, 526] width 60 height 13
type input "Slava"
type input "+12063848479"
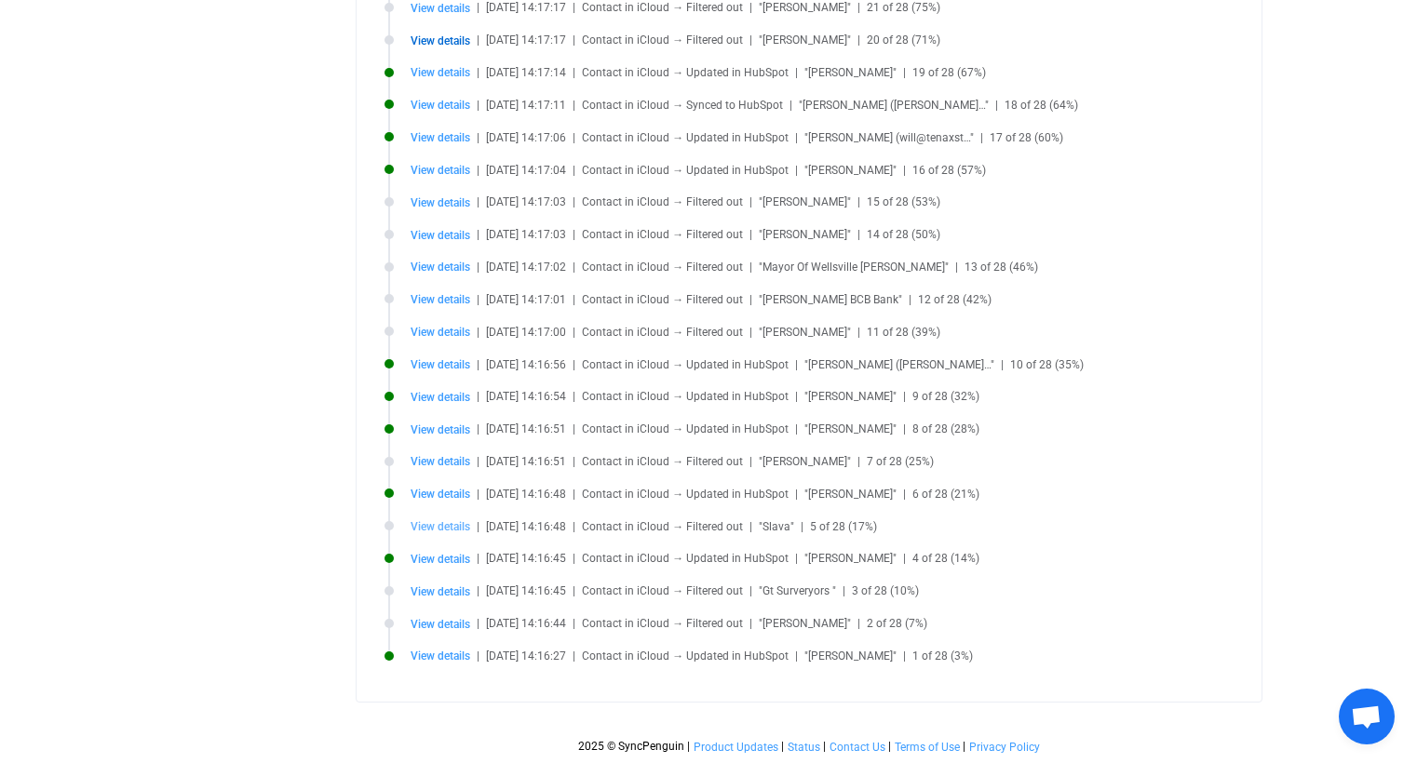
type input "Other"
type input "MkNBODI2MUUtM0UxNC00REEyLUI1NzUtNkIwQkEzMzg2NEI1.vcf"
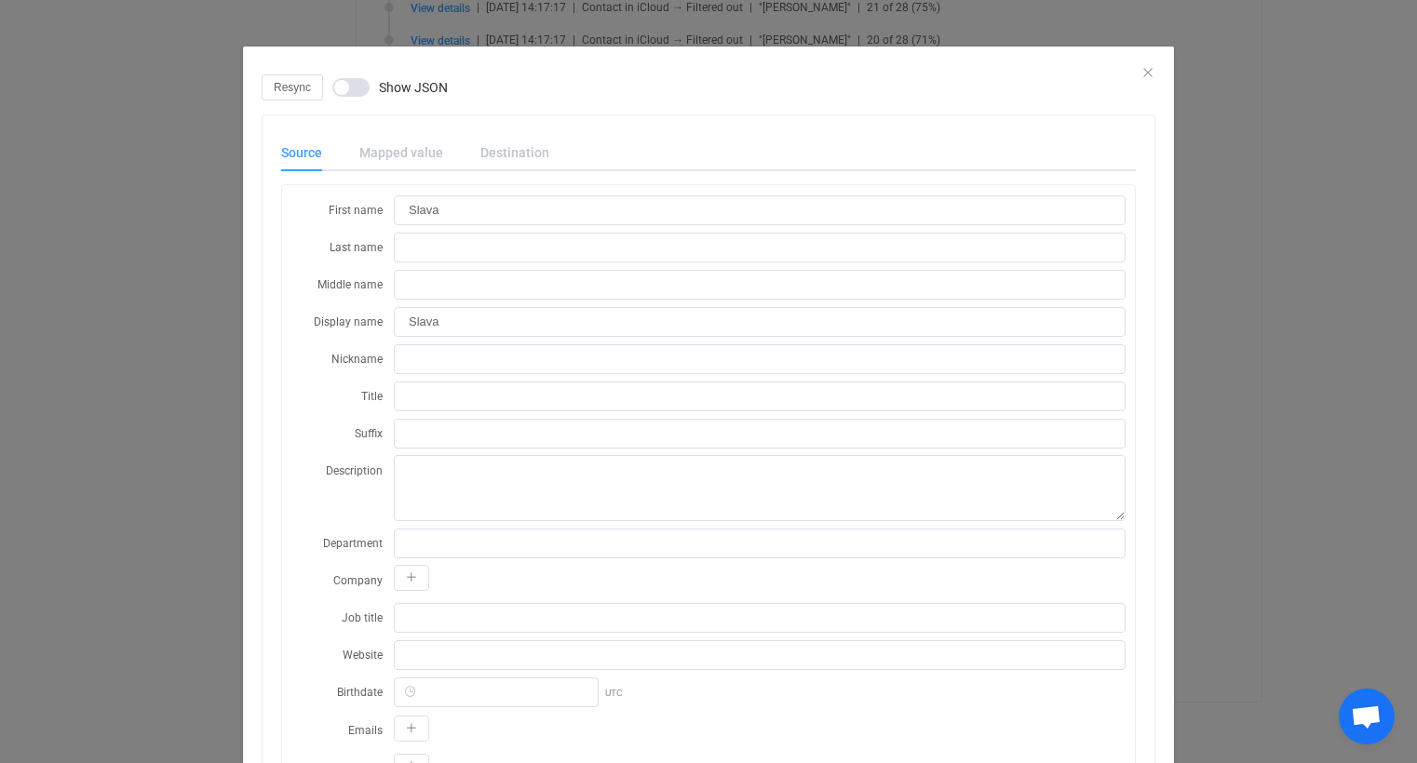
scroll to position [237, 0]
click at [1133, 75] on div "Resync Show JSON" at bounding box center [709, 87] width 894 height 26
click at [1140, 74] on icon "Close" at bounding box center [1147, 72] width 15 height 15
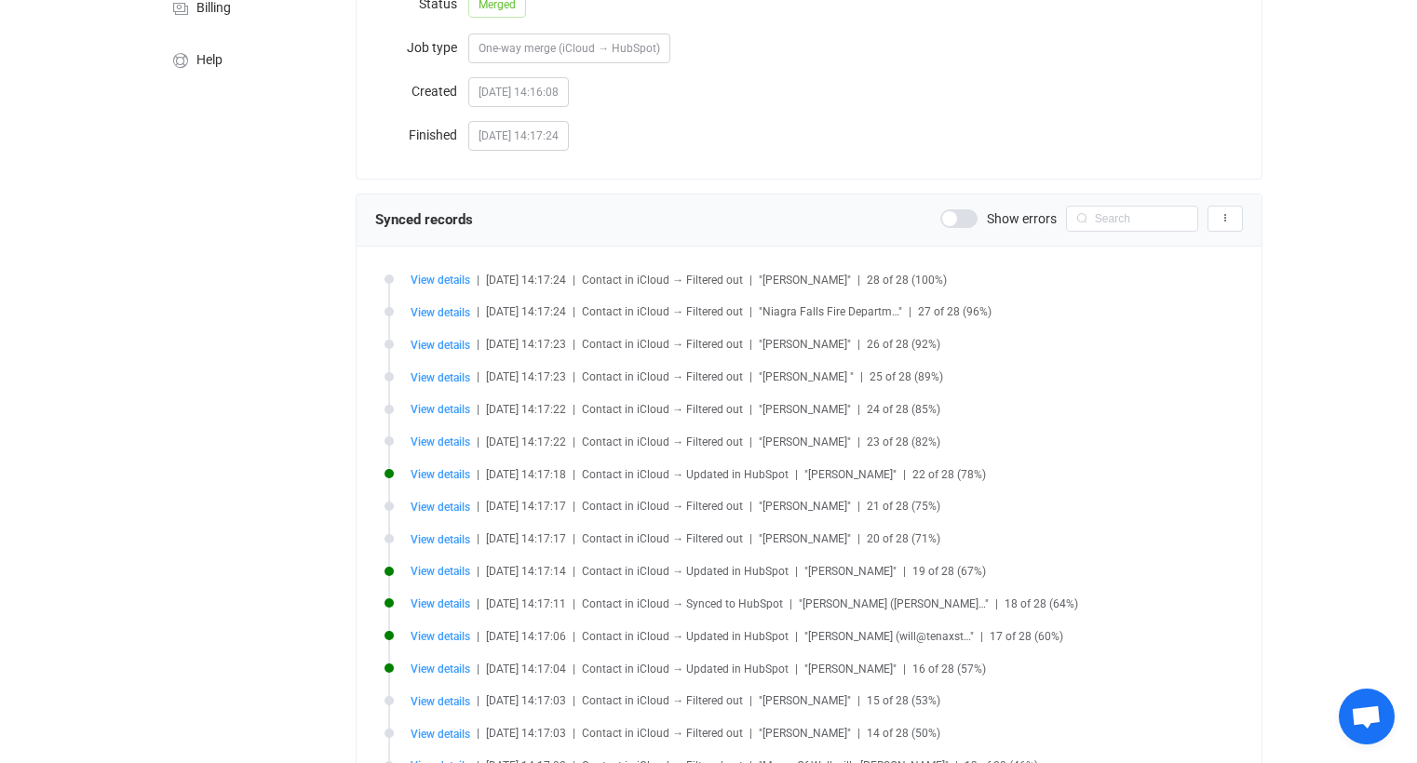
scroll to position [0, 0]
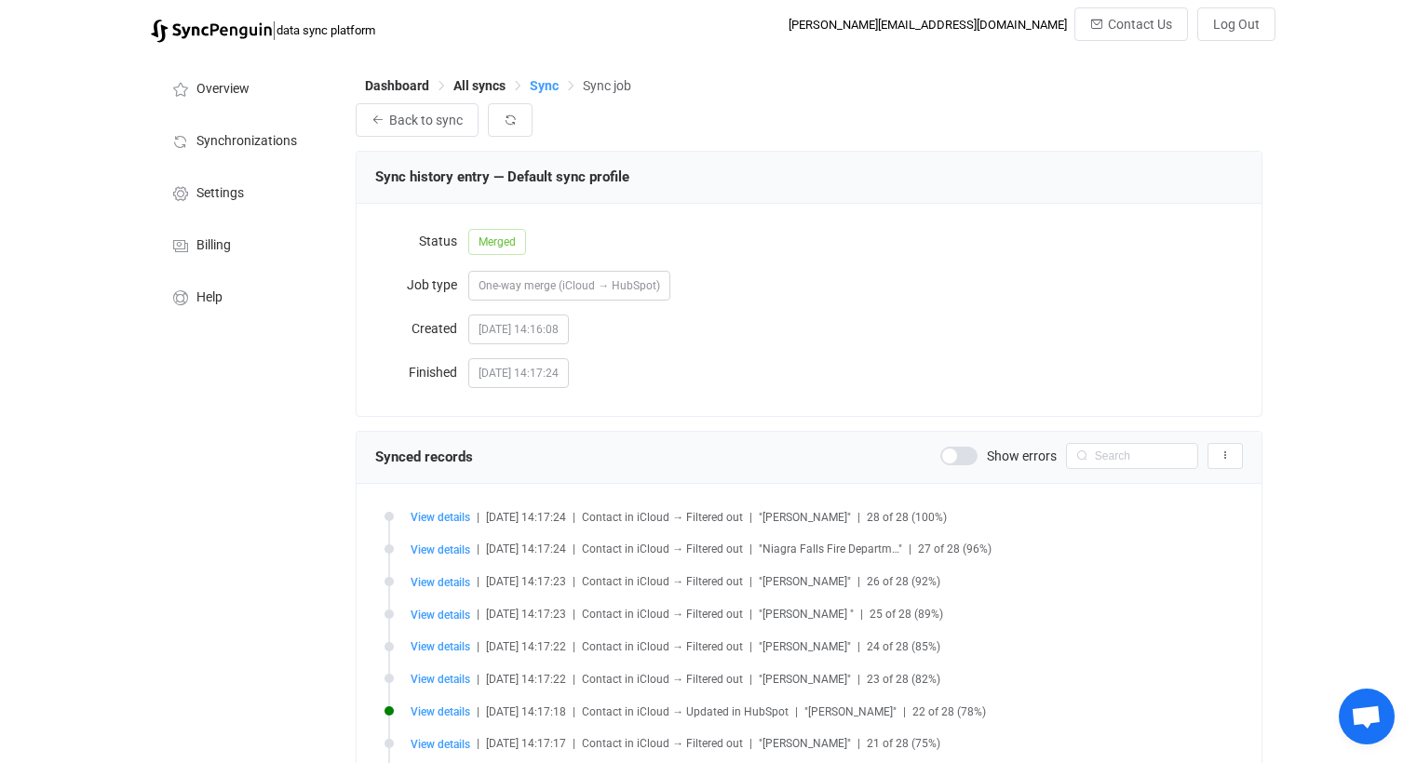
click at [543, 79] on span "Sync" at bounding box center [544, 85] width 29 height 15
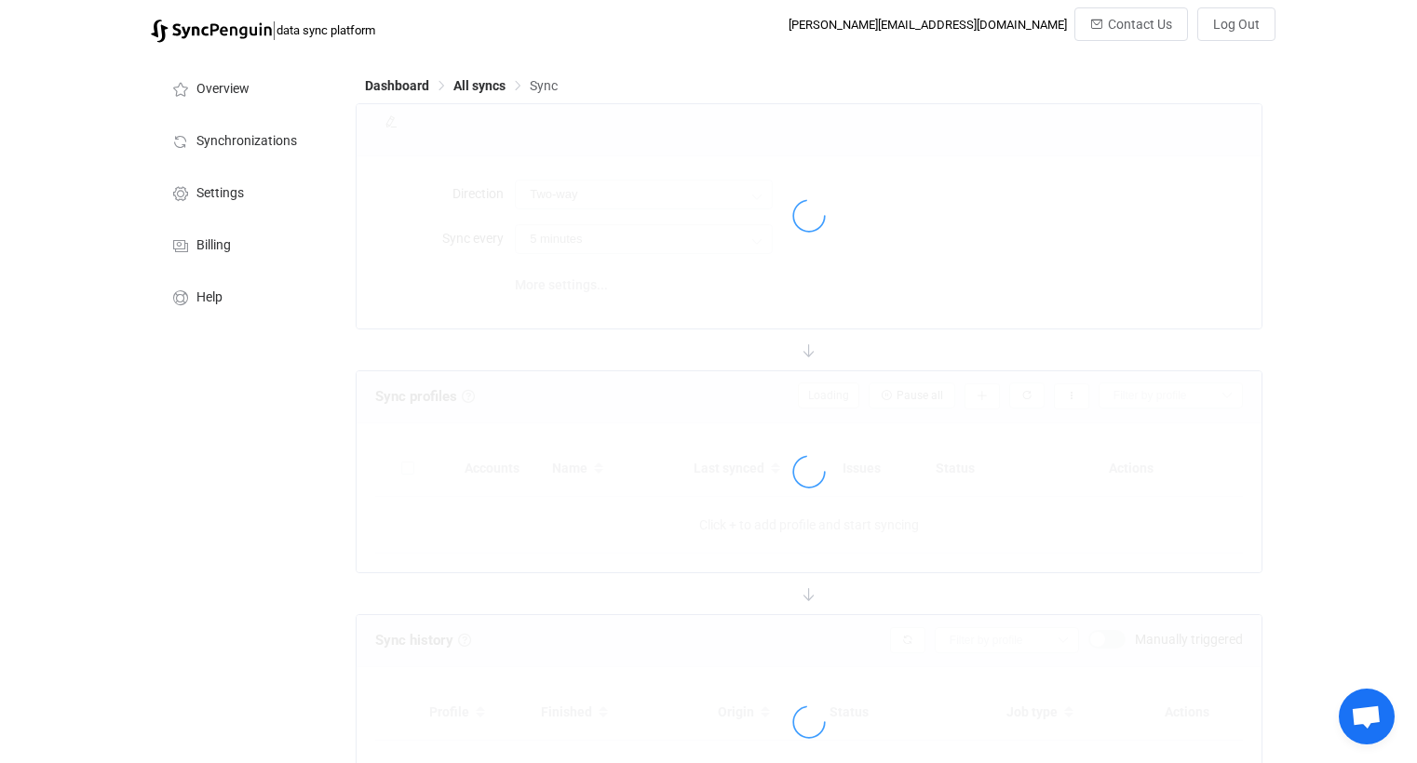
type input "iCloud → HubSpot"
type input "24 hours"
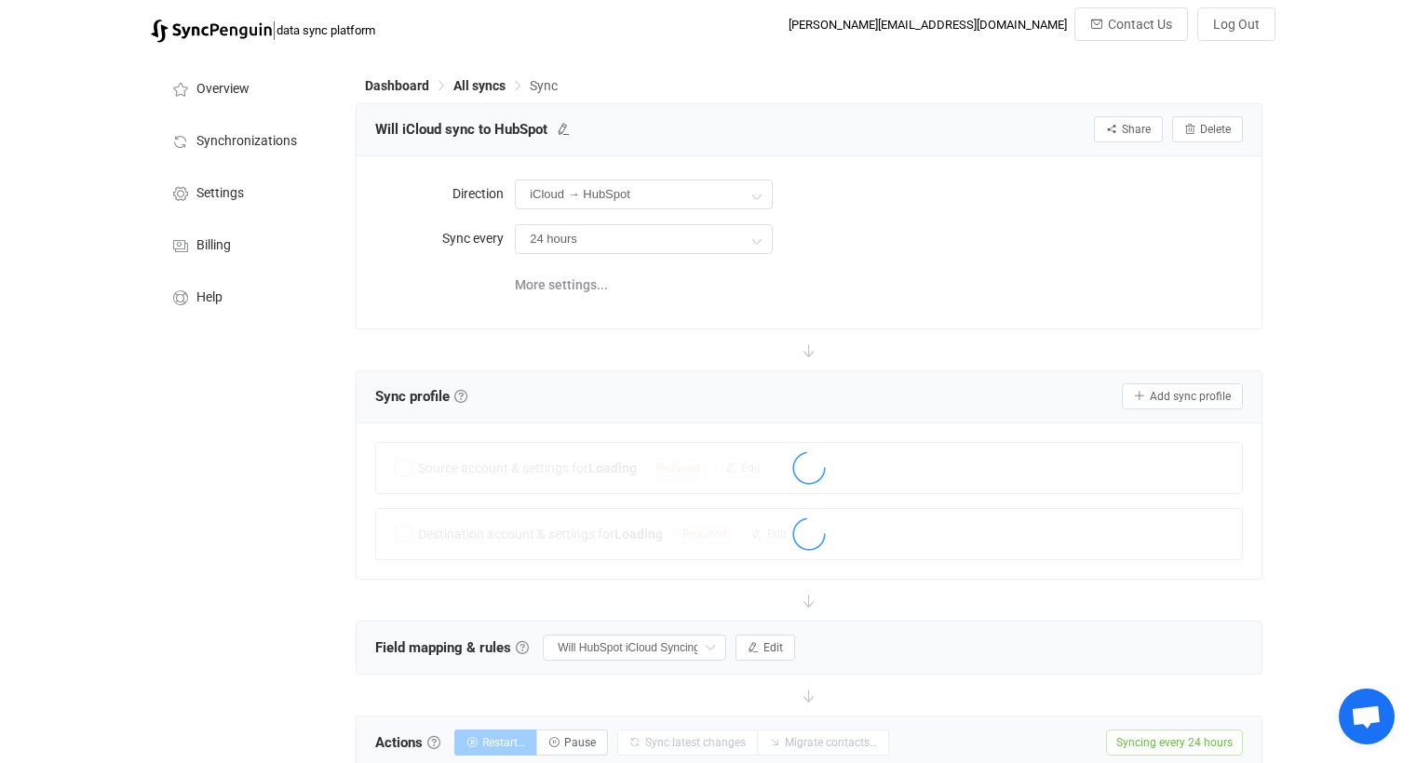
scroll to position [799, 0]
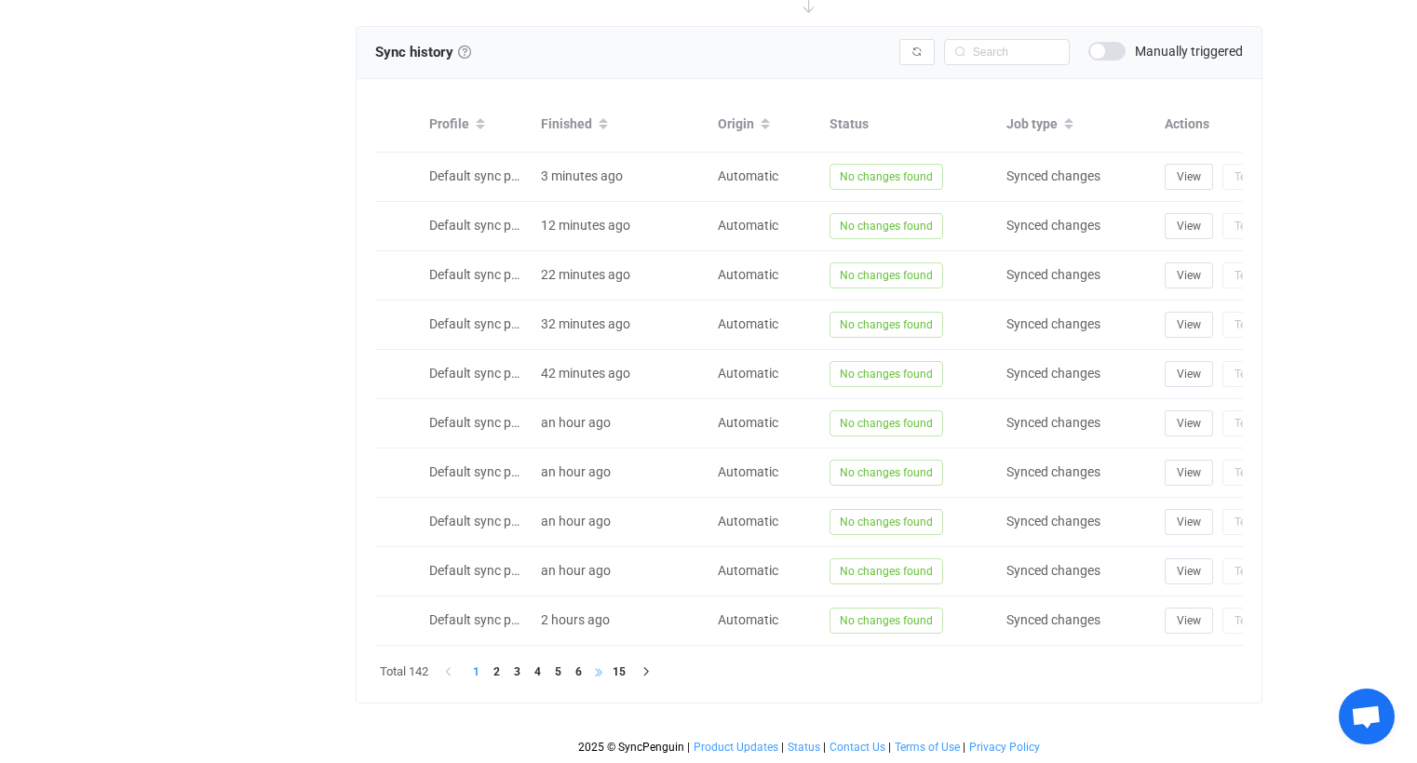
click at [600, 668] on li at bounding box center [598, 672] width 20 height 20
click at [623, 675] on li at bounding box center [619, 672] width 20 height 20
click at [621, 677] on li at bounding box center [619, 672] width 20 height 20
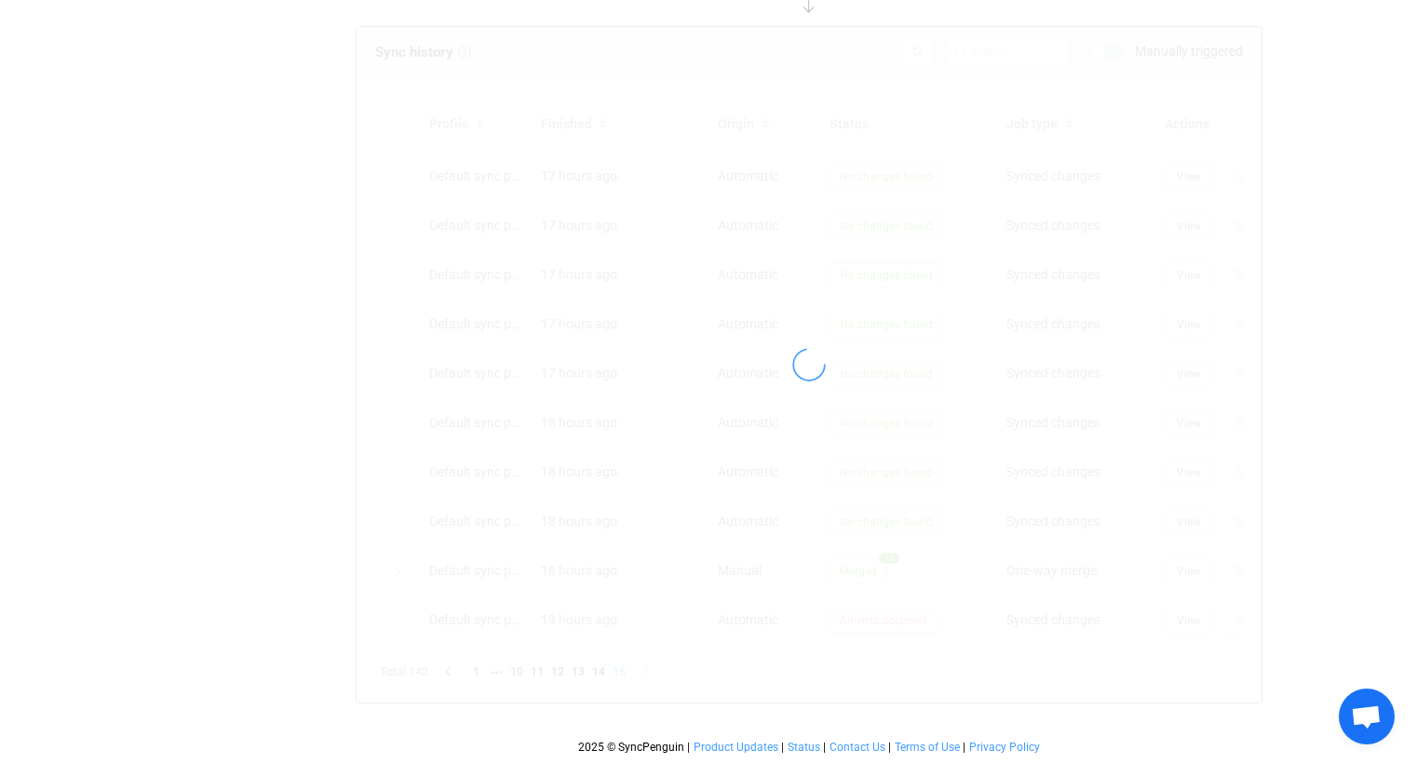
scroll to position [404, 0]
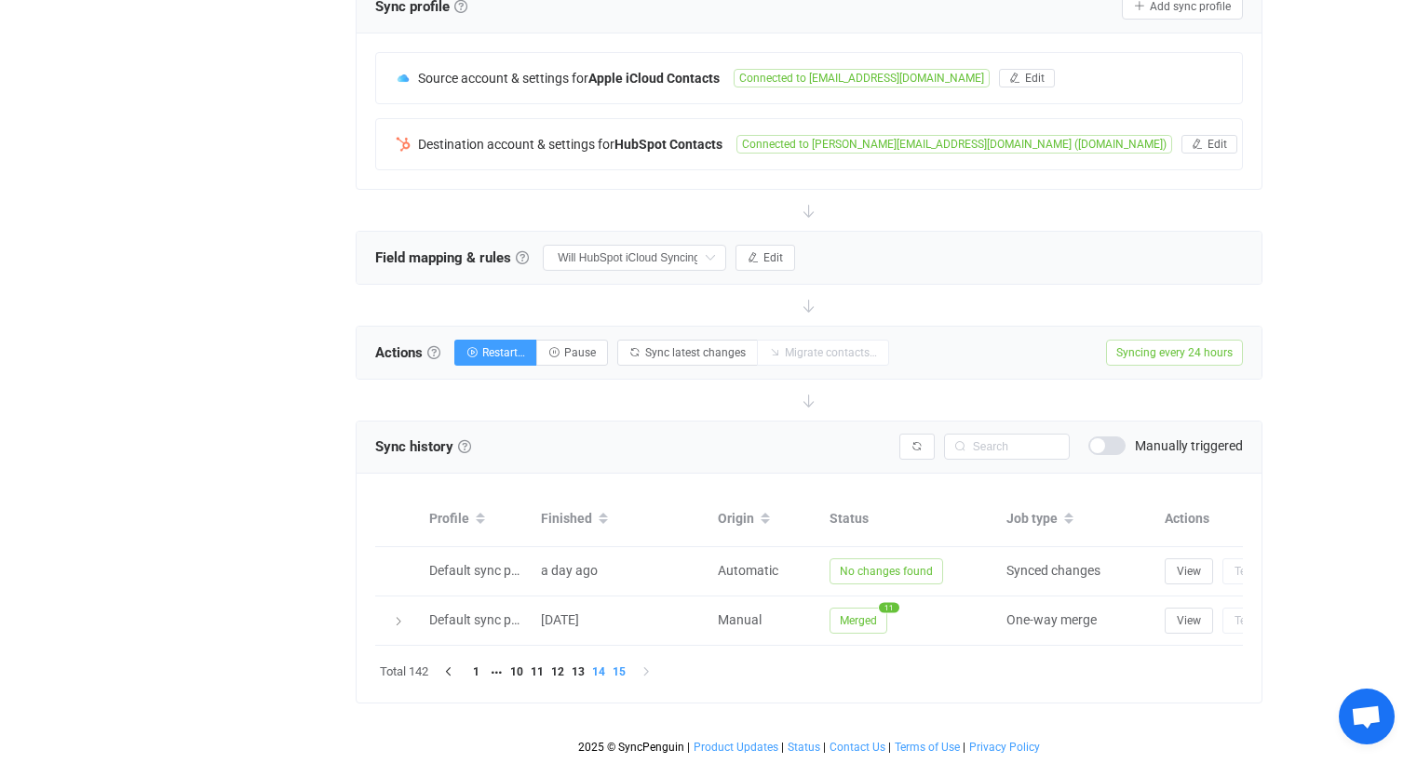
click at [606, 674] on li "14" at bounding box center [598, 672] width 20 height 20
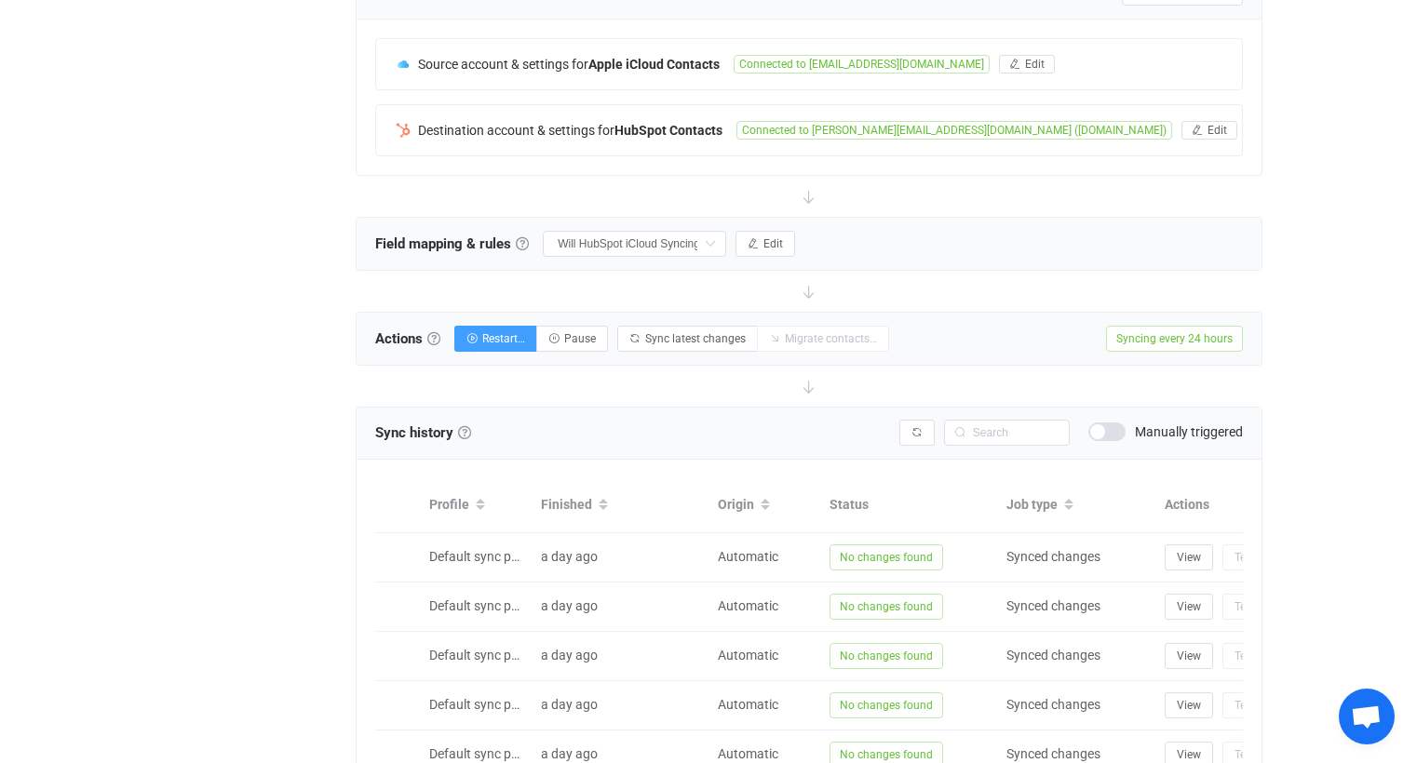
scroll to position [799, 0]
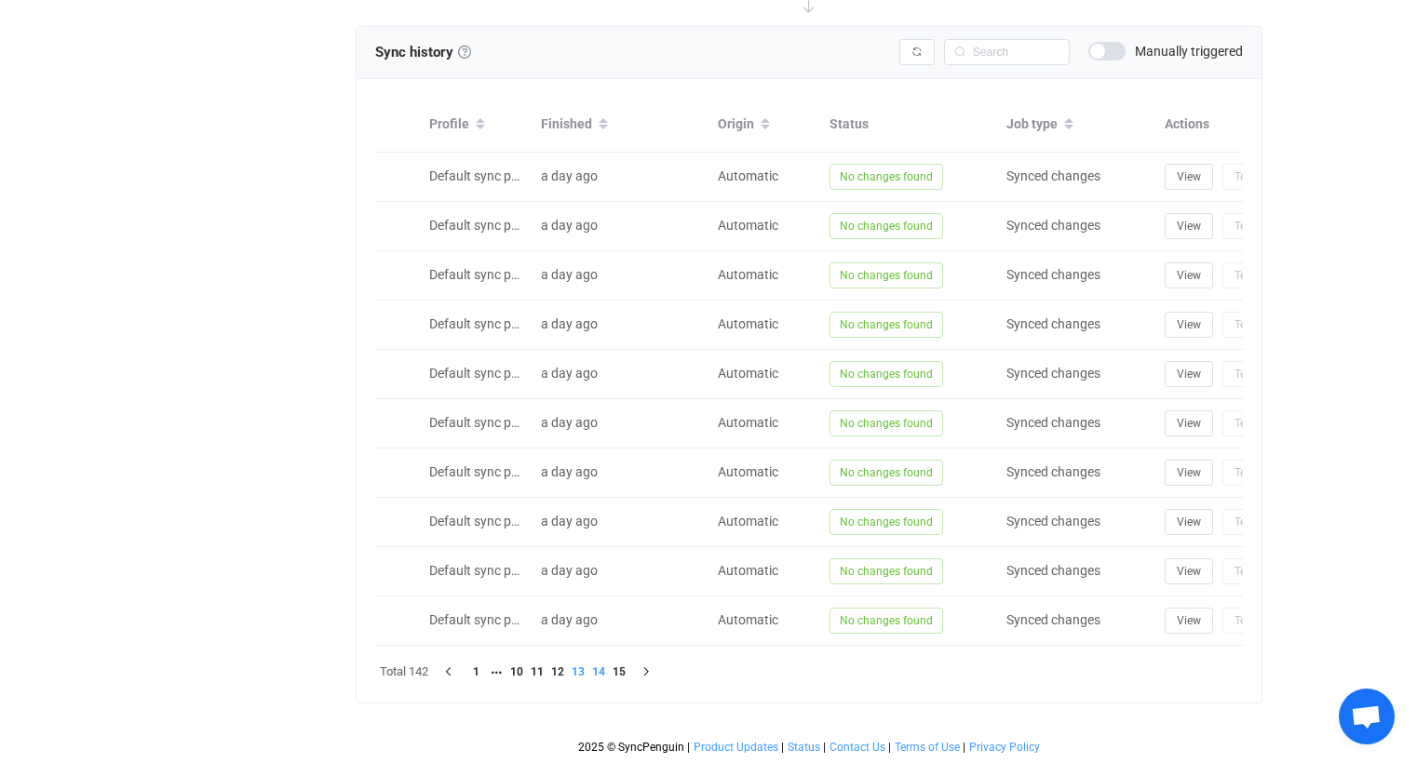
click at [586, 668] on li "13" at bounding box center [578, 672] width 20 height 20
click at [602, 671] on li "14" at bounding box center [598, 672] width 20 height 20
click at [624, 671] on li "15" at bounding box center [619, 672] width 20 height 20
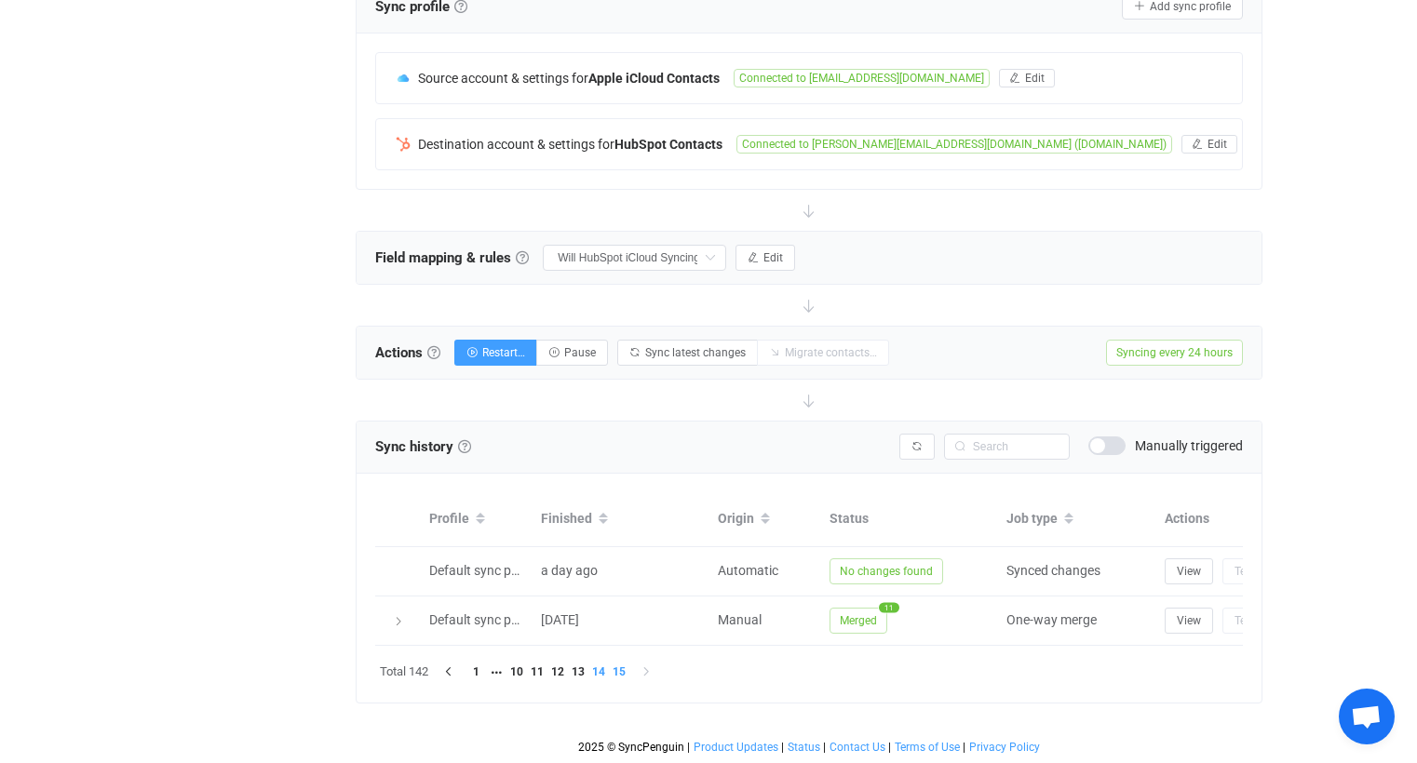
click at [606, 670] on li "14" at bounding box center [598, 672] width 20 height 20
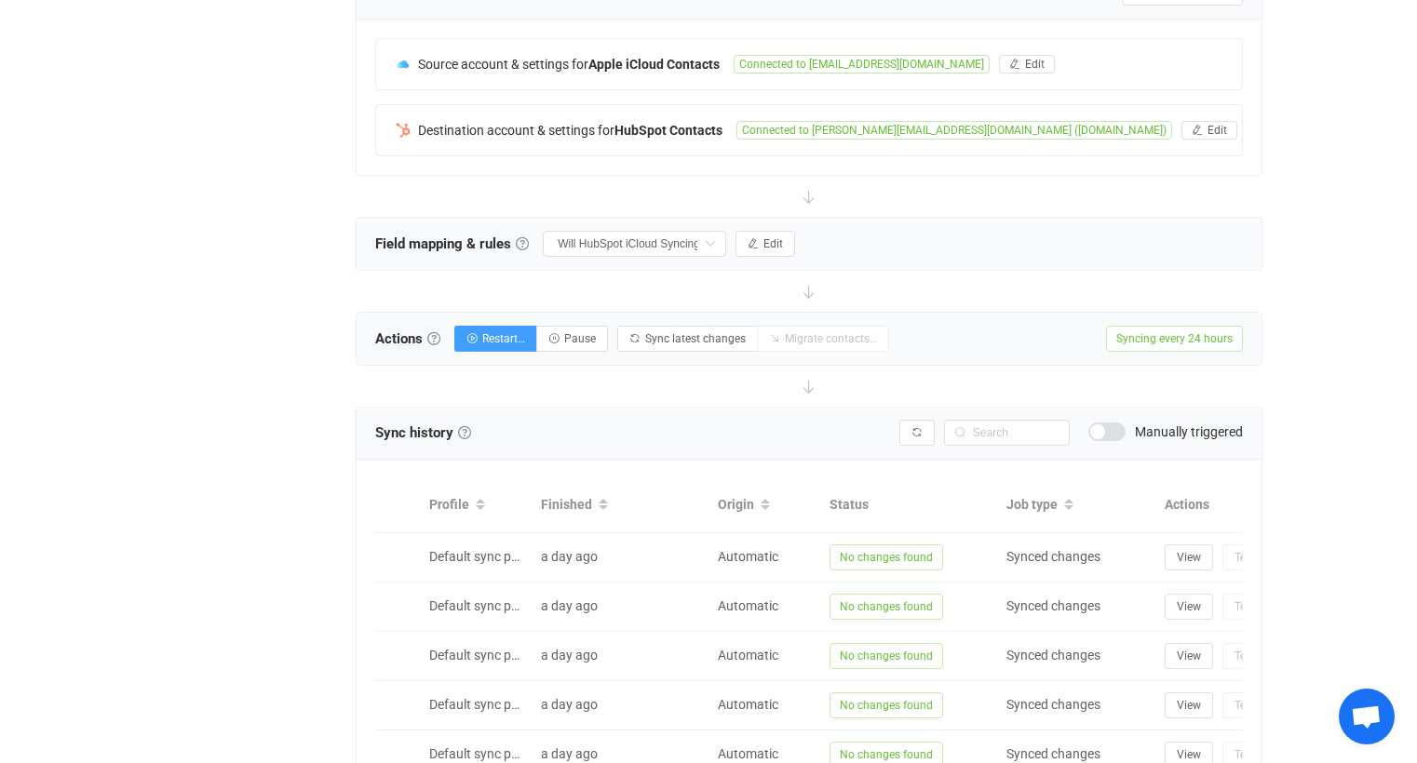
scroll to position [544, 0]
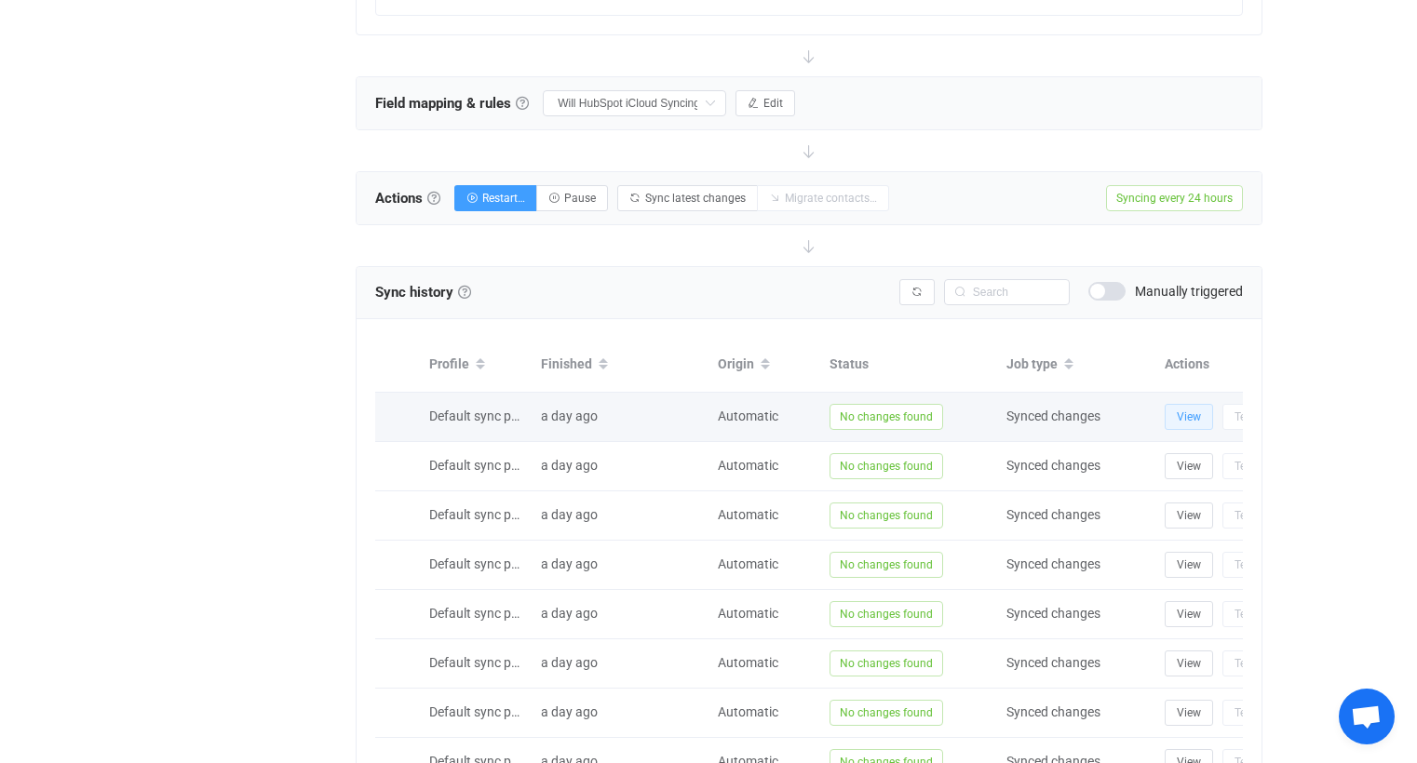
click at [1190, 413] on span "View" at bounding box center [1188, 416] width 24 height 13
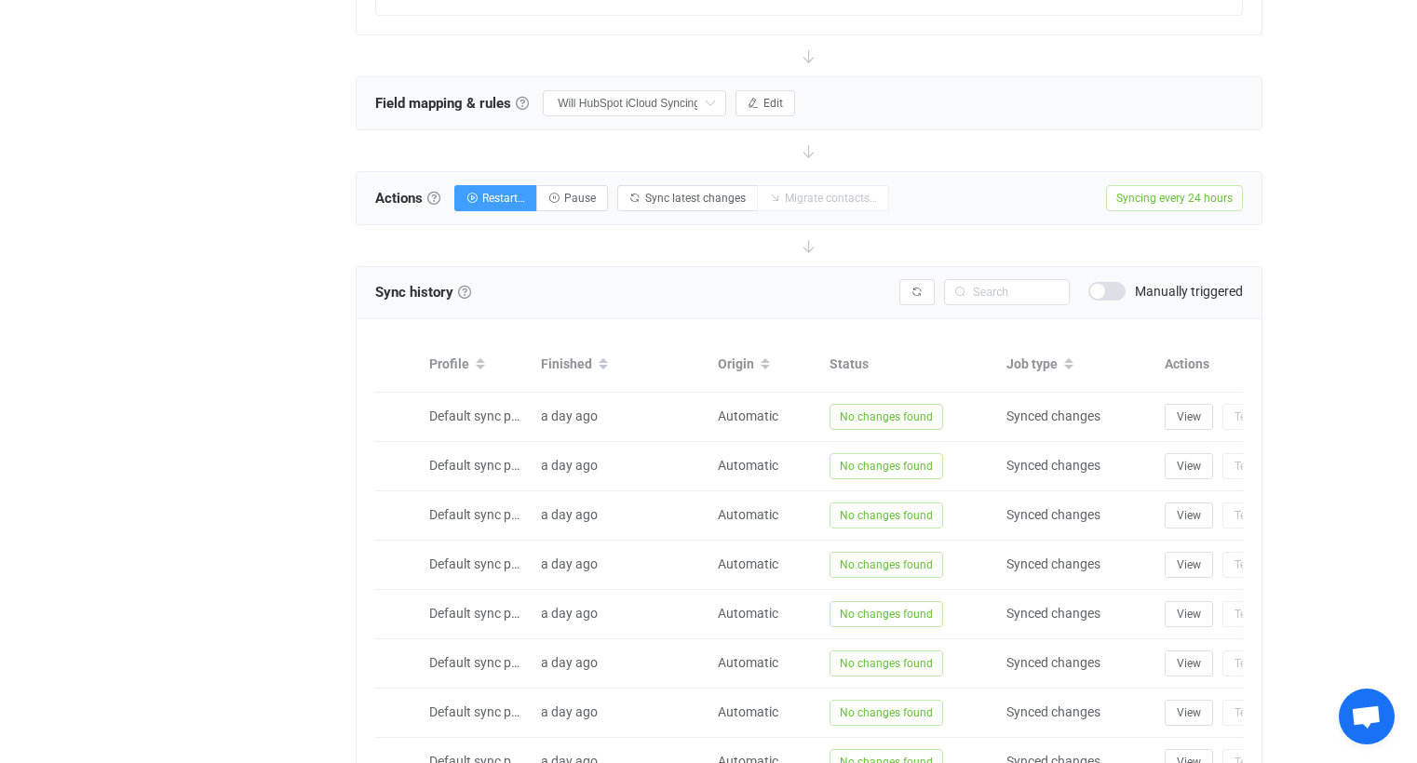
scroll to position [0, 0]
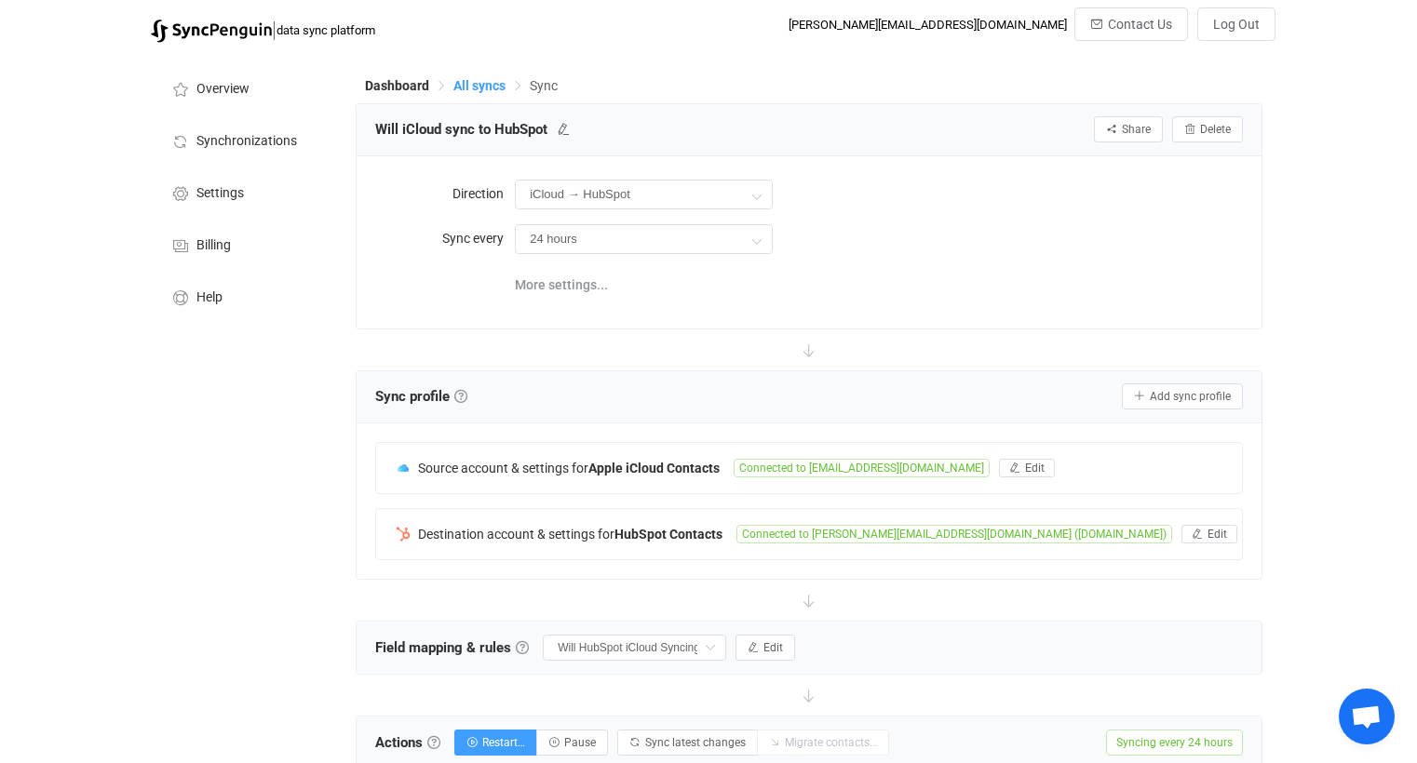
click at [468, 85] on span "All syncs" at bounding box center [479, 85] width 52 height 15
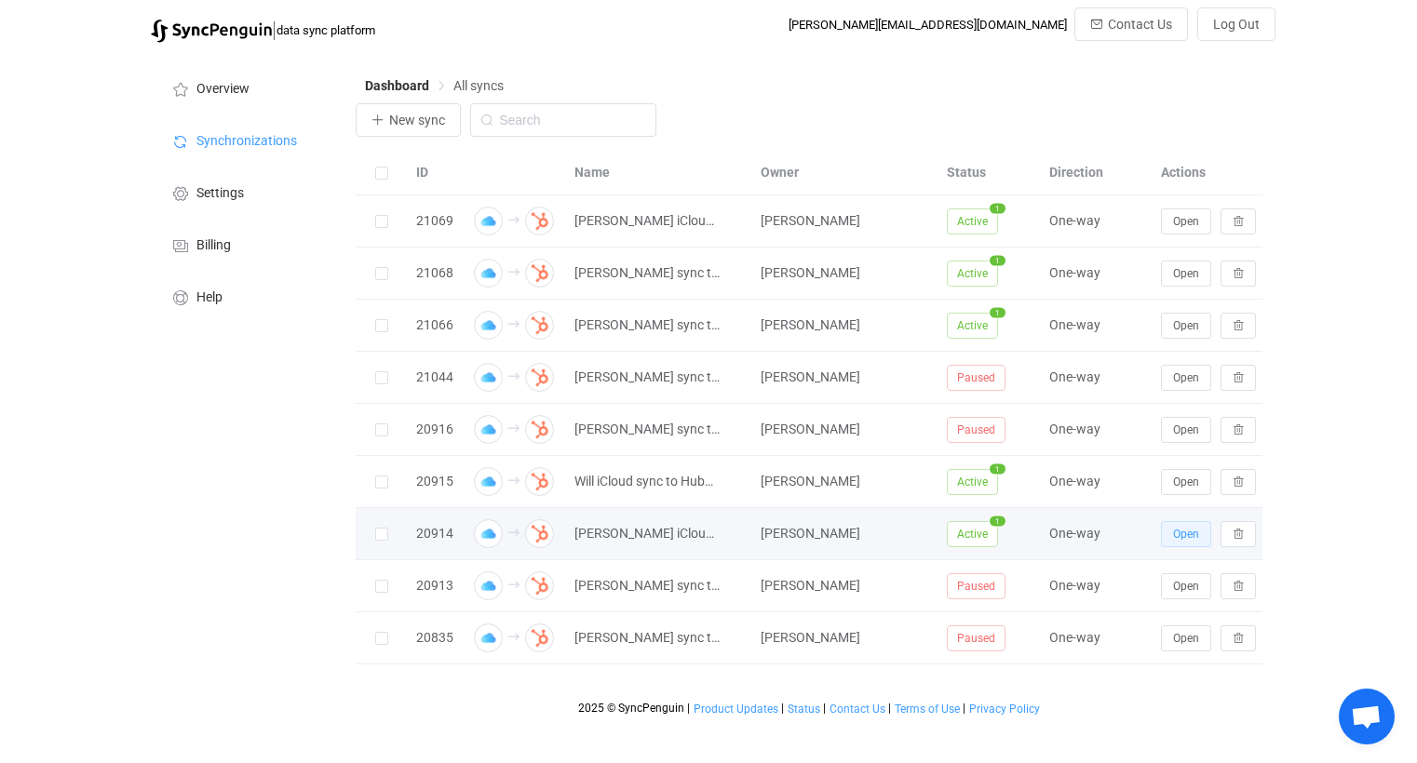
click at [1186, 538] on span "Open" at bounding box center [1186, 534] width 26 height 13
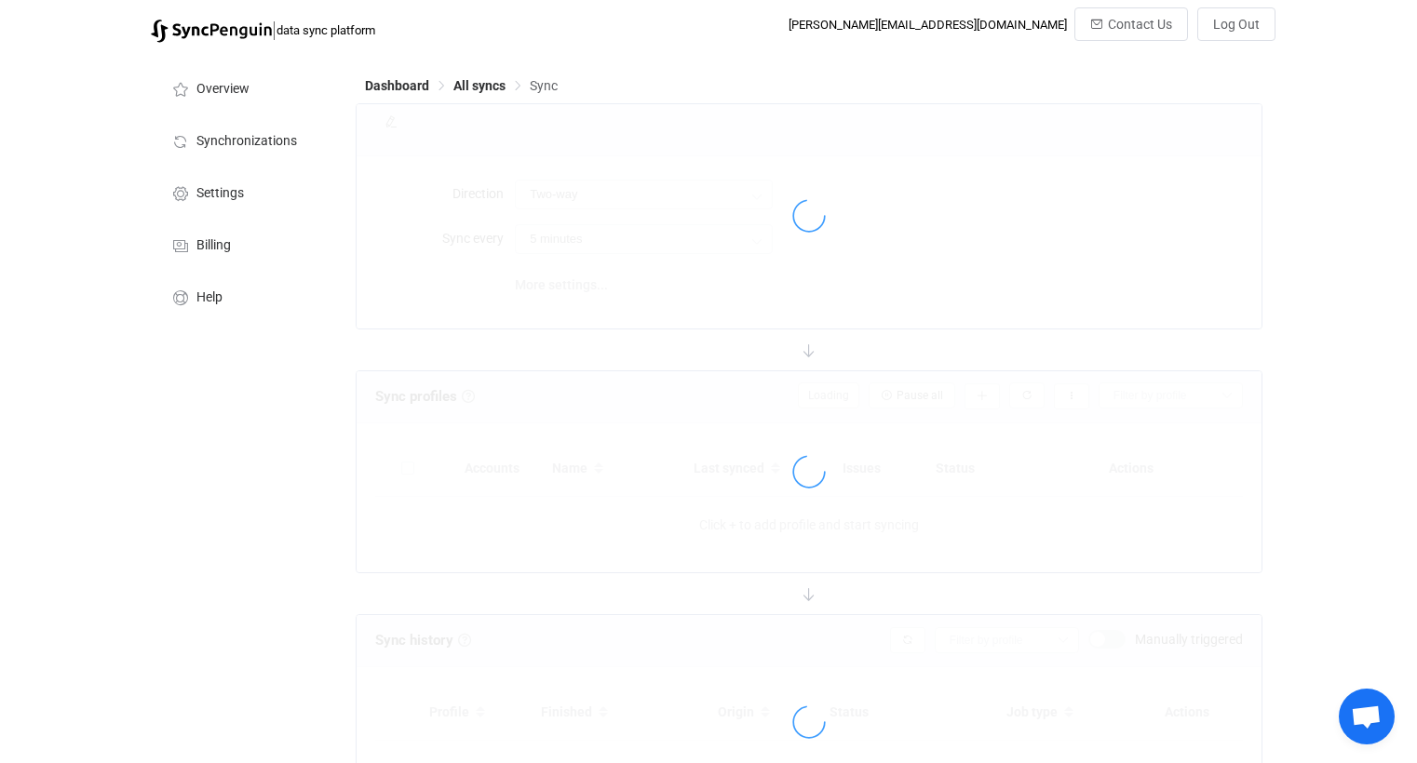
type input "iCloud → HubSpot"
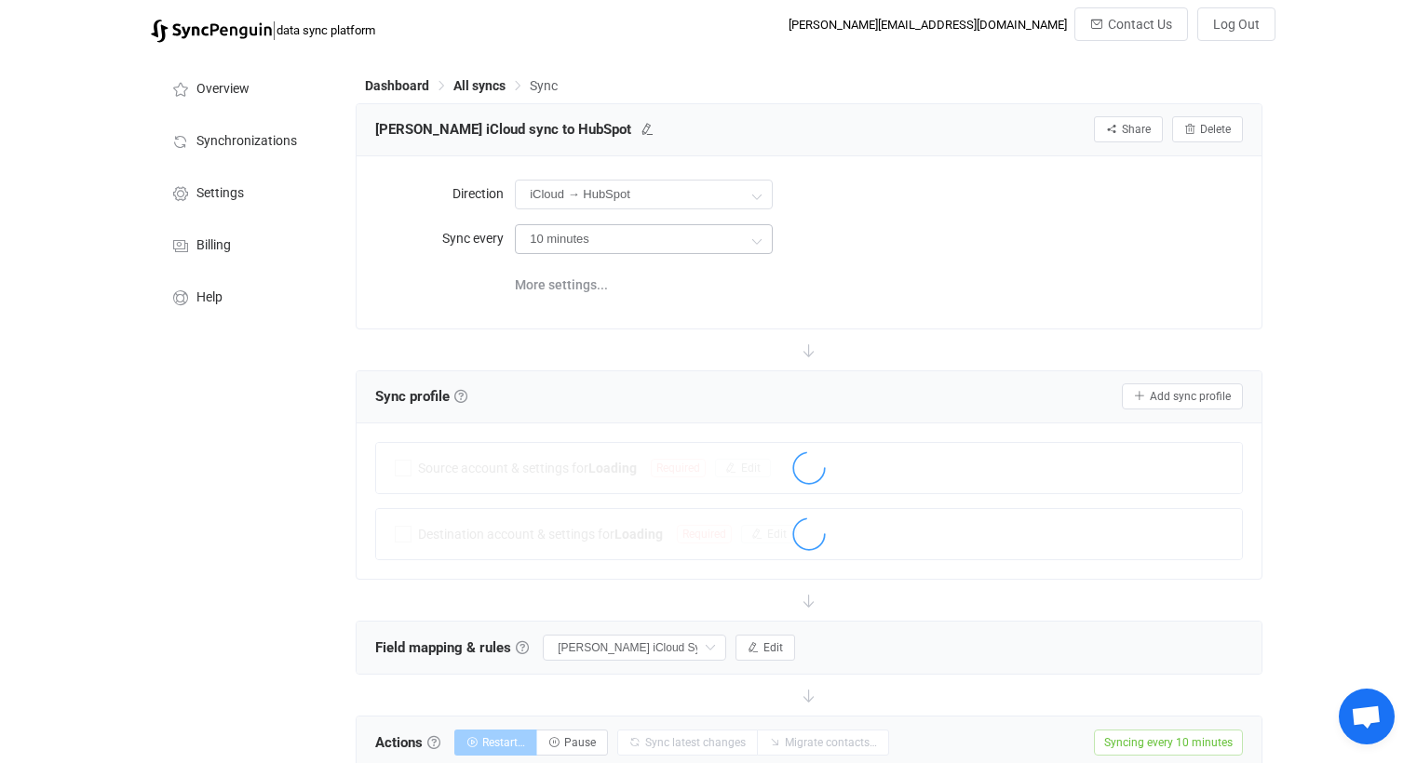
click at [748, 244] on icon at bounding box center [756, 240] width 23 height 37
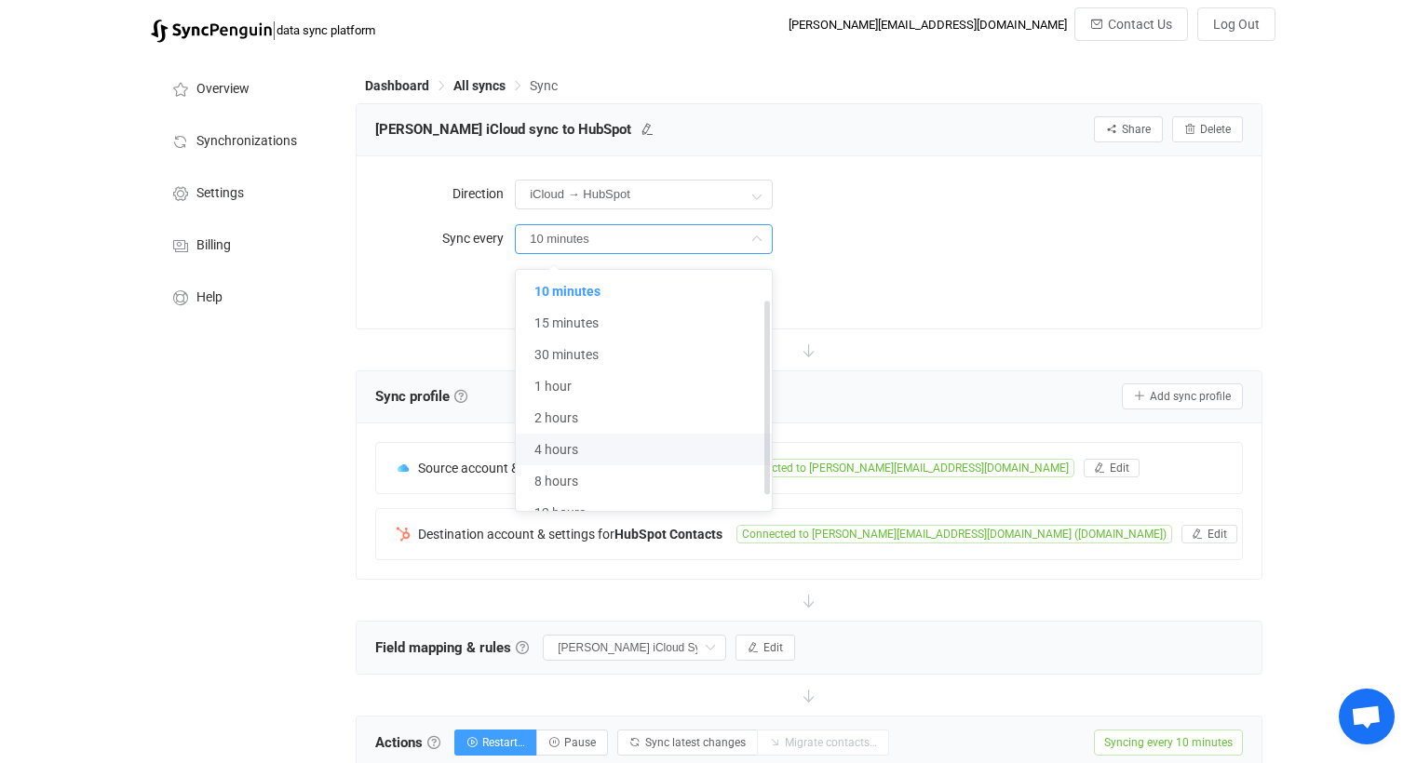
scroll to position [55, 0]
click at [614, 488] on li "24 hours" at bounding box center [651, 504] width 270 height 32
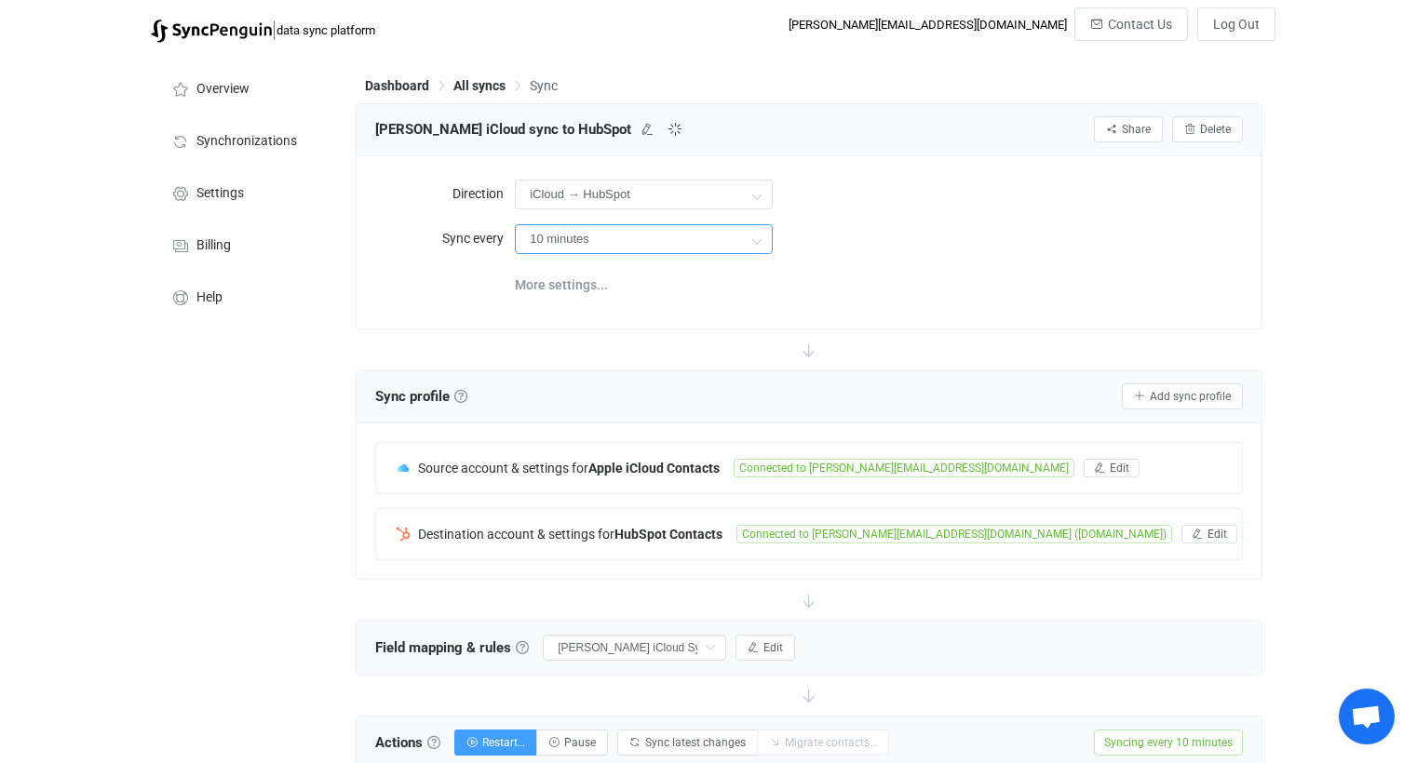
type input "24 hours"
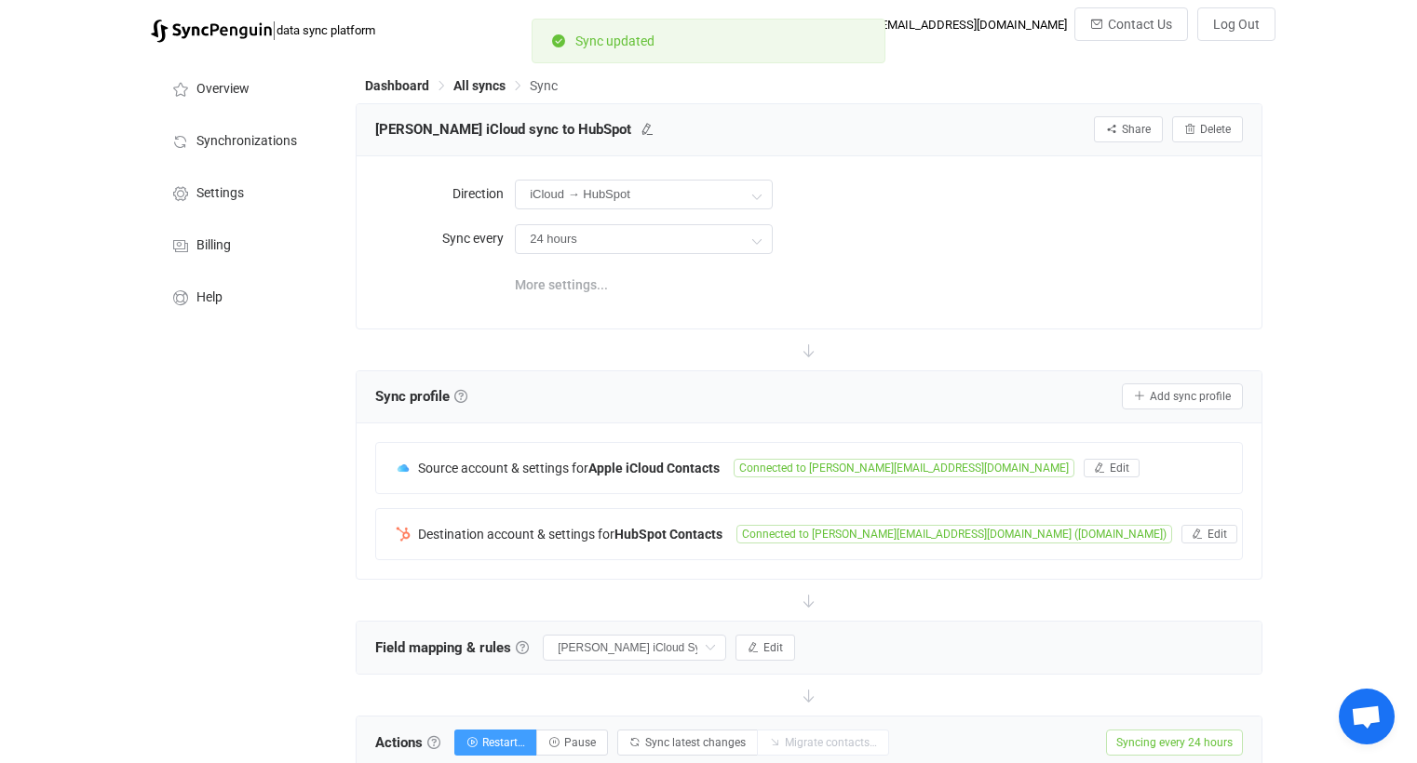
click at [583, 284] on span "More settings..." at bounding box center [561, 284] width 93 height 37
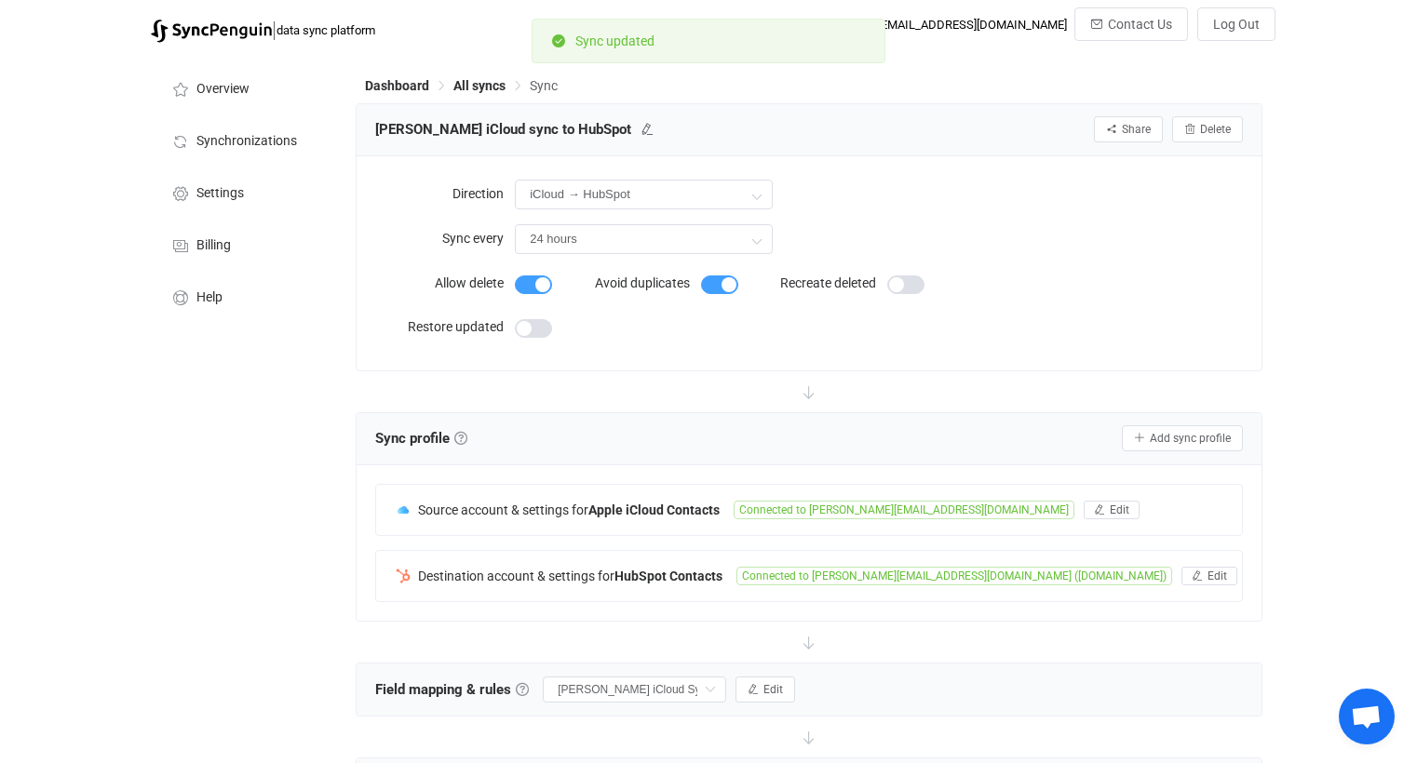
click at [518, 292] on span at bounding box center [533, 285] width 37 height 19
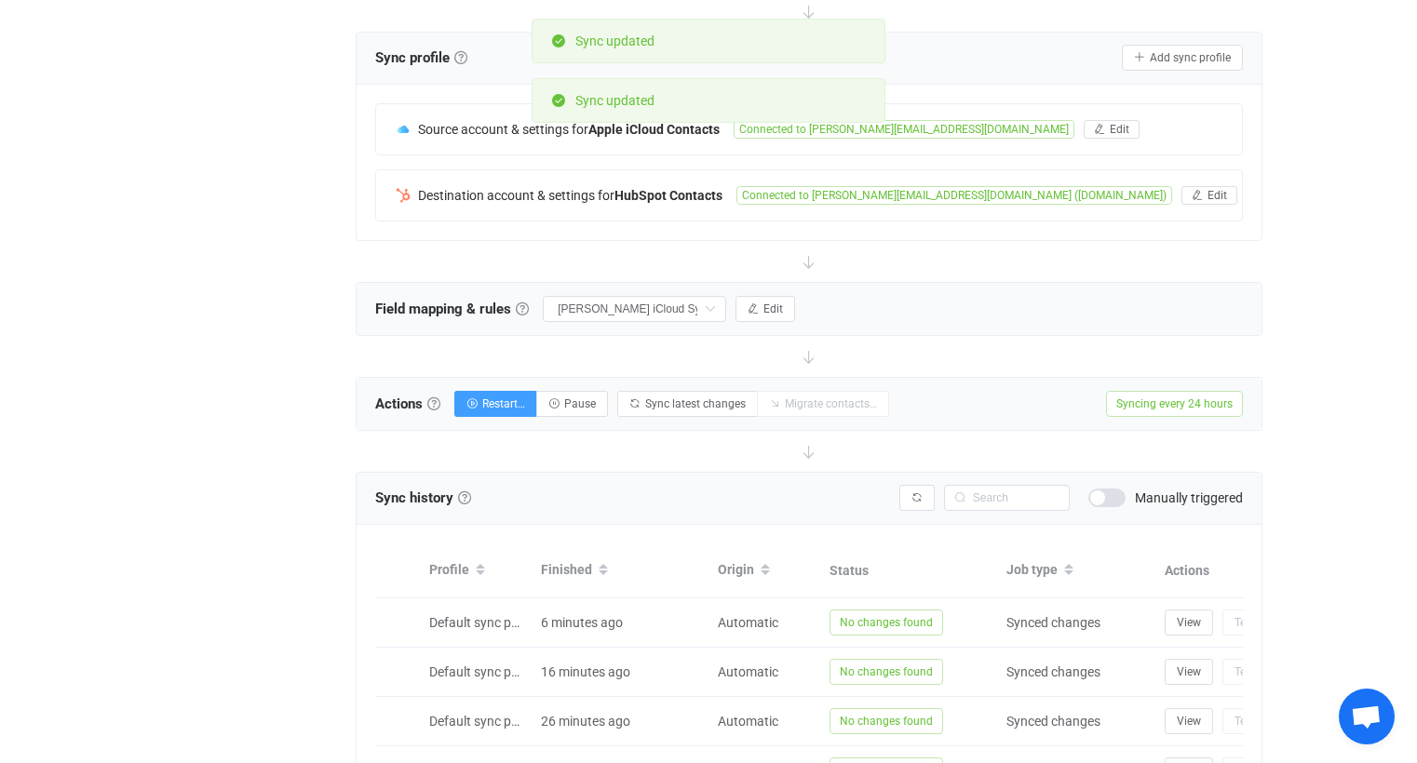
scroll to position [841, 0]
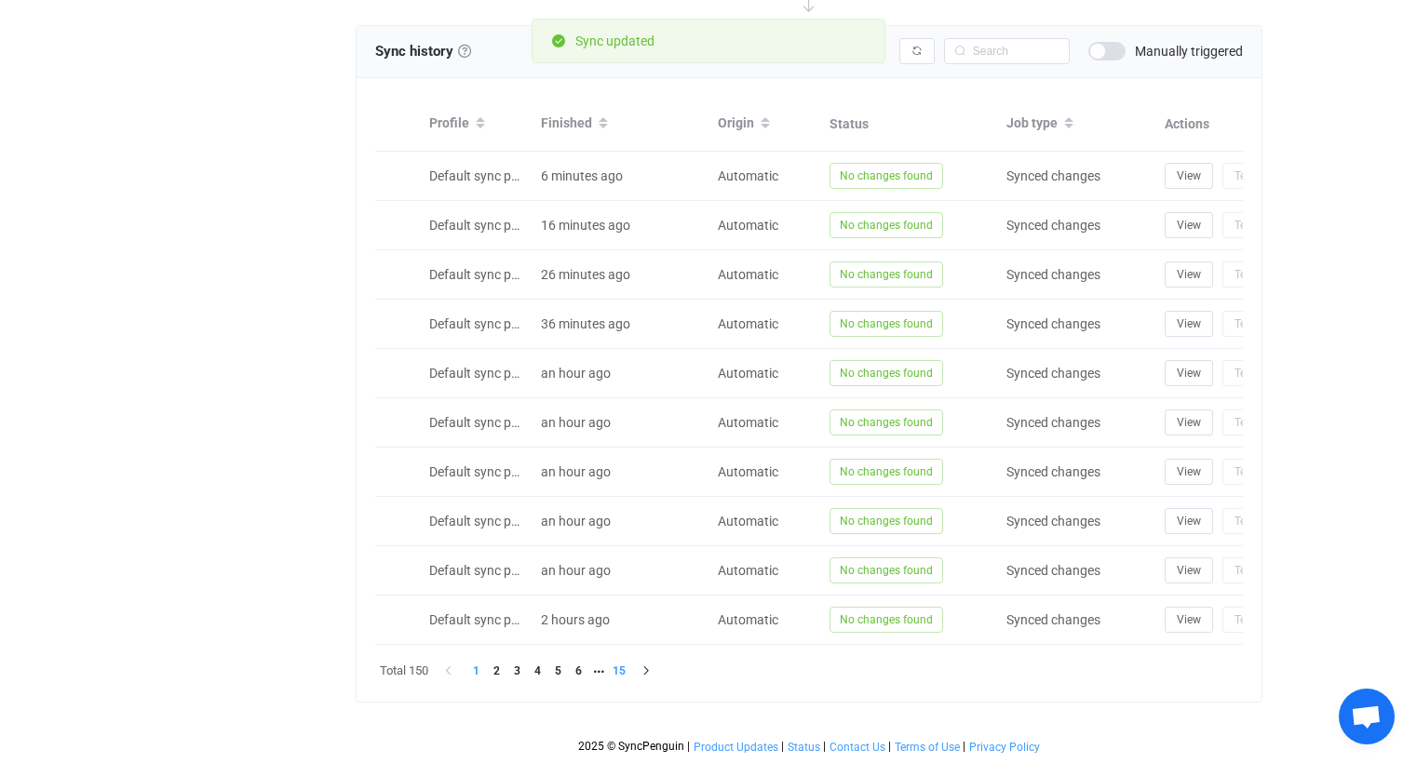
click at [622, 673] on li "15" at bounding box center [619, 671] width 20 height 20
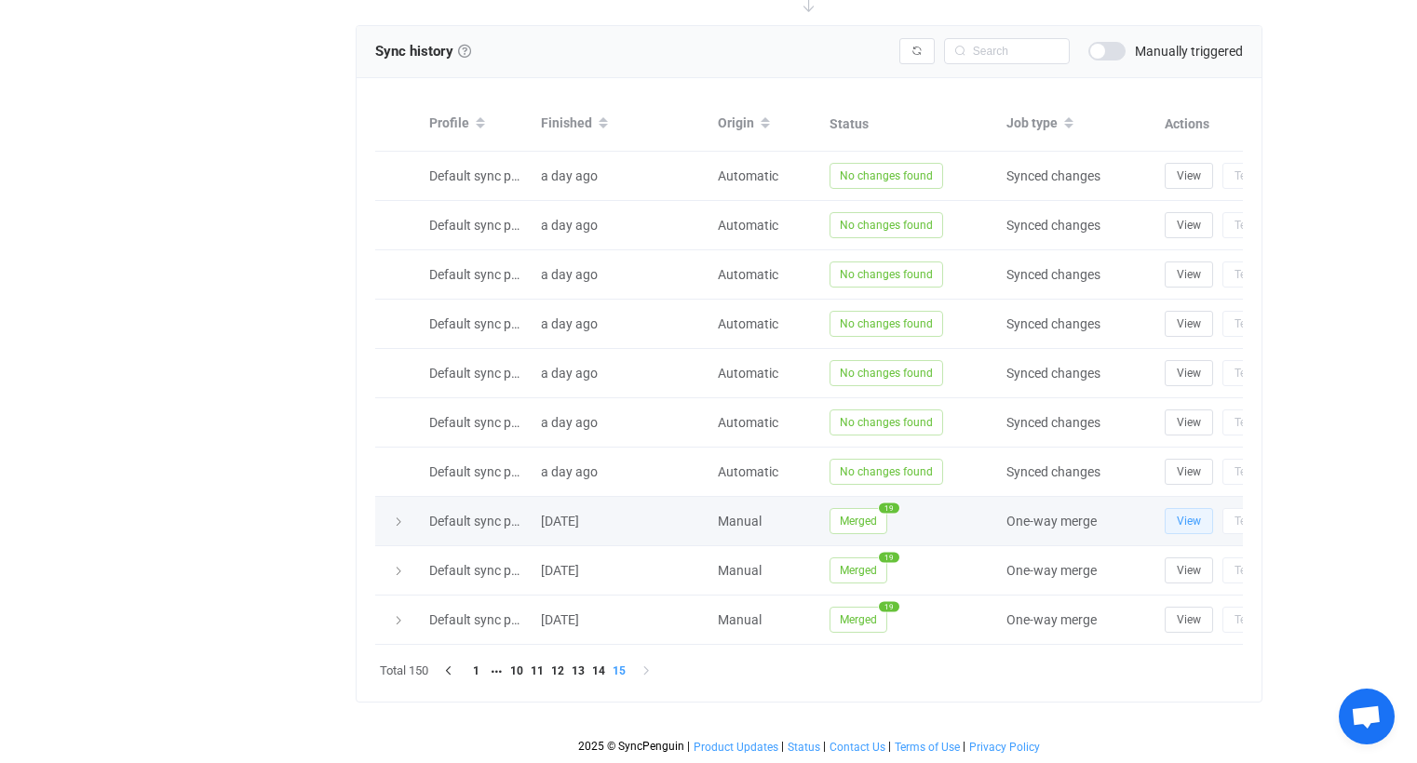
click at [1176, 508] on button "View" at bounding box center [1188, 521] width 48 height 26
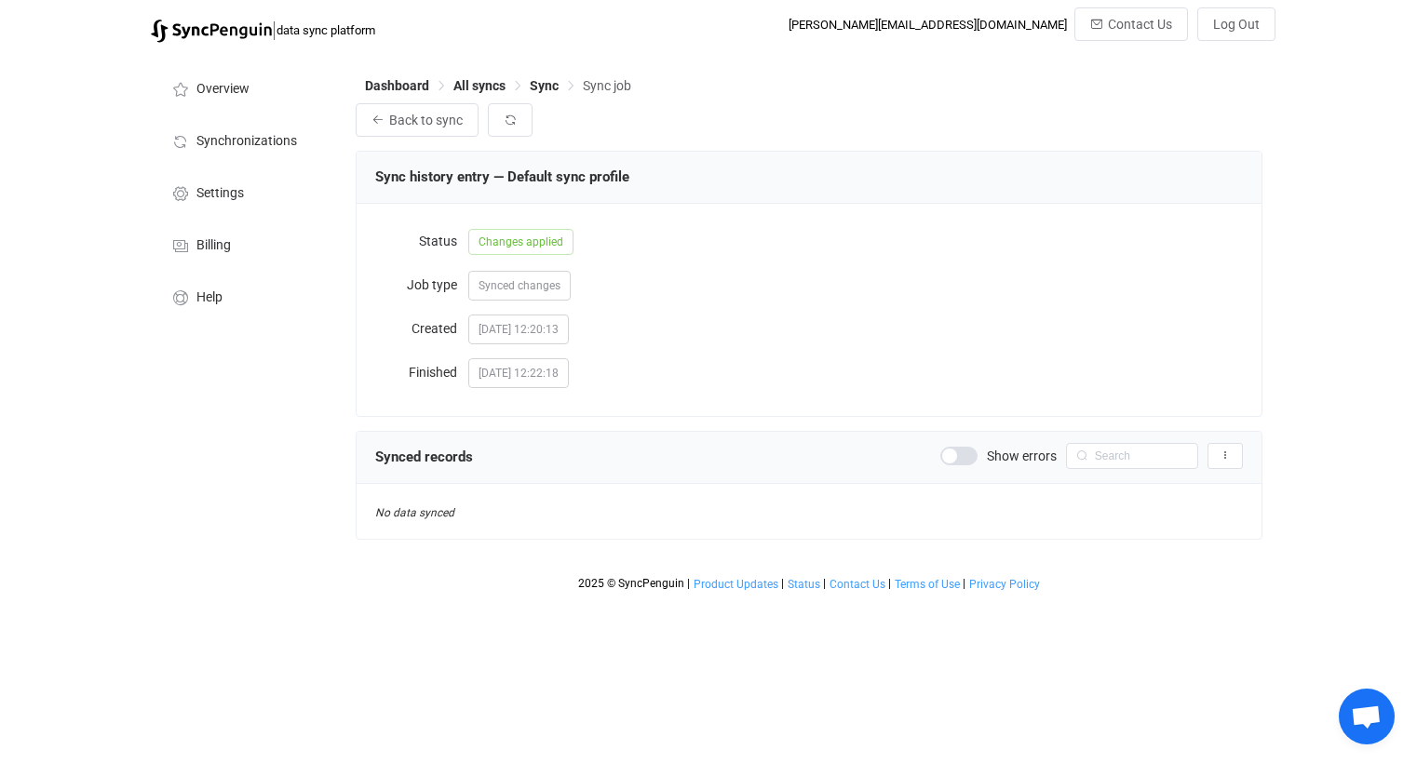
scroll to position [2044, 0]
